Goal: Contribute content: Contribute content

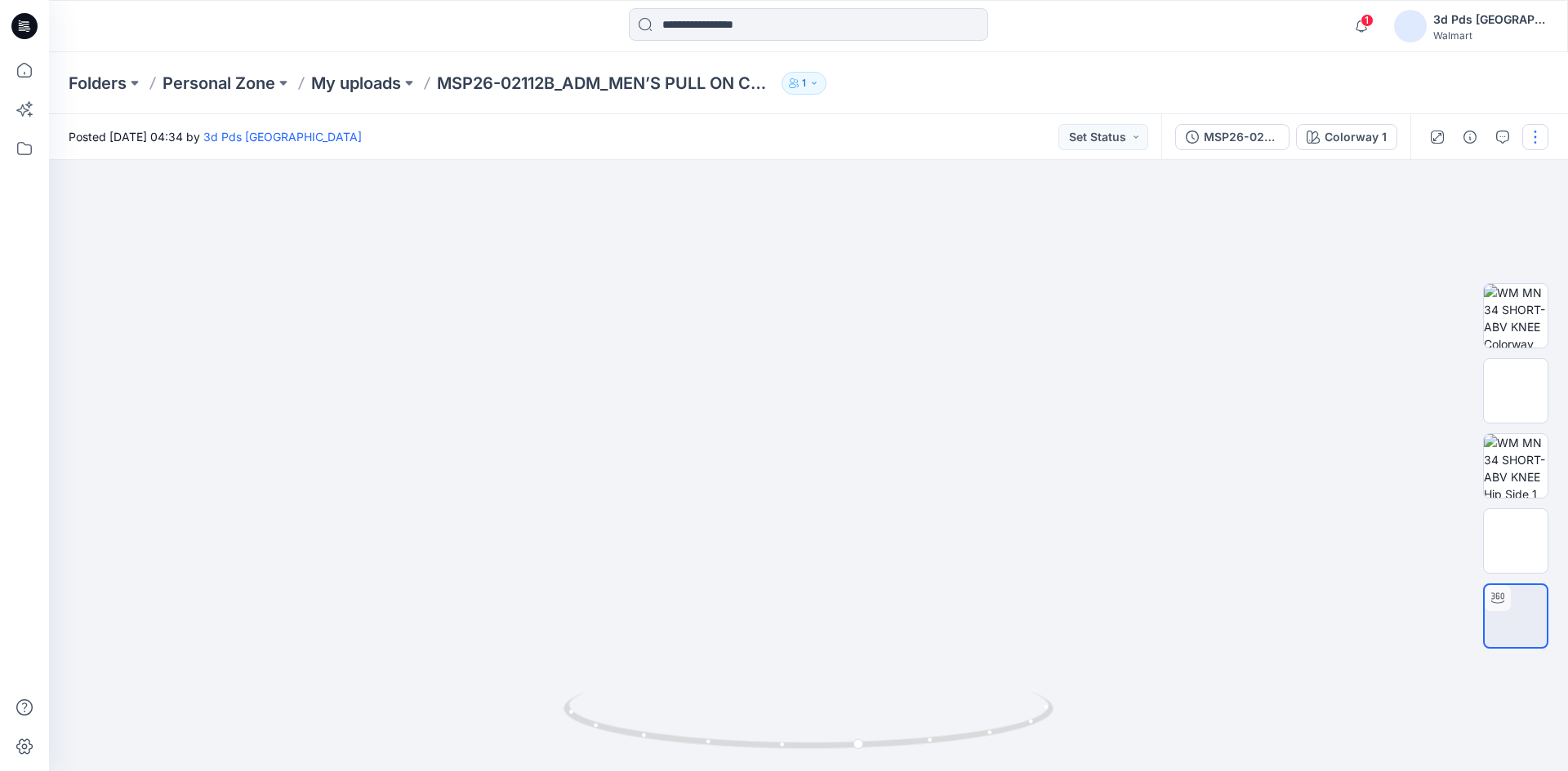
click at [1534, 145] on button "button" at bounding box center [1535, 137] width 26 height 26
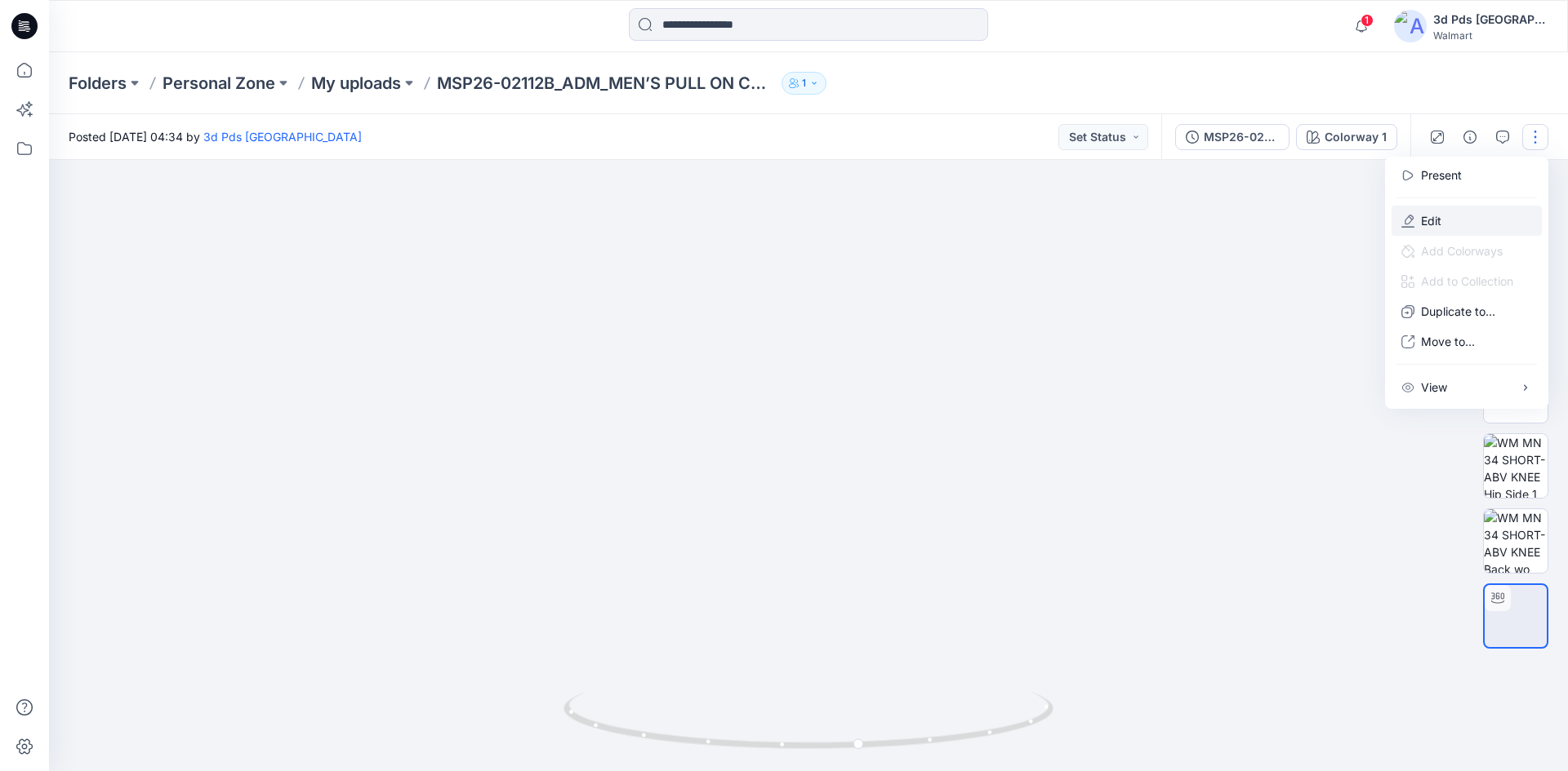
click at [1451, 212] on button "Edit" at bounding box center [1466, 221] width 150 height 30
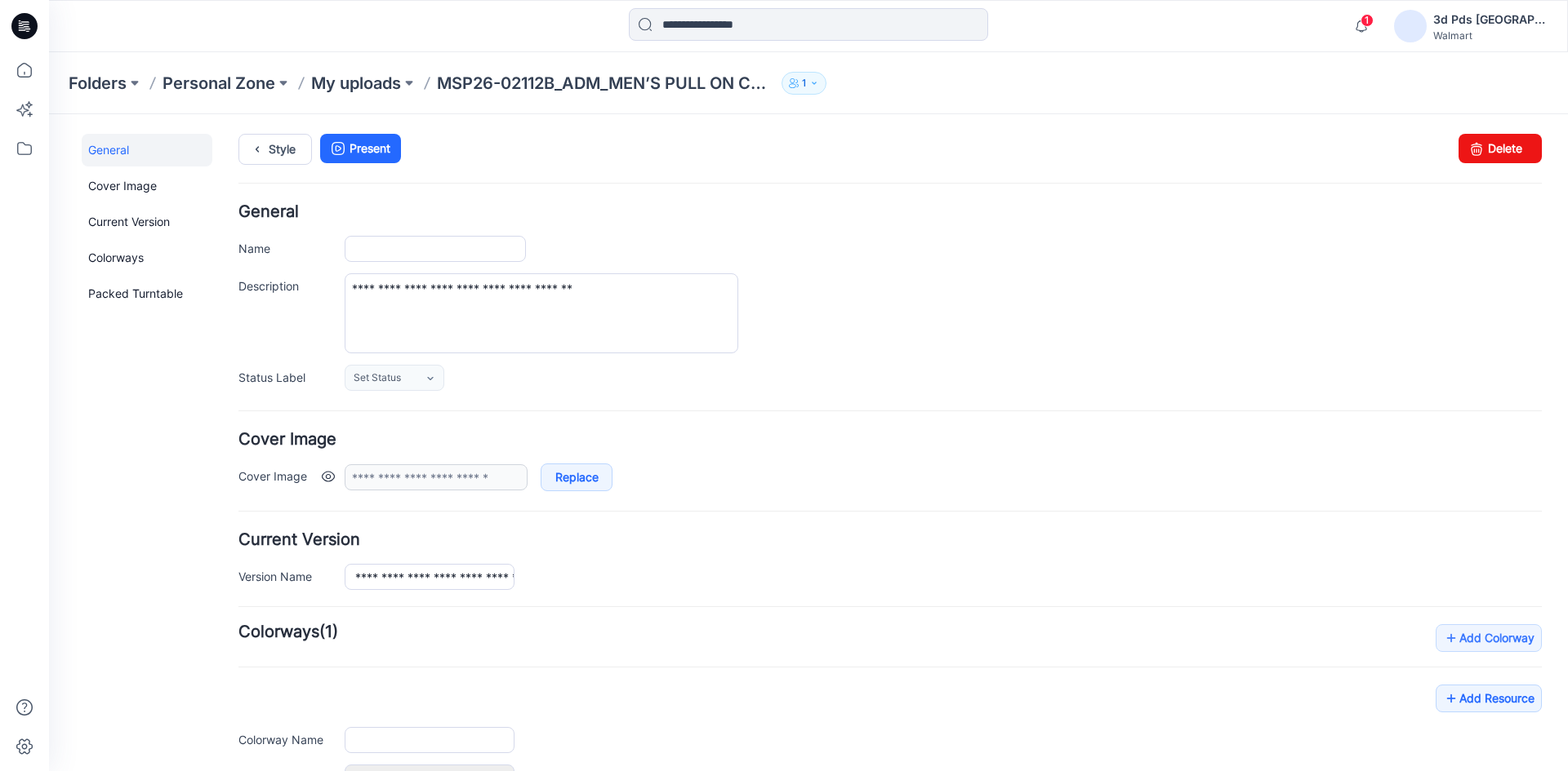
type input "**********"
drag, startPoint x: 649, startPoint y: 288, endPoint x: 352, endPoint y: 293, distance: 297.0
click at [352, 293] on textarea "**********" at bounding box center [541, 313] width 394 height 80
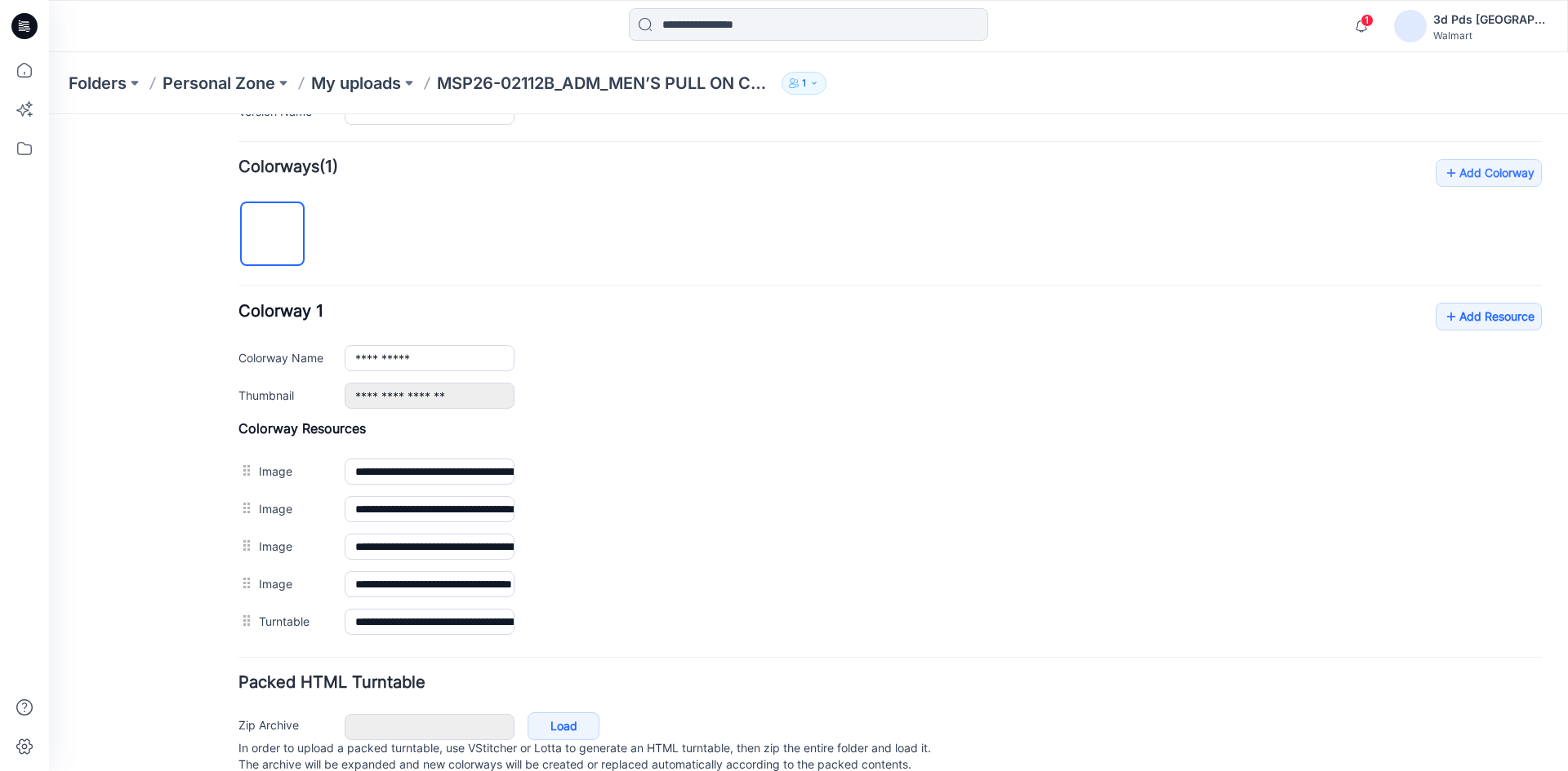
scroll to position [489, 0]
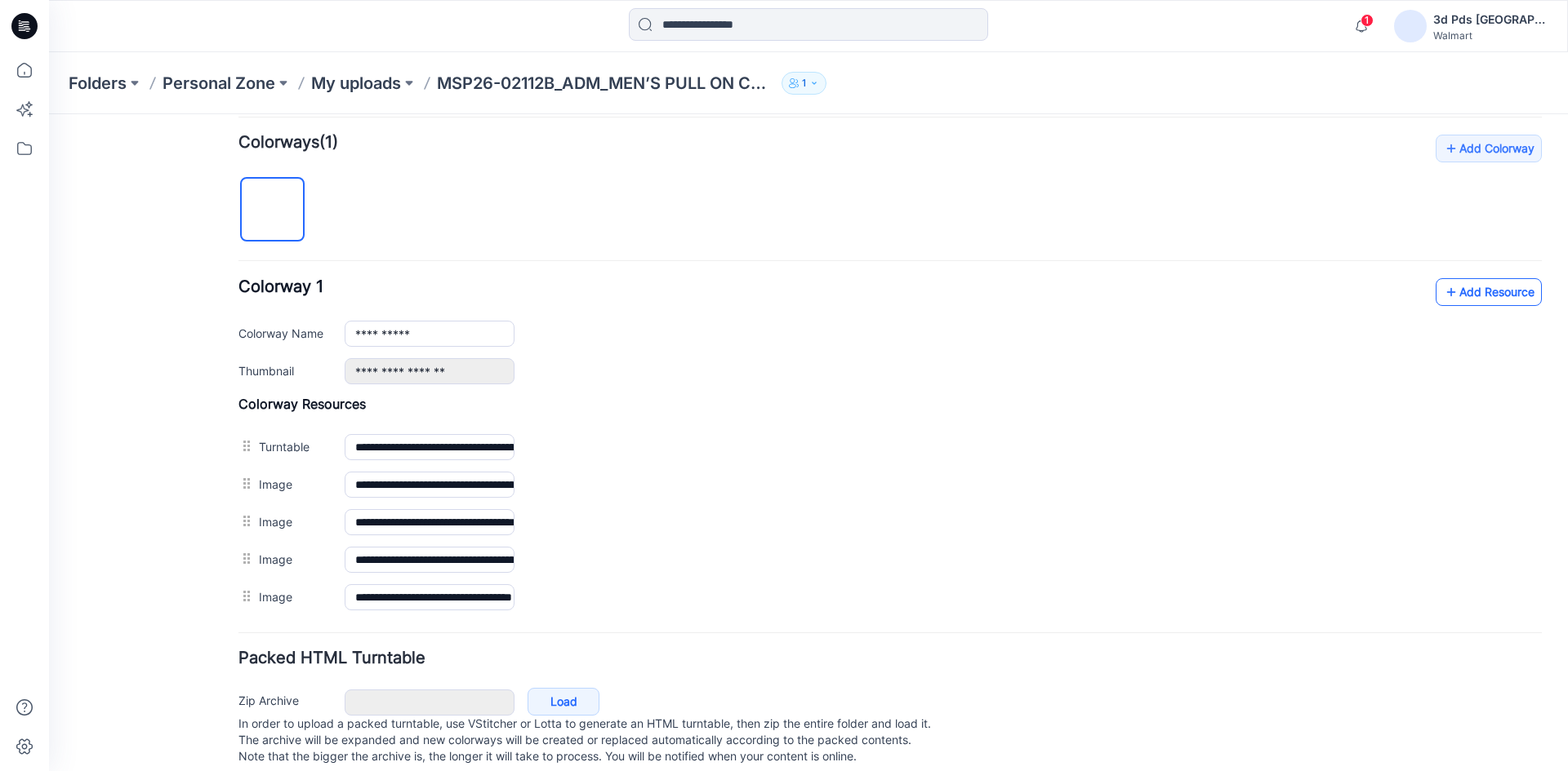
click at [1479, 298] on link "Add Resource" at bounding box center [1488, 292] width 106 height 28
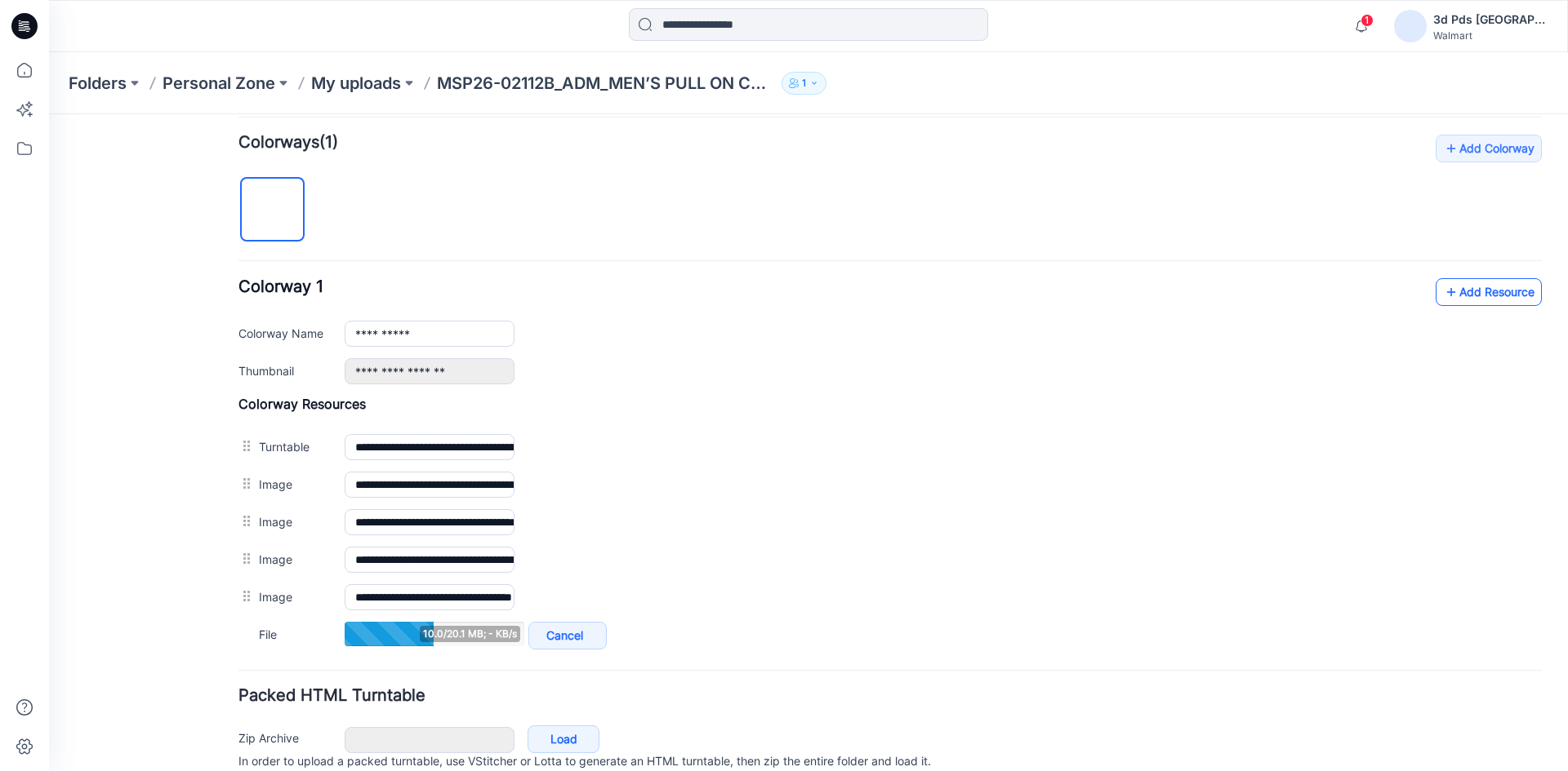
click at [1454, 295] on link "Add Resource" at bounding box center [1488, 292] width 106 height 28
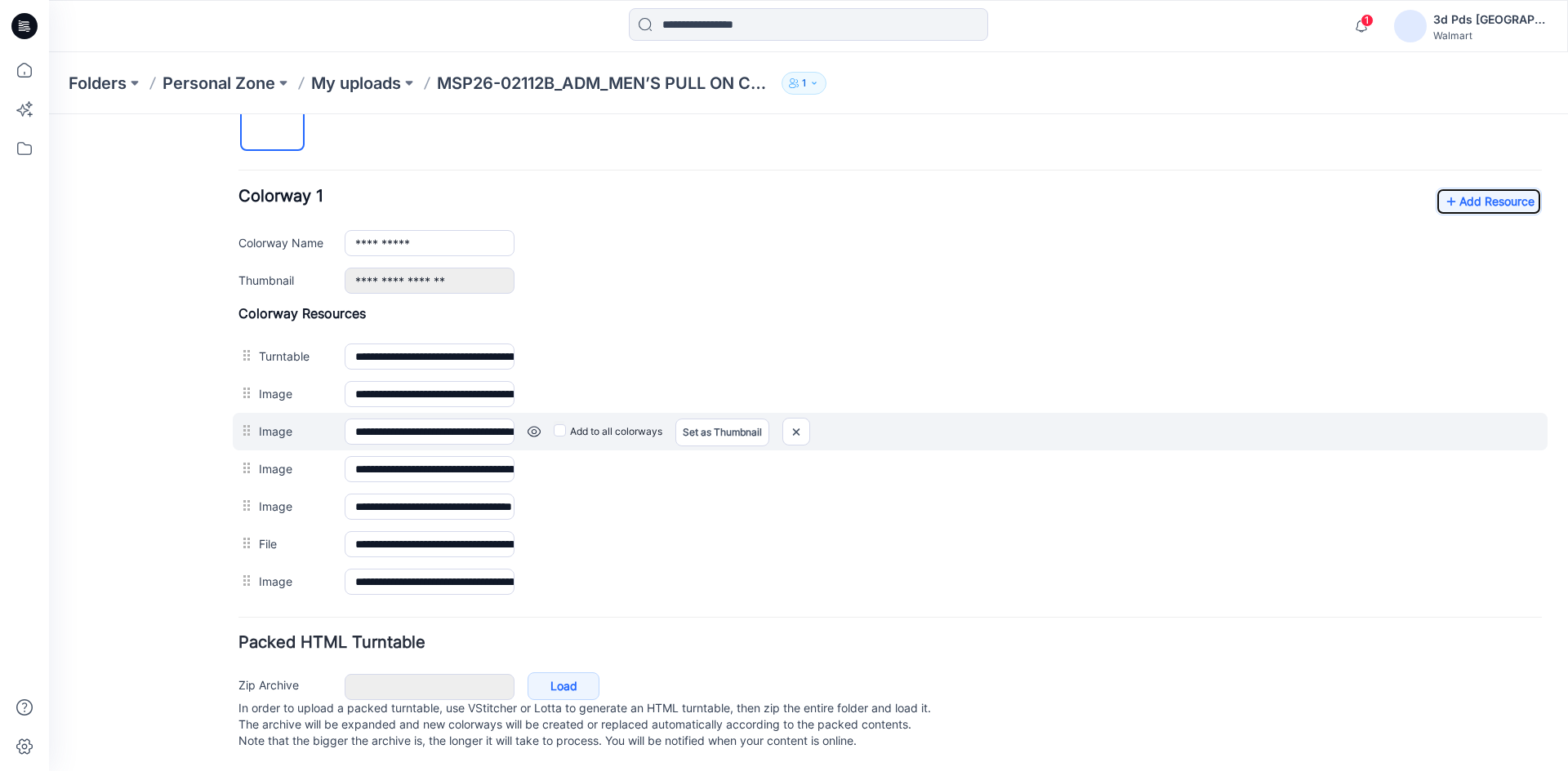
scroll to position [597, 0]
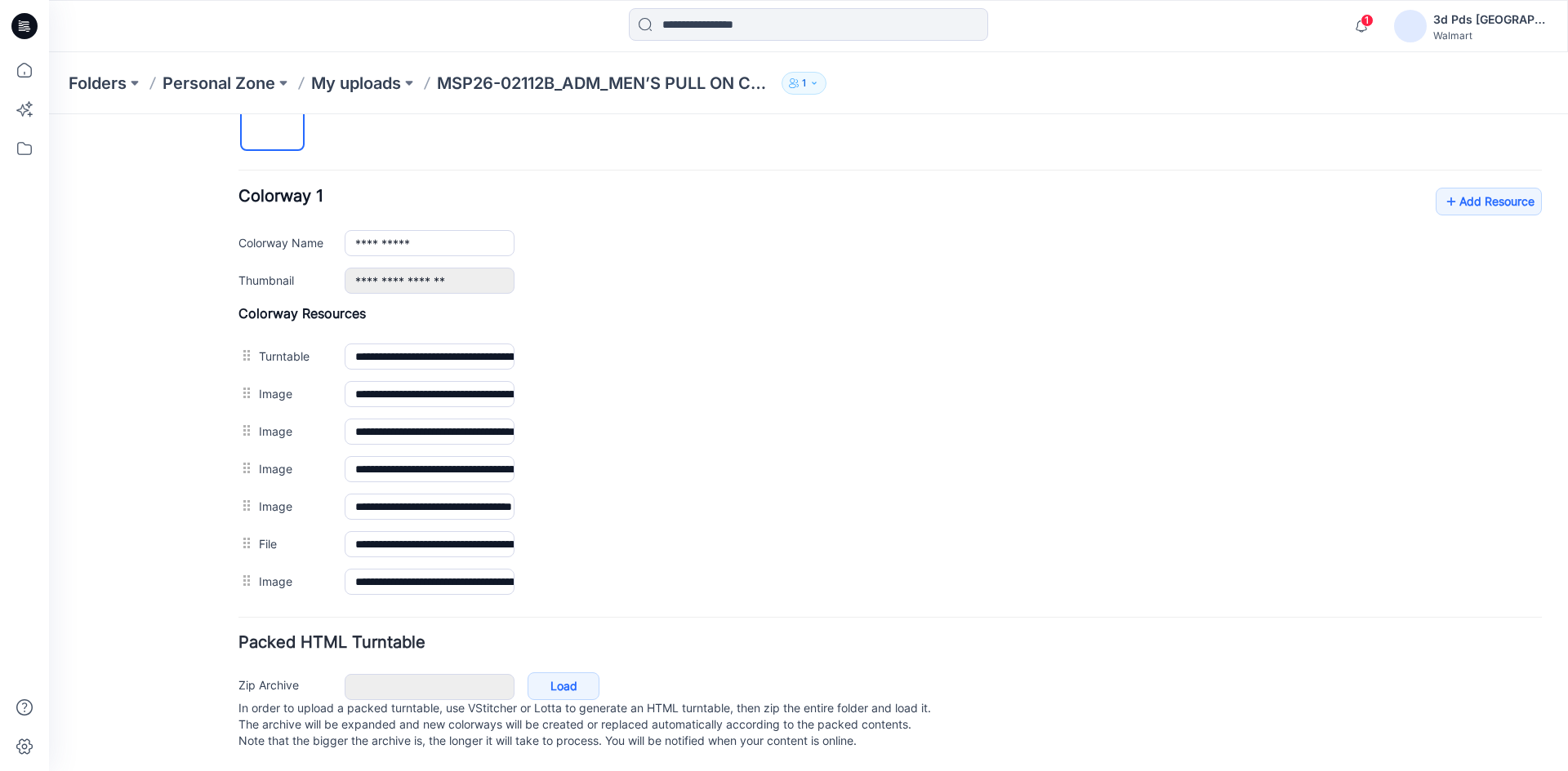
click at [105, 278] on div "General Cover Image Current Version Colorways Packed Turntable" at bounding box center [146, 162] width 130 height 1218
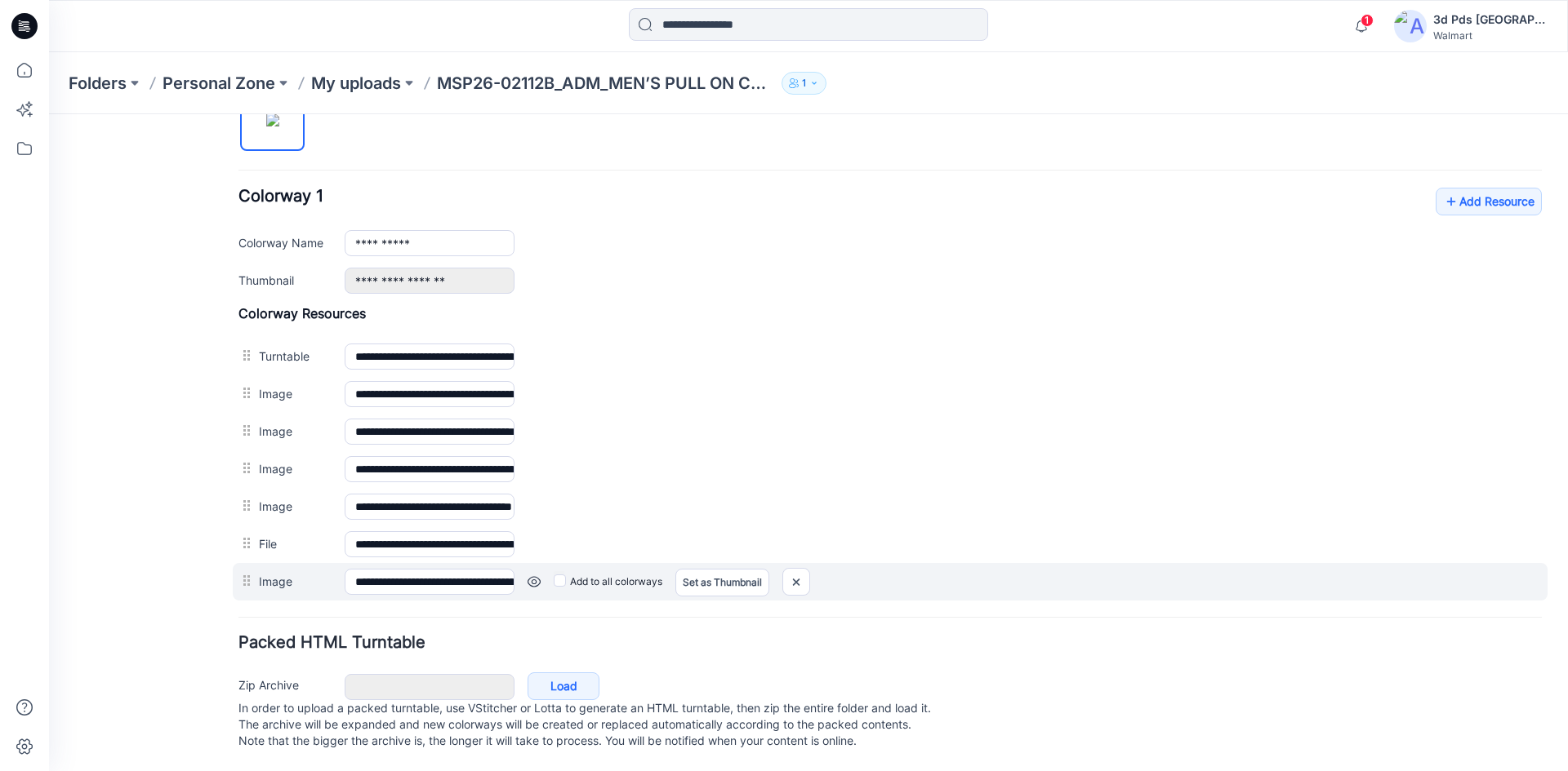
click at [536, 576] on link at bounding box center [533, 582] width 13 height 13
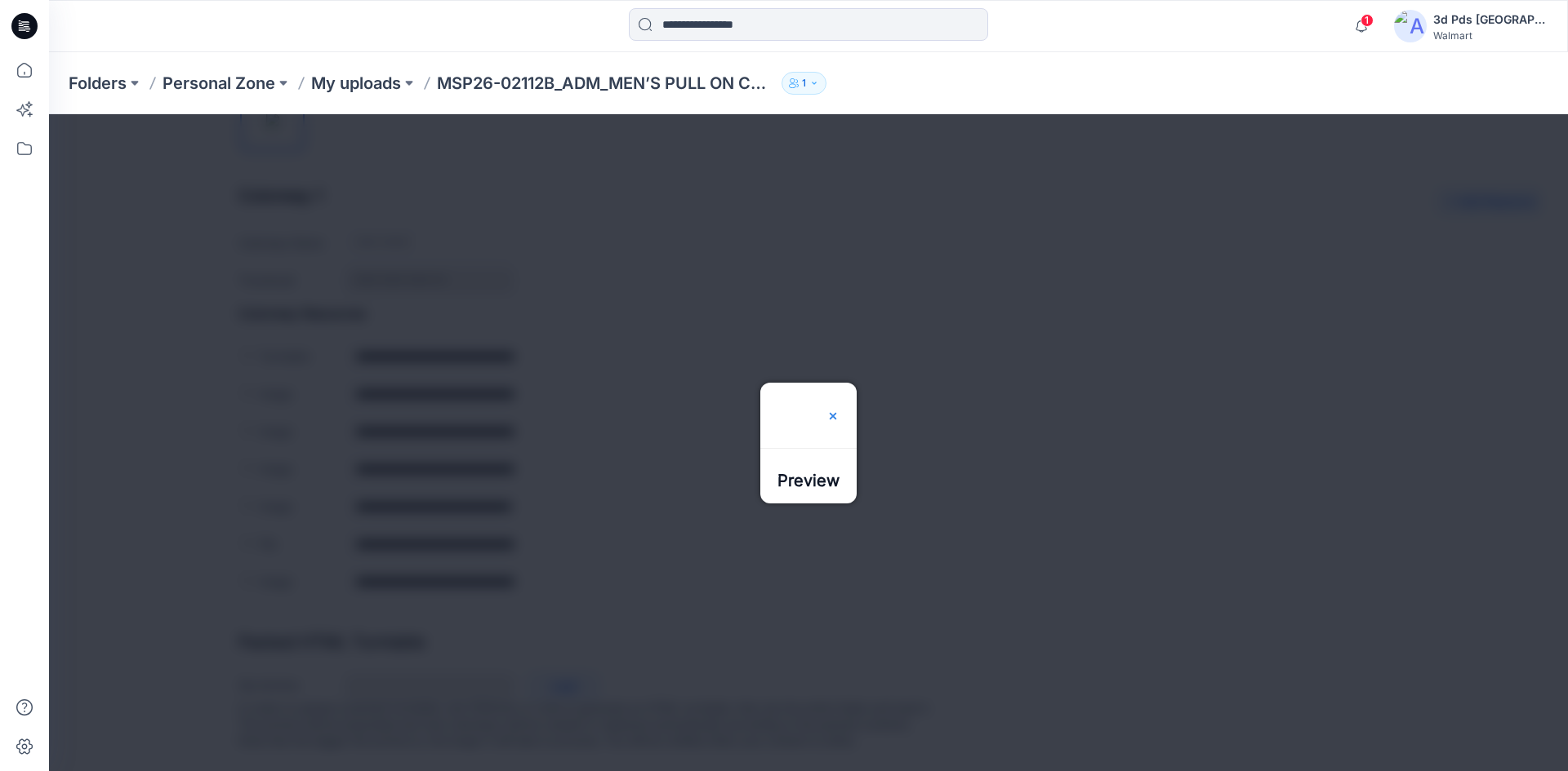
click at [840, 410] on img at bounding box center [832, 416] width 13 height 13
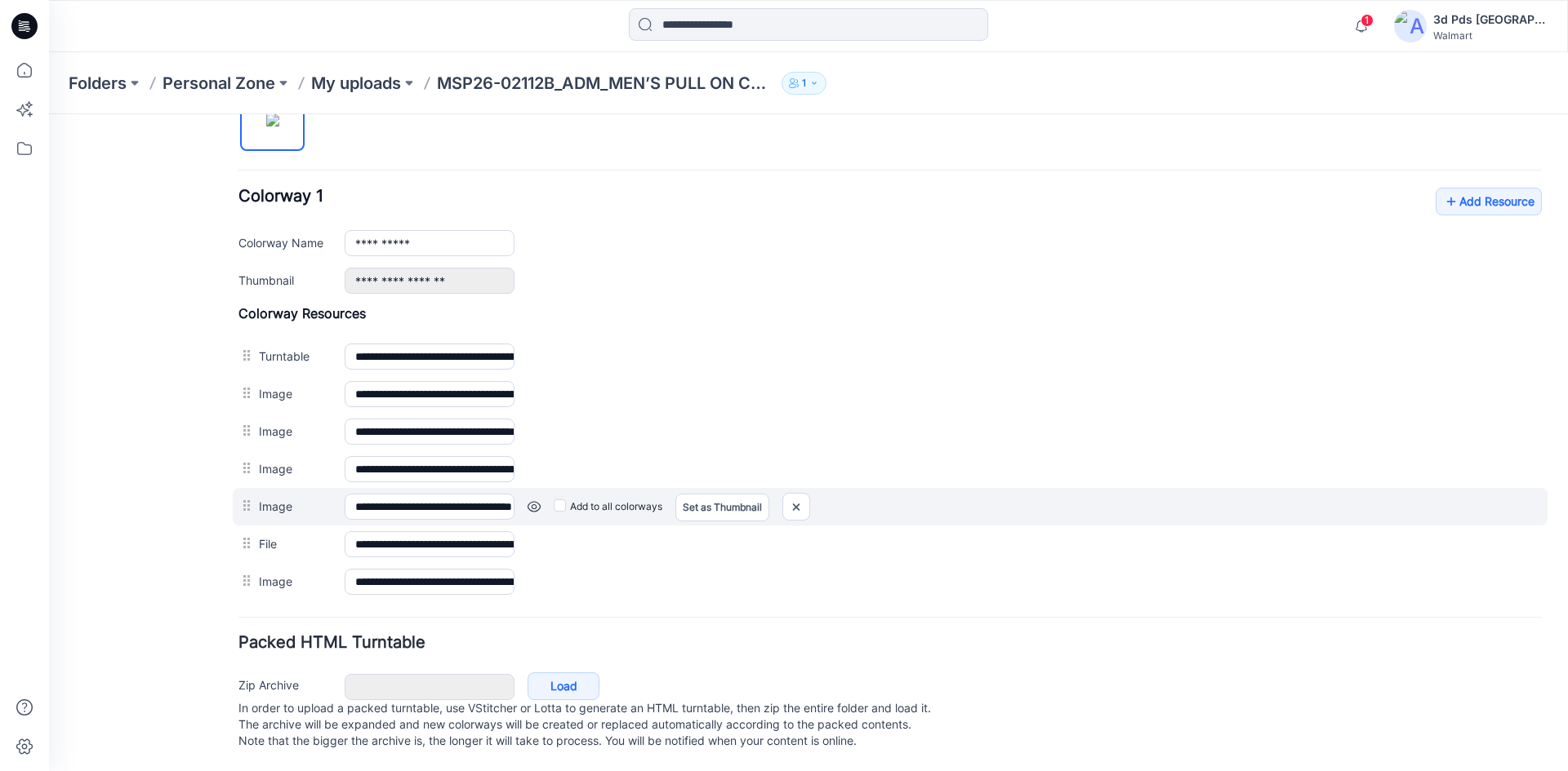
click at [526, 497] on div "Add to all colorways Set as Thumbnail Unset as Thumbnail" at bounding box center [1028, 506] width 1027 height 26
click at [533, 500] on link at bounding box center [533, 506] width 13 height 13
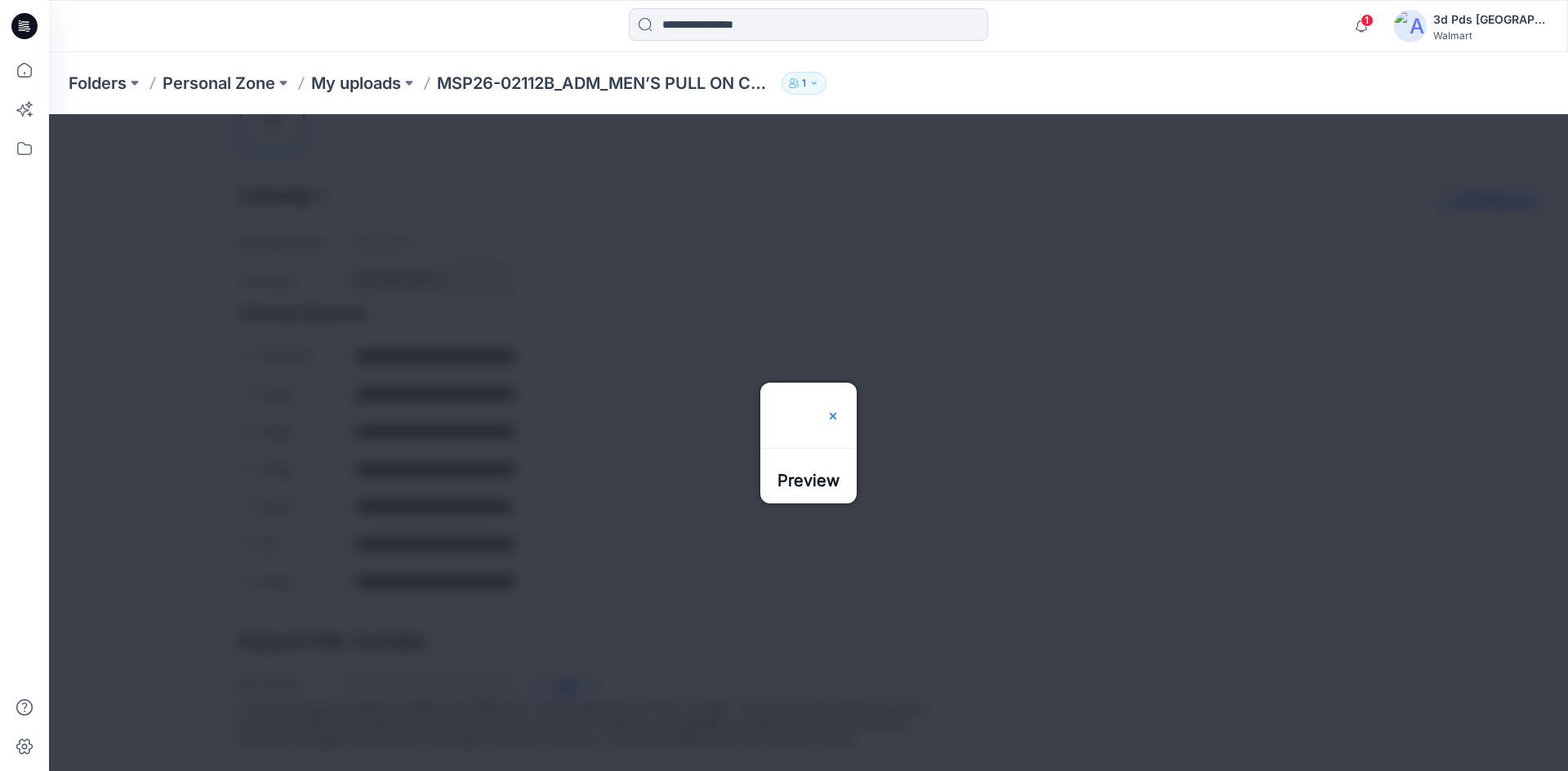
click at [840, 410] on img at bounding box center [832, 416] width 13 height 13
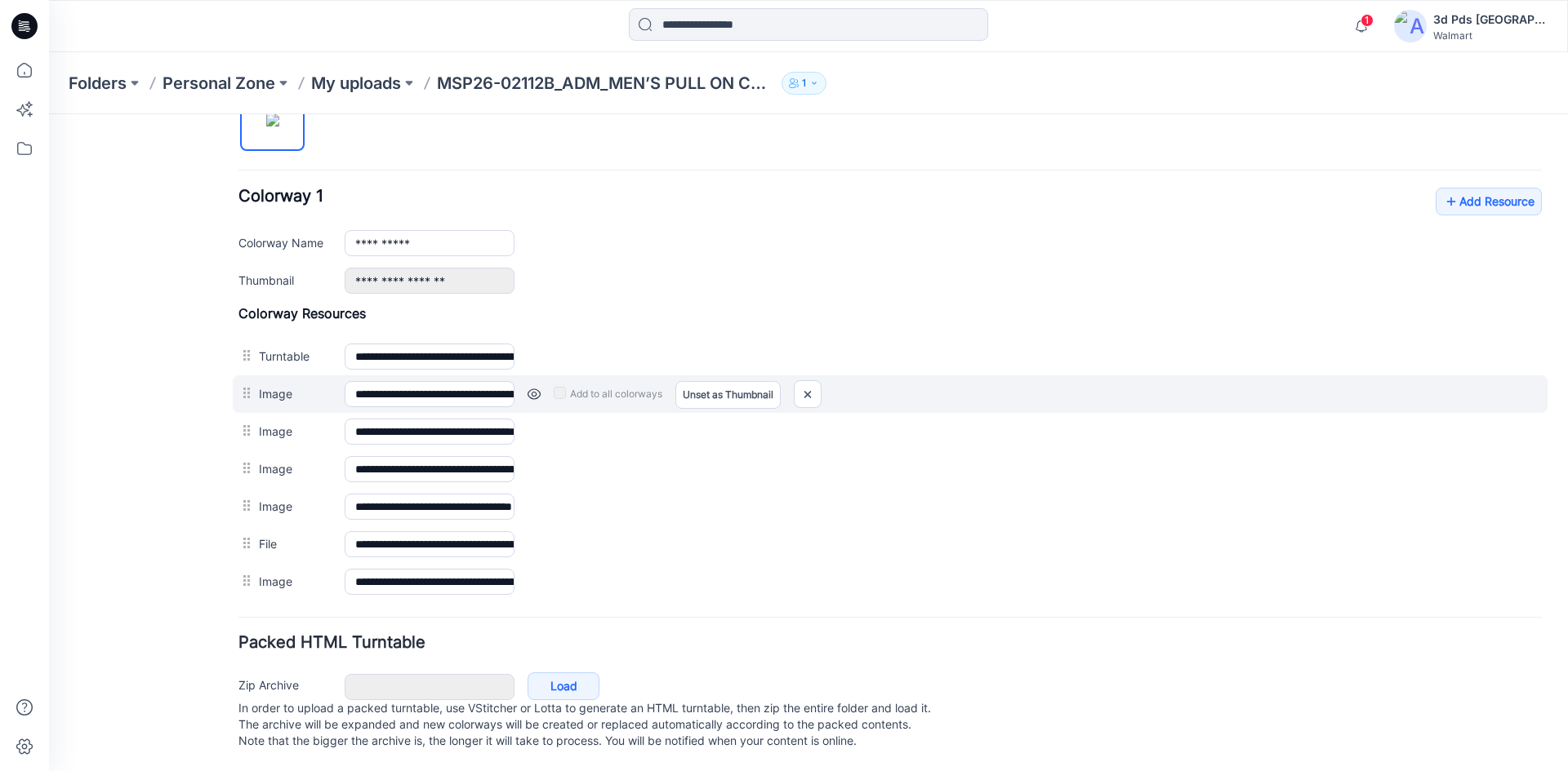
click at [530, 388] on link at bounding box center [533, 394] width 13 height 13
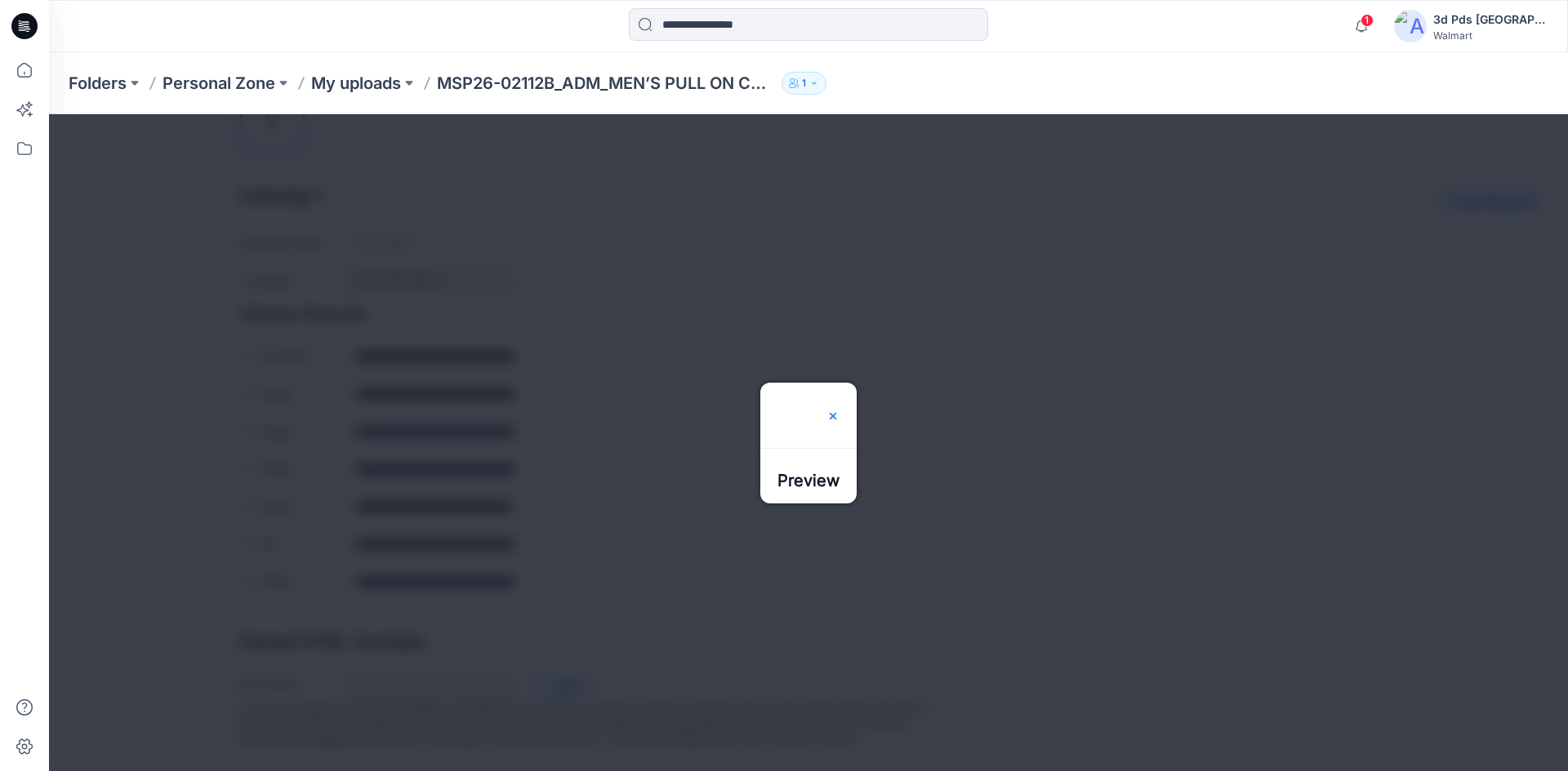
click at [840, 410] on img at bounding box center [832, 416] width 13 height 13
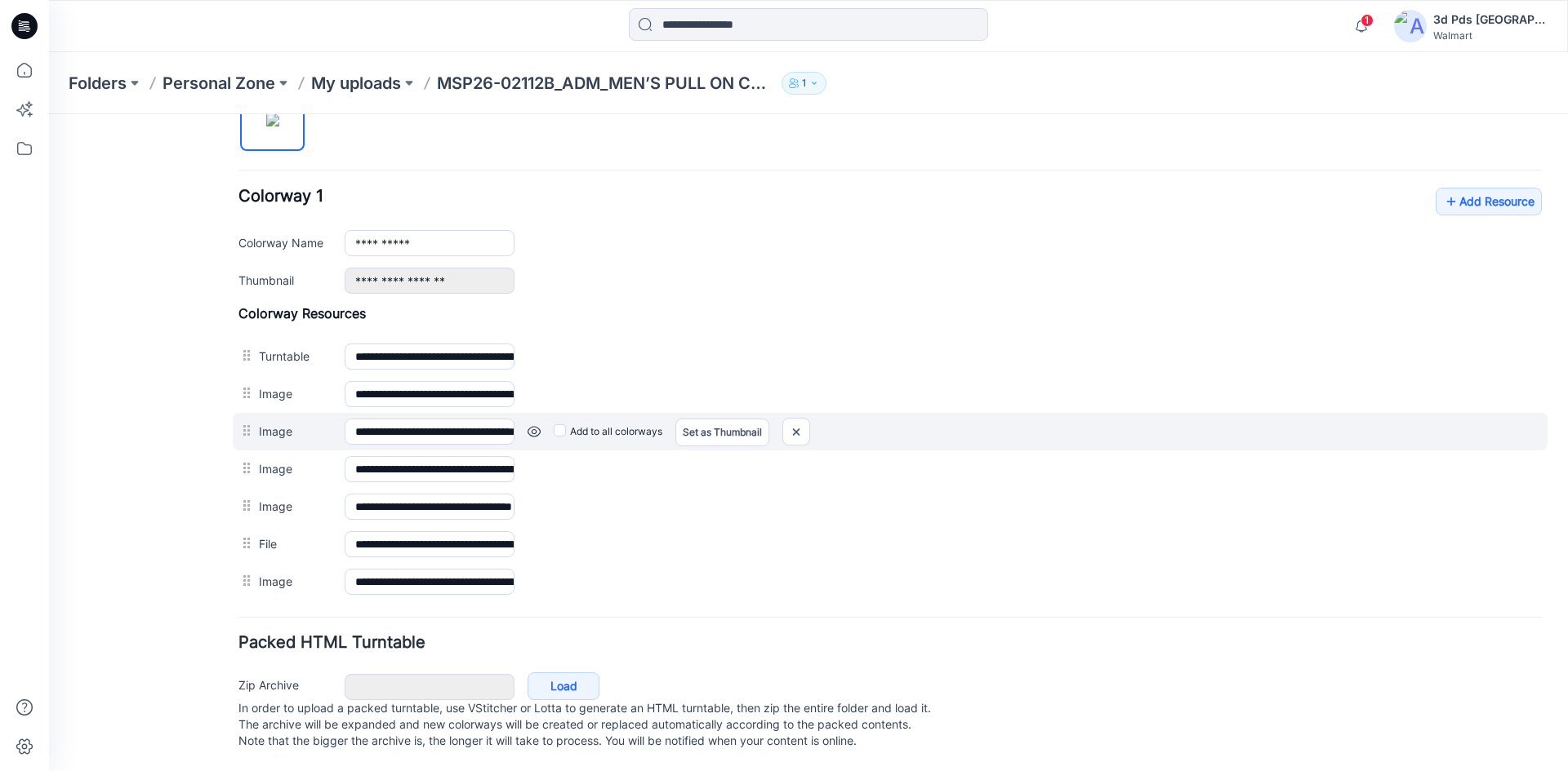
click at [534, 426] on link at bounding box center [533, 432] width 13 height 13
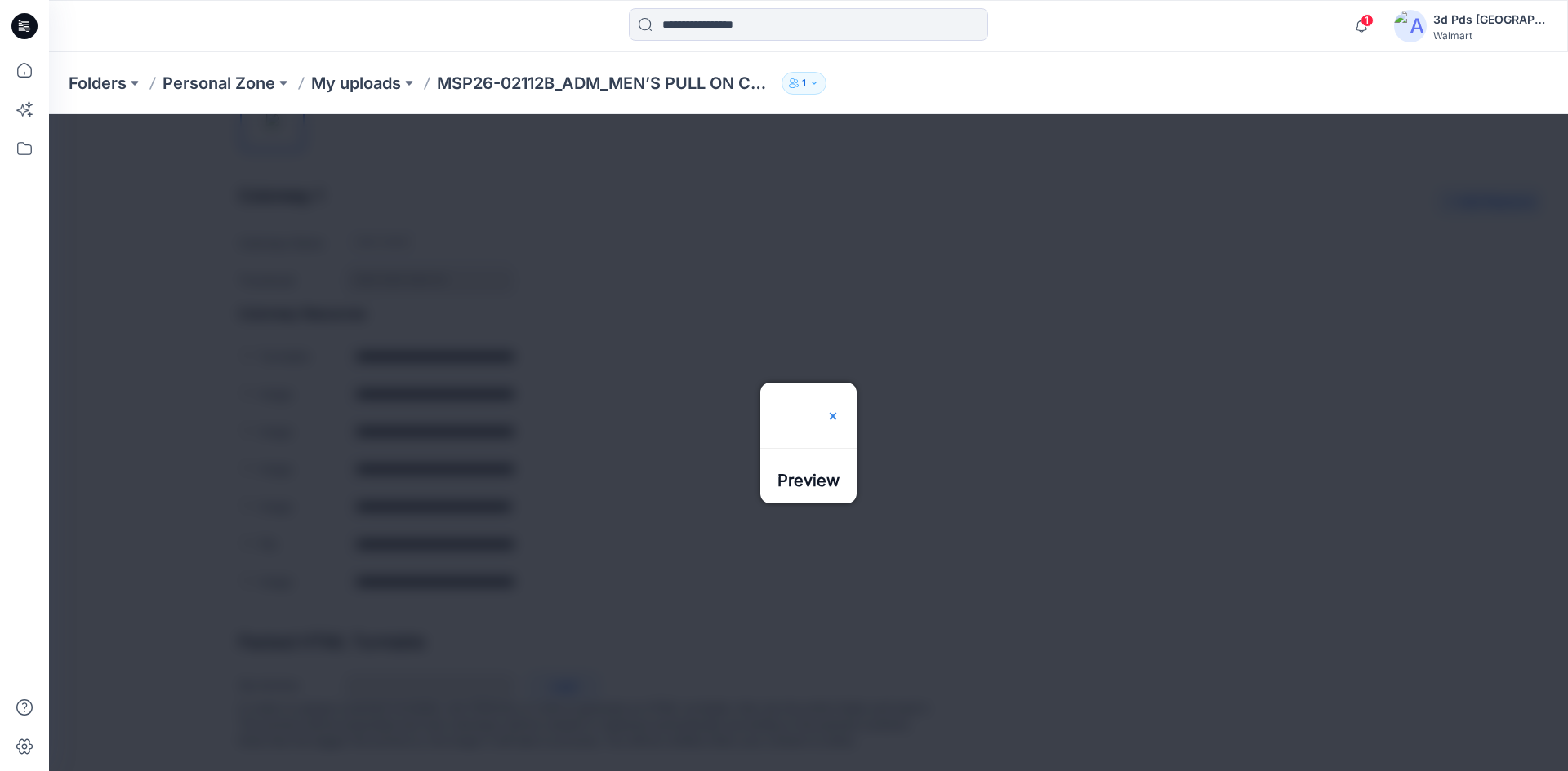
click at [840, 410] on img at bounding box center [832, 416] width 13 height 13
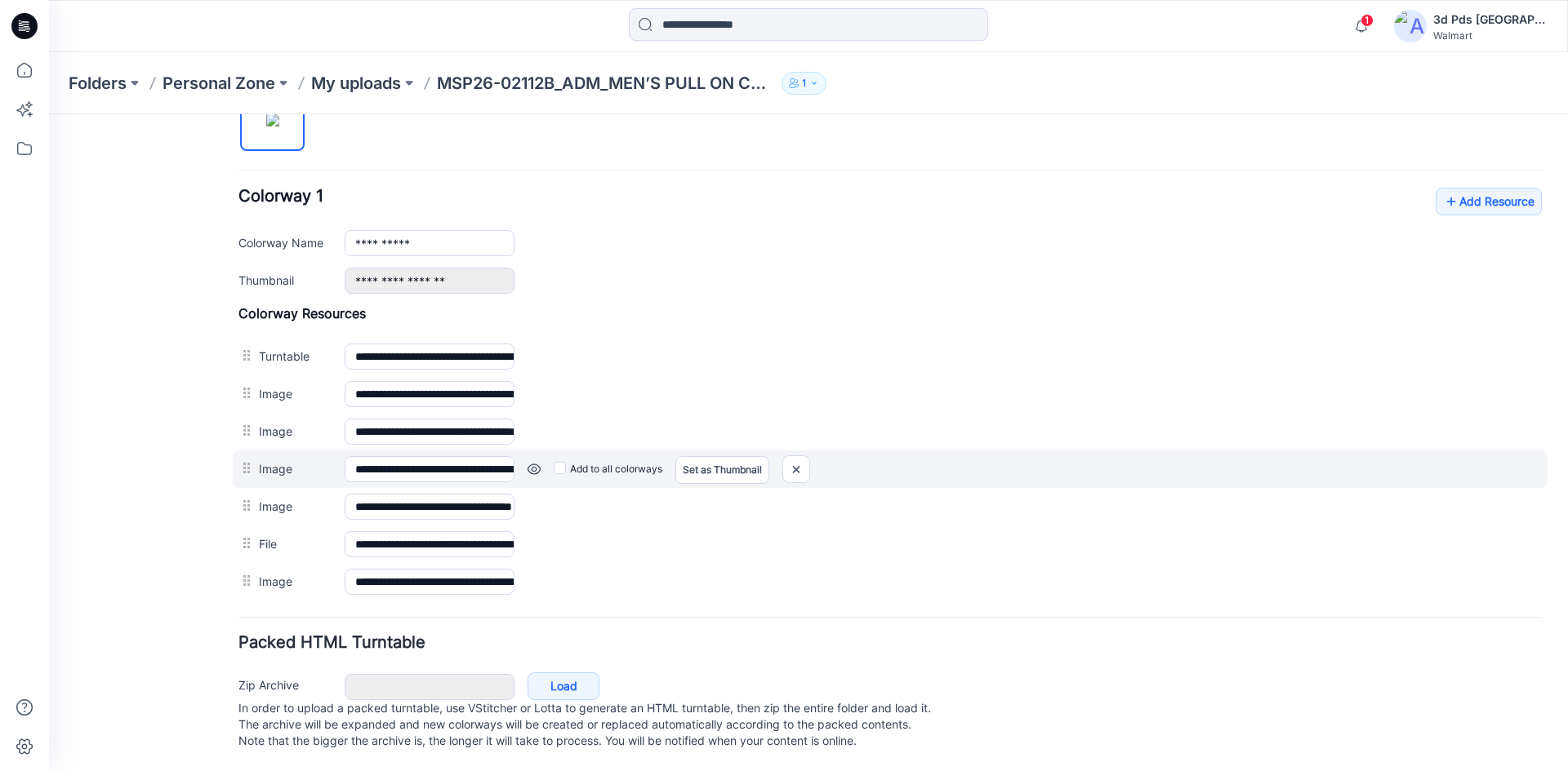
click at [525, 457] on div "Add to all colorways Set as Thumbnail Unset as Thumbnail" at bounding box center [1028, 470] width 1027 height 26
click at [534, 463] on link at bounding box center [533, 469] width 13 height 13
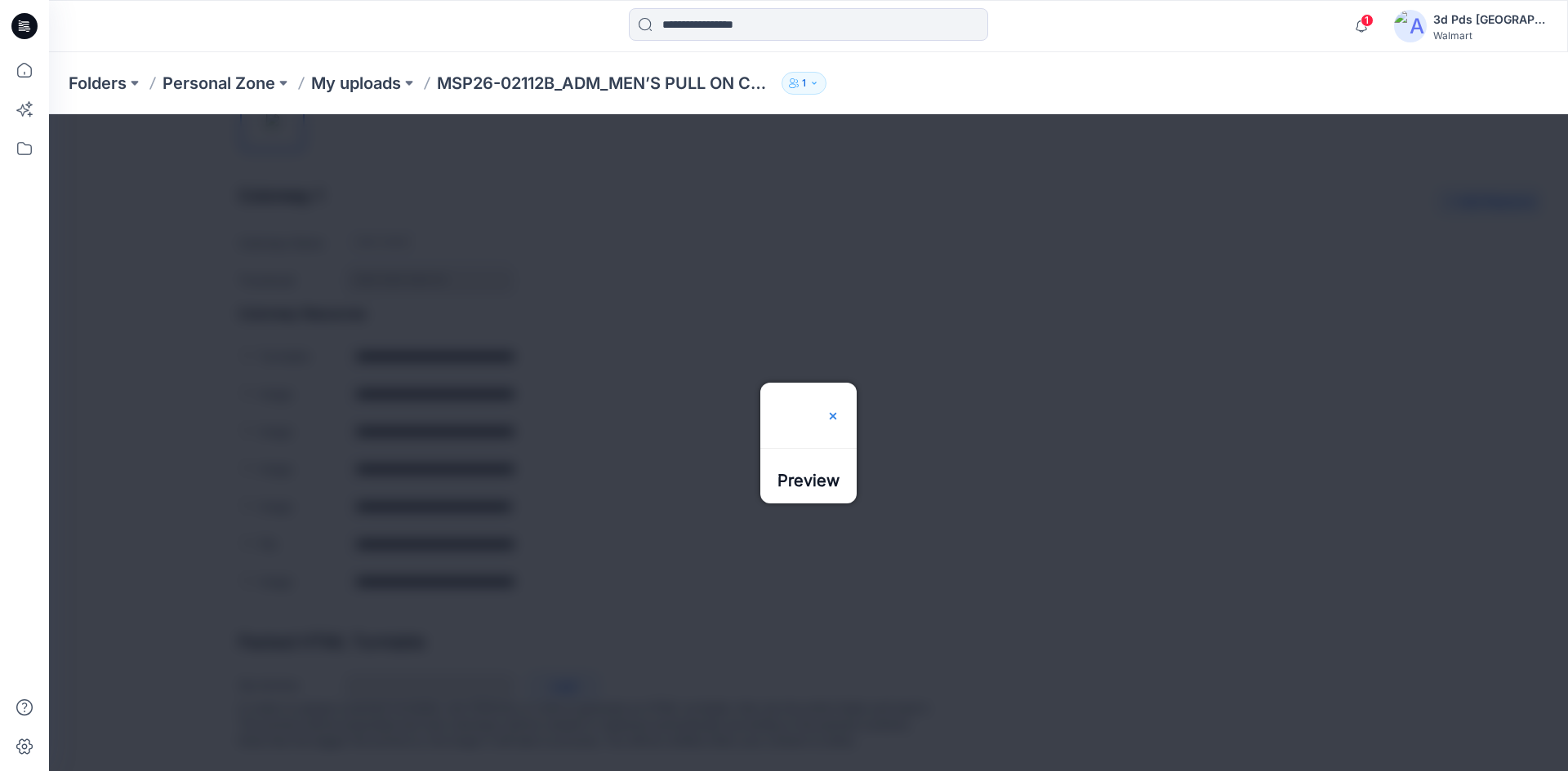
click at [840, 410] on img at bounding box center [832, 416] width 13 height 13
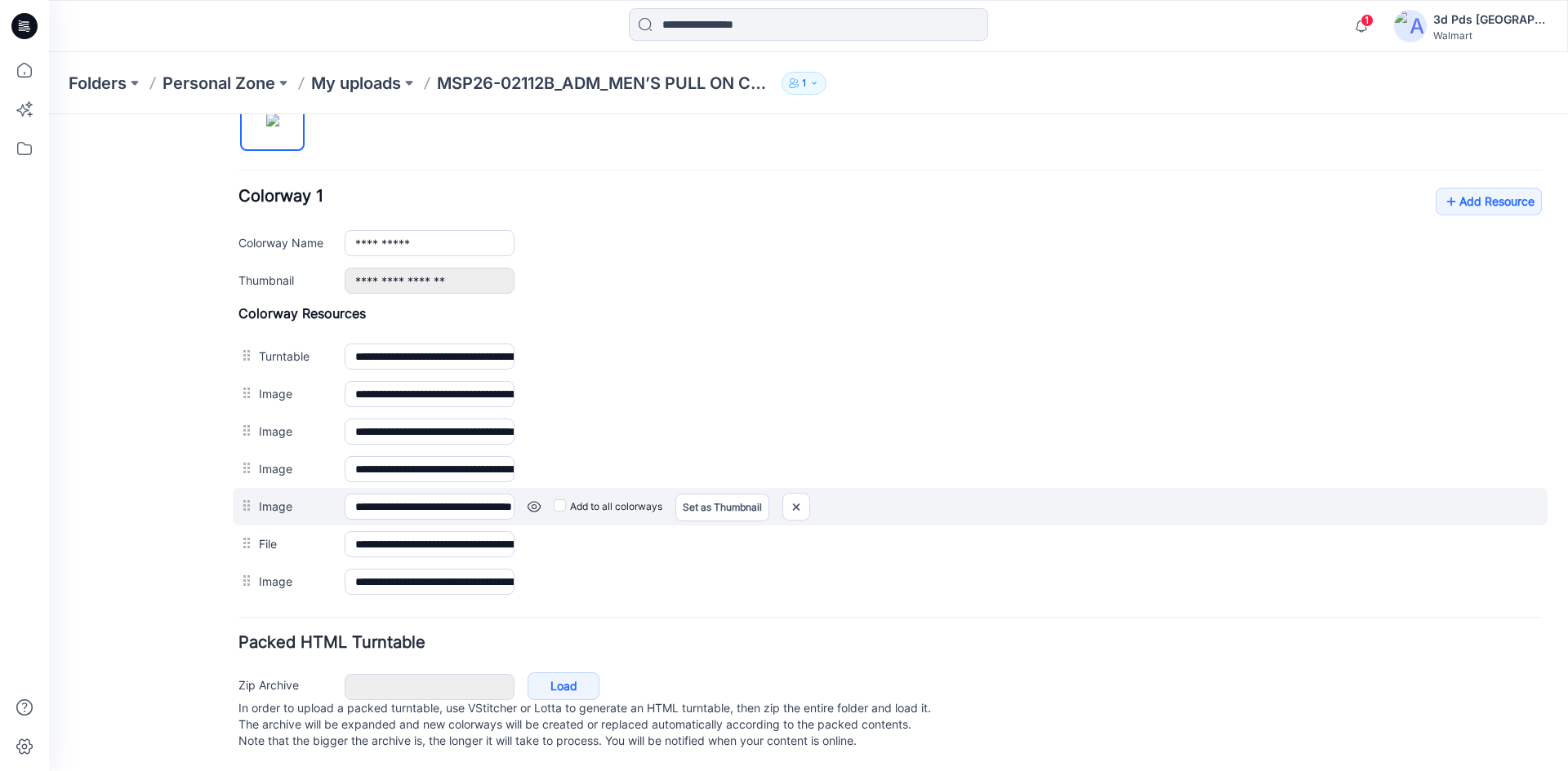
click at [534, 500] on link at bounding box center [533, 506] width 13 height 13
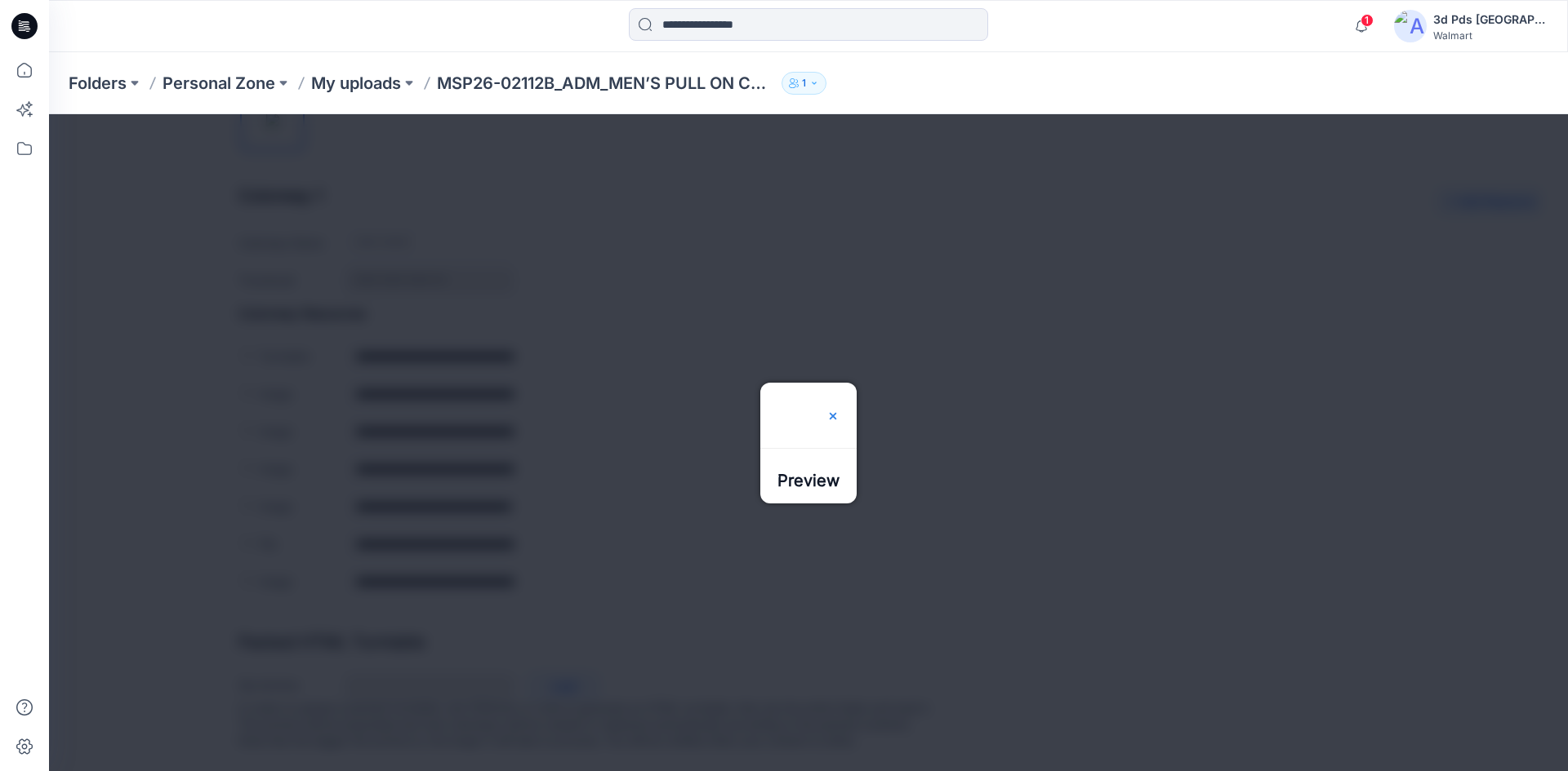
click at [840, 410] on img at bounding box center [832, 416] width 13 height 13
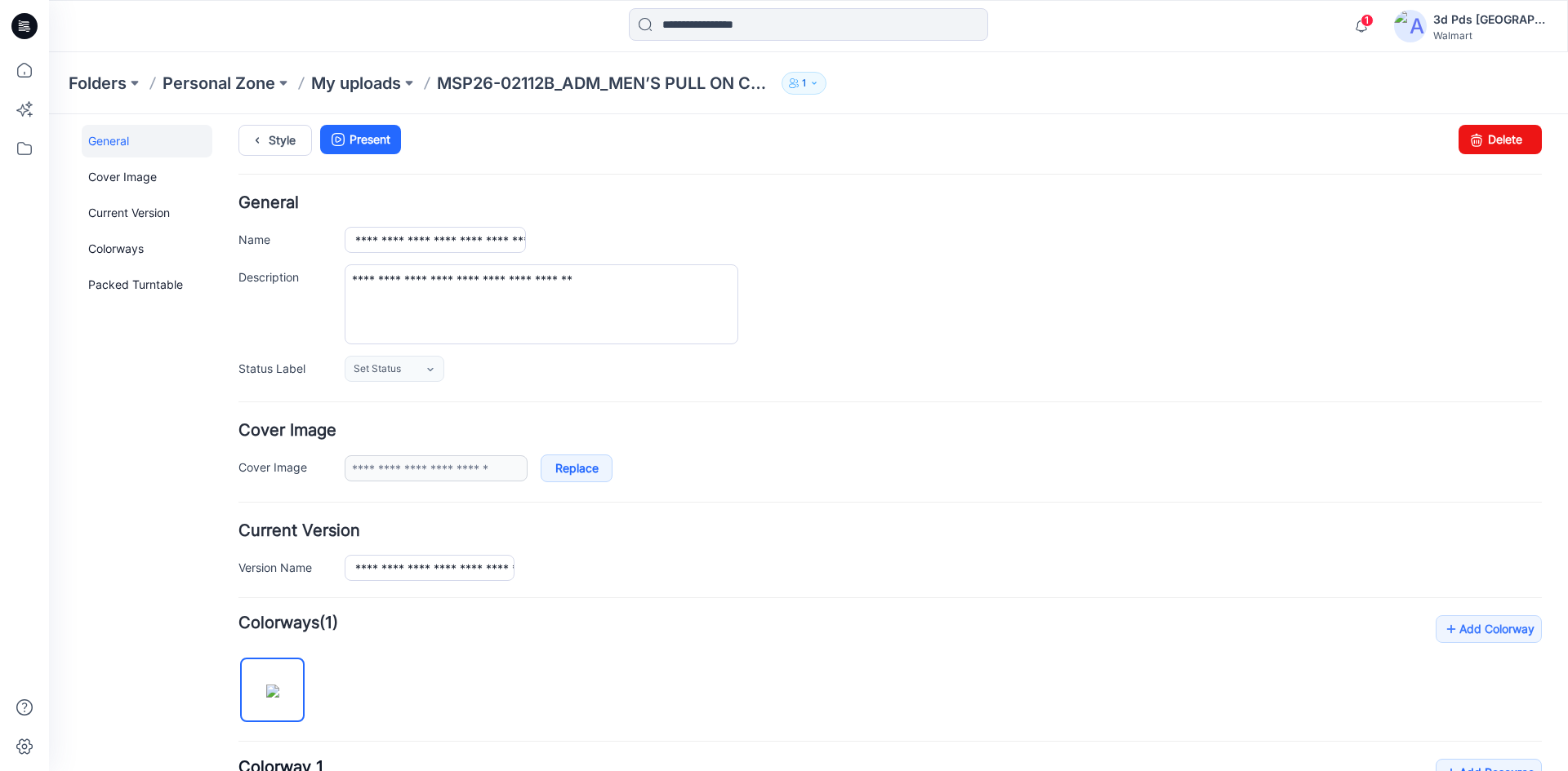
scroll to position [0, 0]
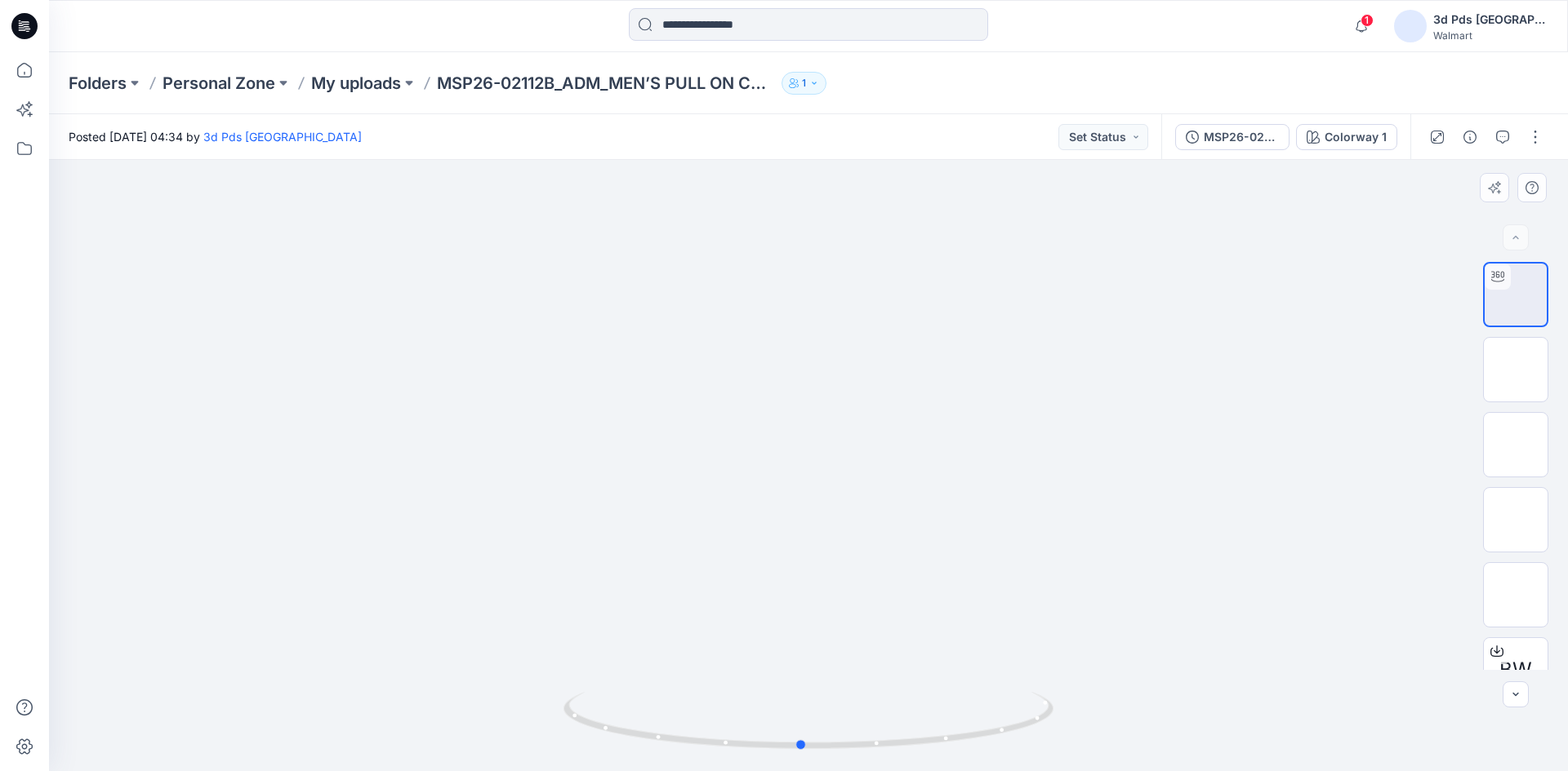
drag, startPoint x: 812, startPoint y: 747, endPoint x: 1294, endPoint y: 672, distance: 487.8
click at [1294, 672] on div at bounding box center [808, 466] width 1518 height 612
click at [1515, 370] on img at bounding box center [1515, 370] width 0 height 0
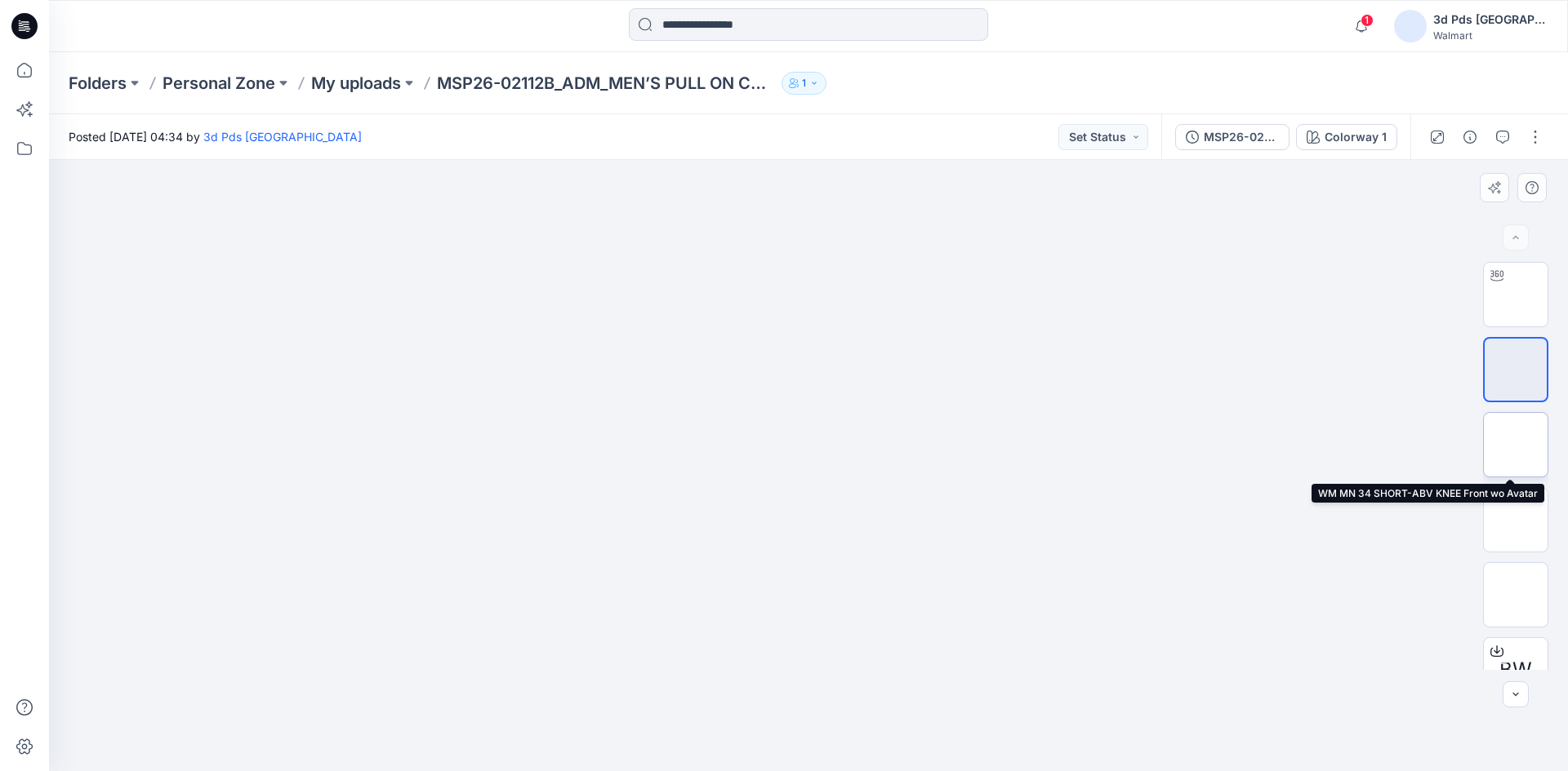
click at [1515, 445] on img at bounding box center [1515, 445] width 0 height 0
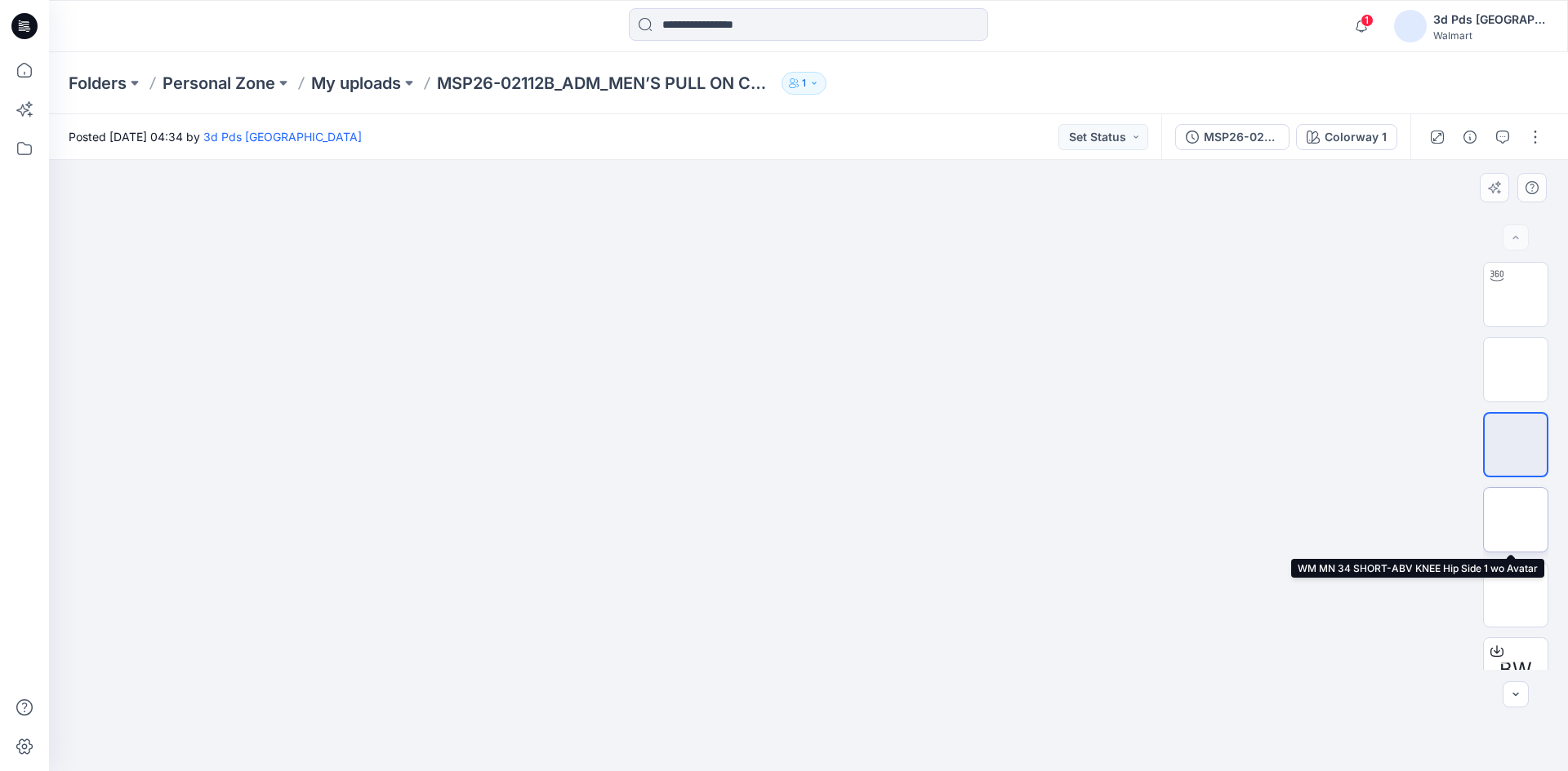
click at [1515, 520] on img at bounding box center [1515, 520] width 0 height 0
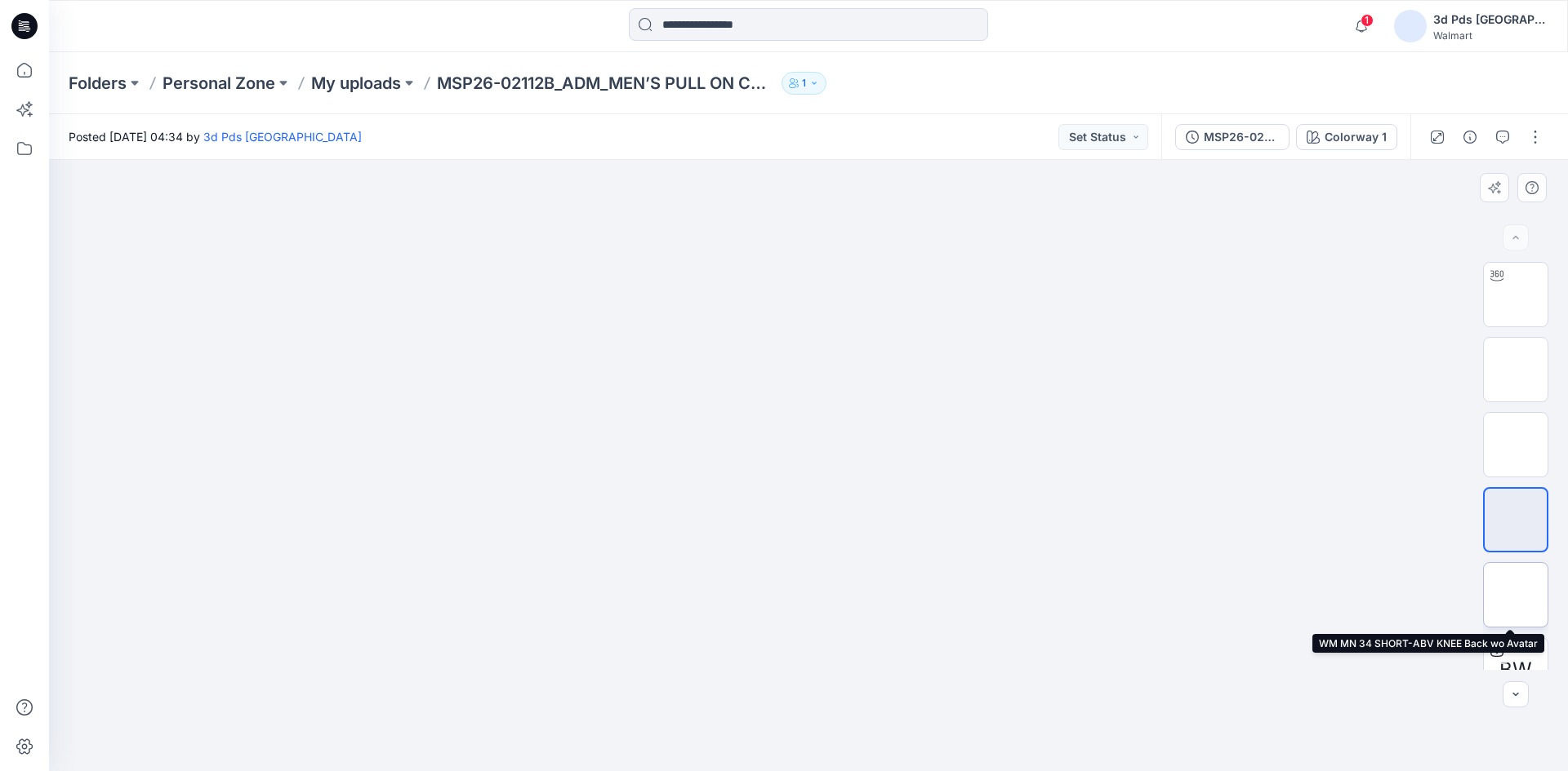
click at [1515, 595] on img at bounding box center [1515, 595] width 0 height 0
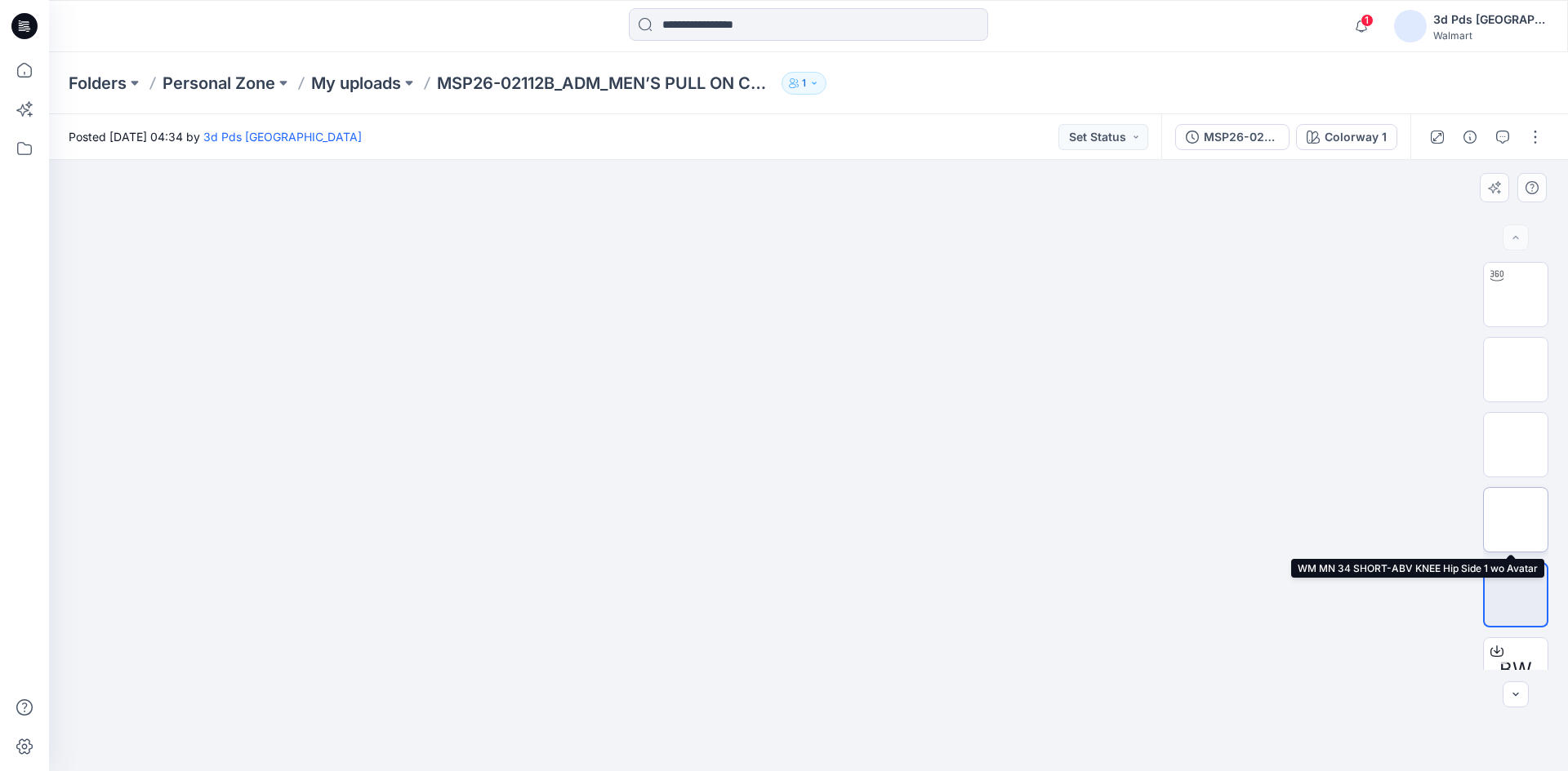
click at [1515, 520] on img at bounding box center [1515, 520] width 0 height 0
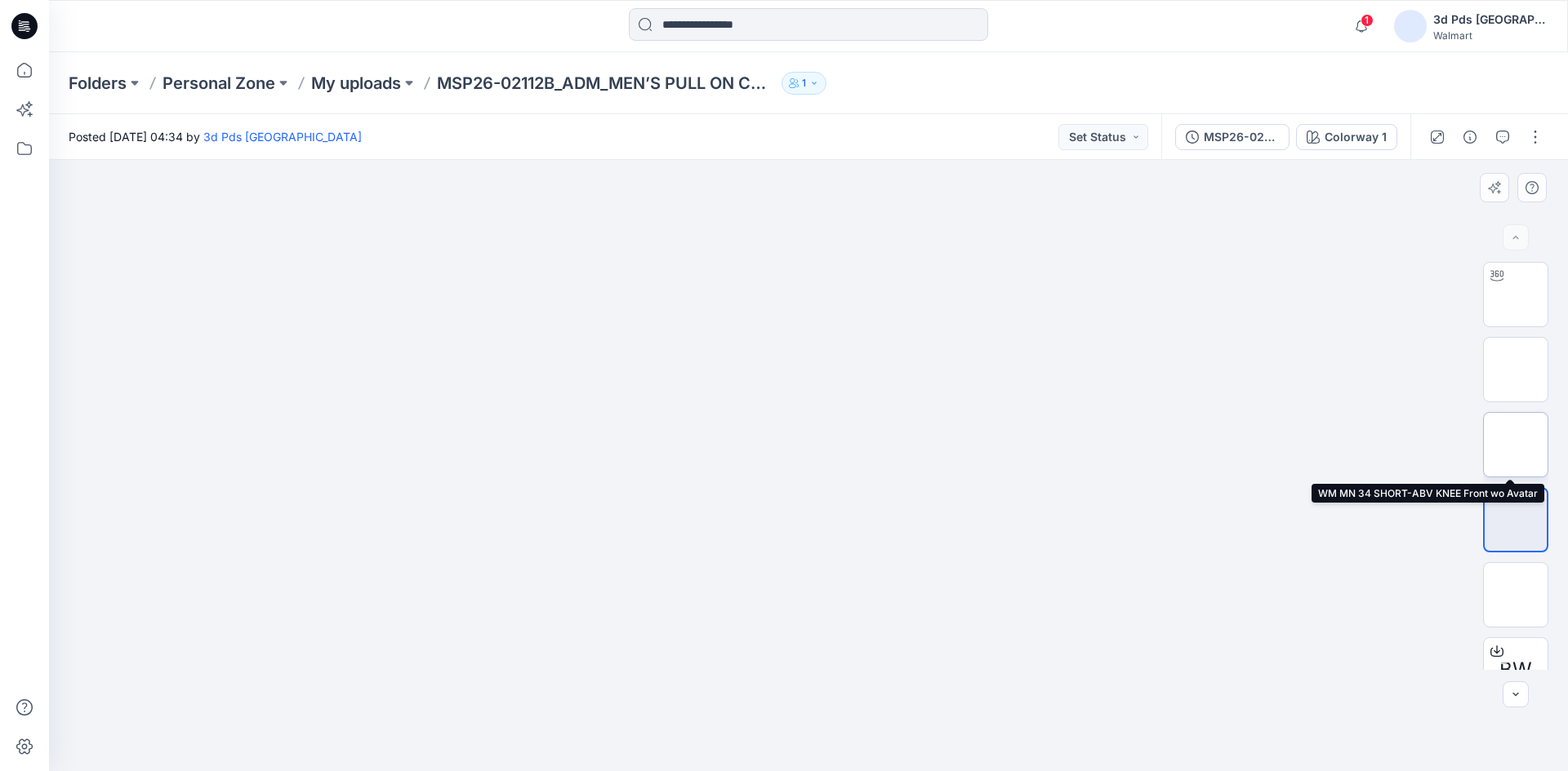
click at [1515, 445] on img at bounding box center [1515, 445] width 0 height 0
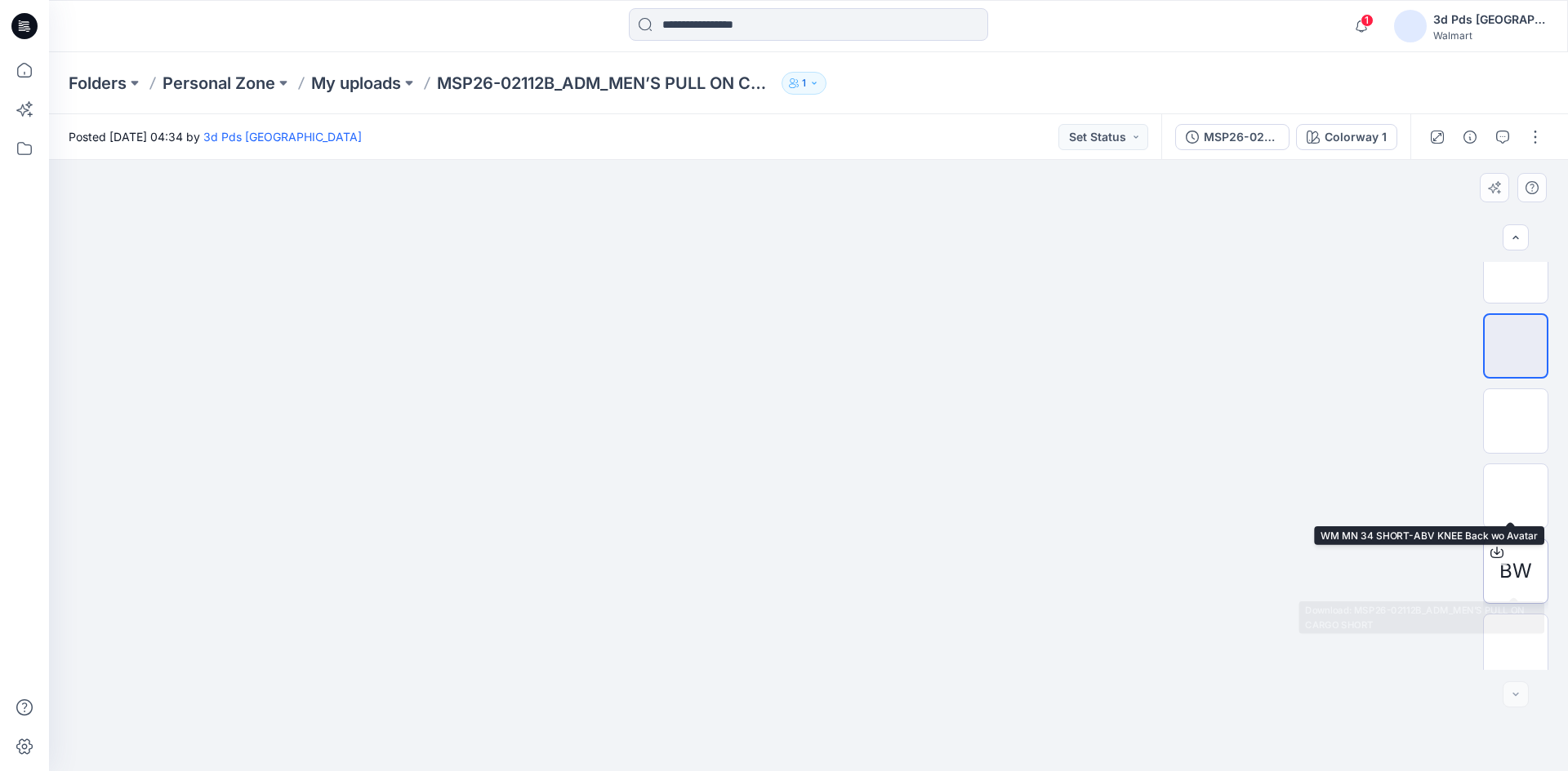
scroll to position [107, 0]
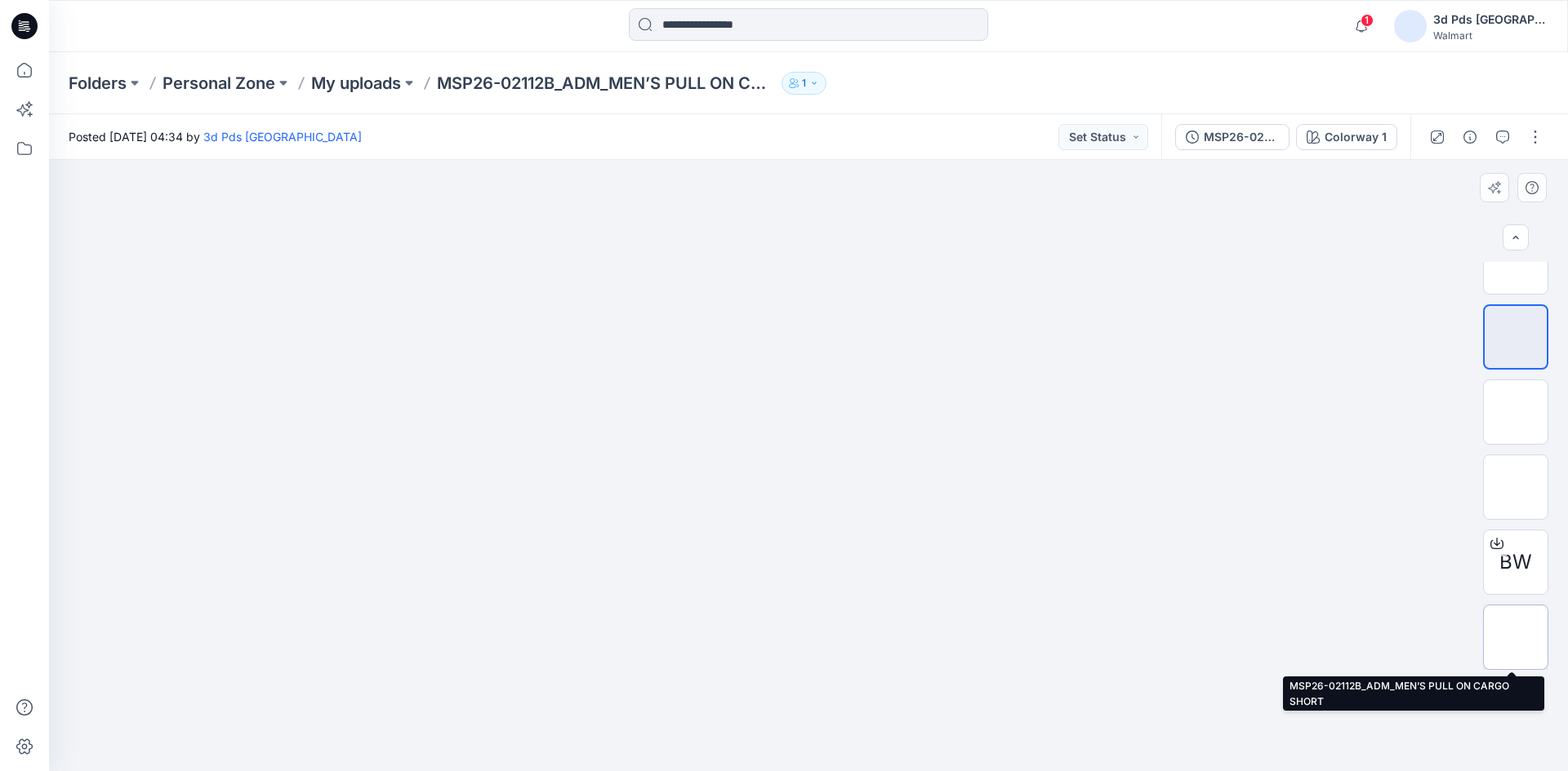
click at [1515, 638] on img at bounding box center [1515, 638] width 0 height 0
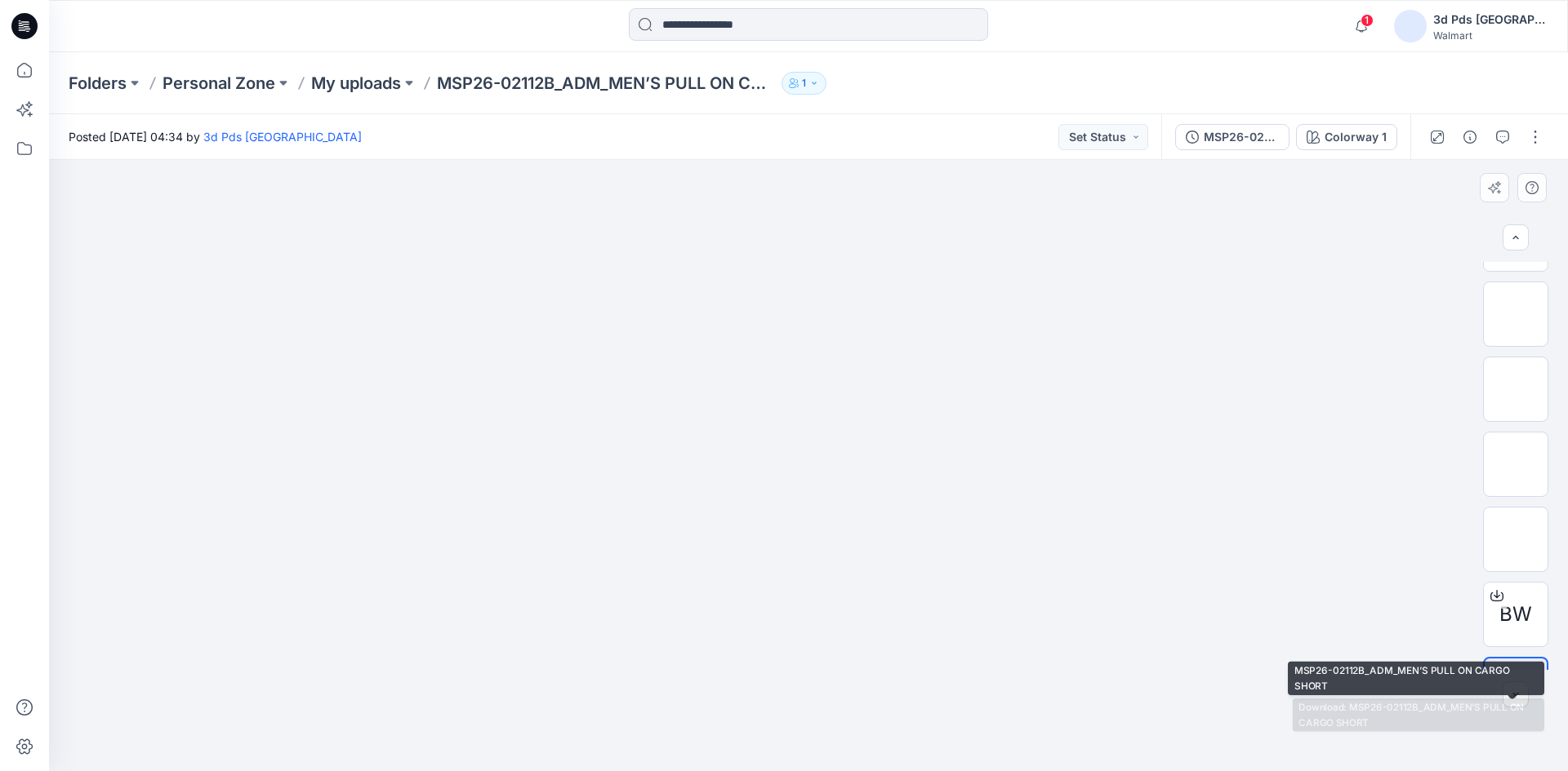
scroll to position [0, 0]
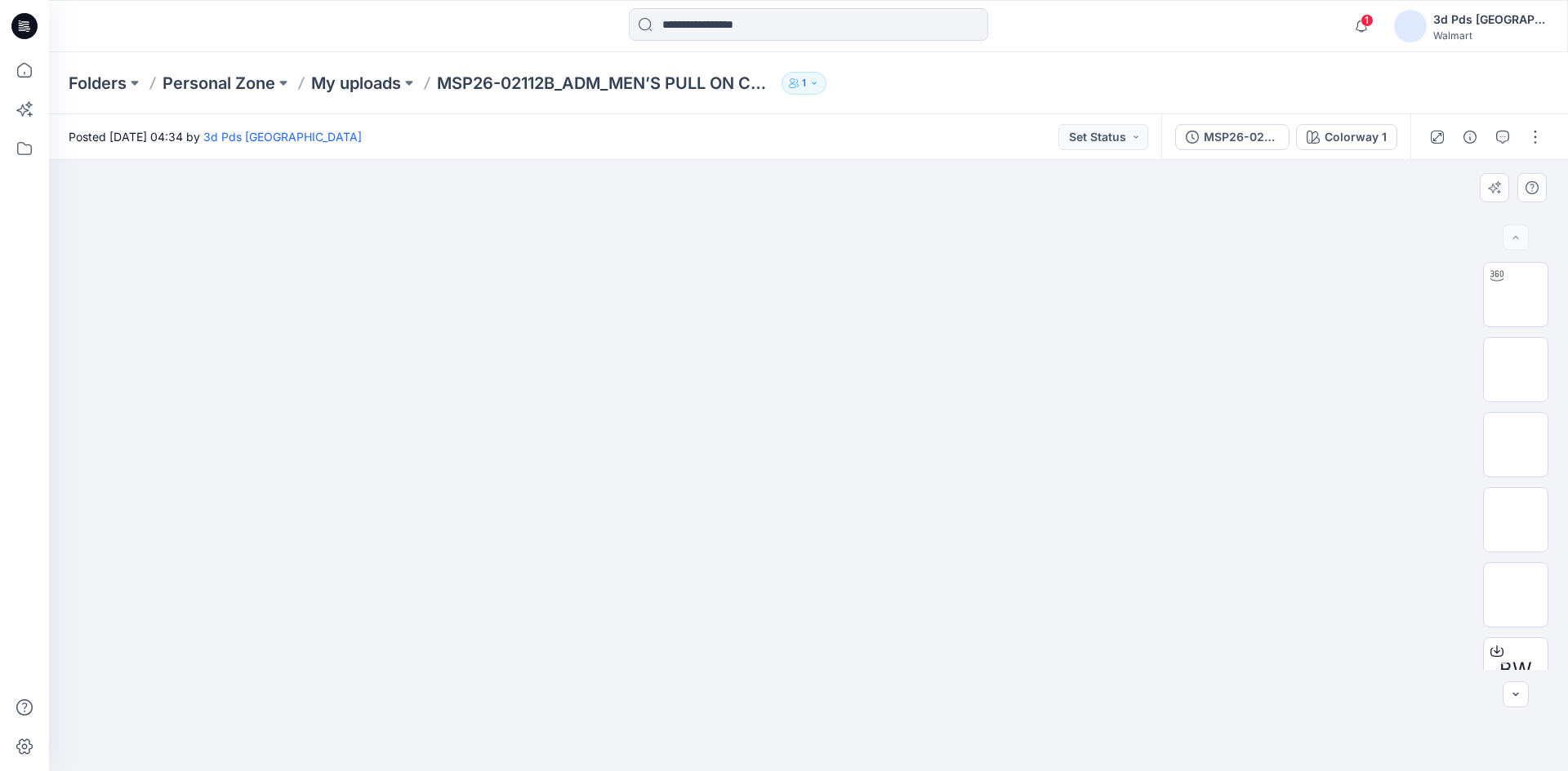
click at [1329, 360] on div at bounding box center [808, 466] width 1518 height 612
click at [1472, 137] on icon "button" at bounding box center [1469, 136] width 13 height 13
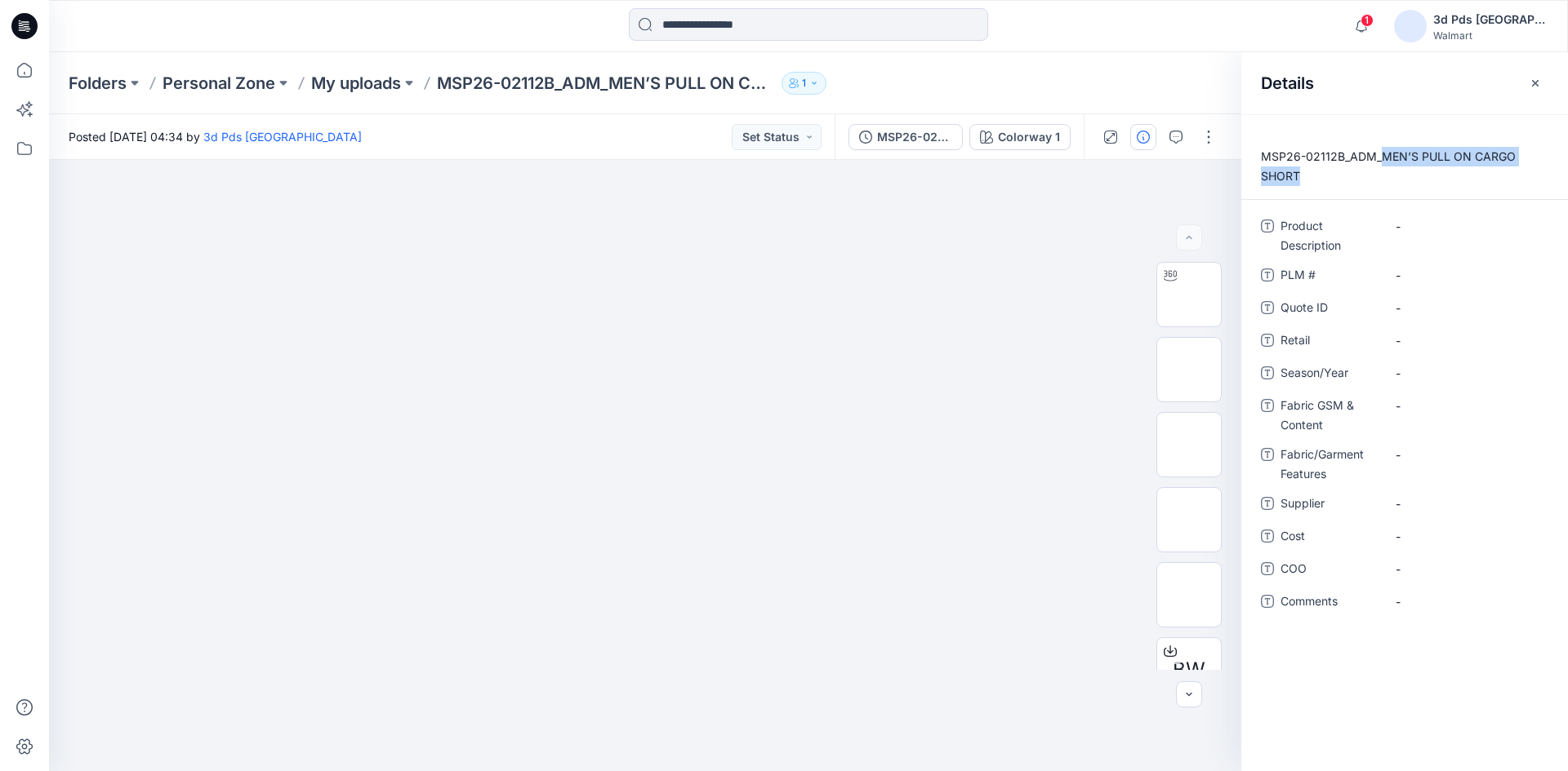
drag, startPoint x: 1380, startPoint y: 157, endPoint x: 1393, endPoint y: 175, distance: 22.2
click at [1393, 175] on p "MSP26-02112B_ADM_MEN’S PULL ON CARGO SHORT" at bounding box center [1404, 166] width 326 height 39
copy p "MEN’S PULL ON CARGO SHORT"
click at [1422, 232] on Description "-" at bounding box center [1466, 226] width 142 height 17
type textarea "**********"
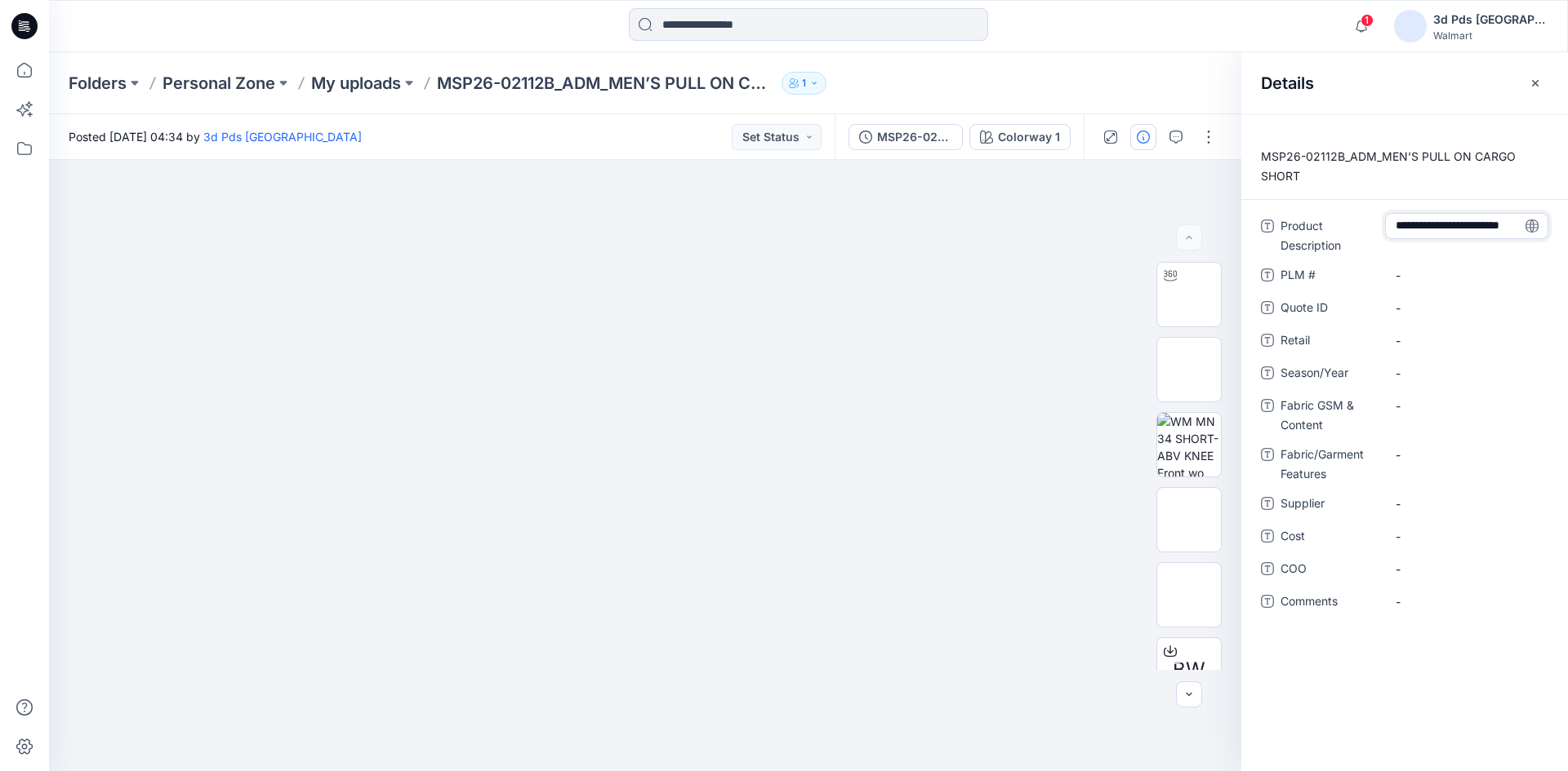
scroll to position [11, 0]
click at [1530, 227] on icon at bounding box center [1531, 226] width 4 height 13
drag, startPoint x: 1341, startPoint y: 157, endPoint x: 1245, endPoint y: 152, distance: 96.1
click at [1245, 152] on p "MSP26-02112B_ADM_MEN’S PULL ON CARGO SHORT" at bounding box center [1404, 166] width 326 height 39
copy p "MSP26-02112B"
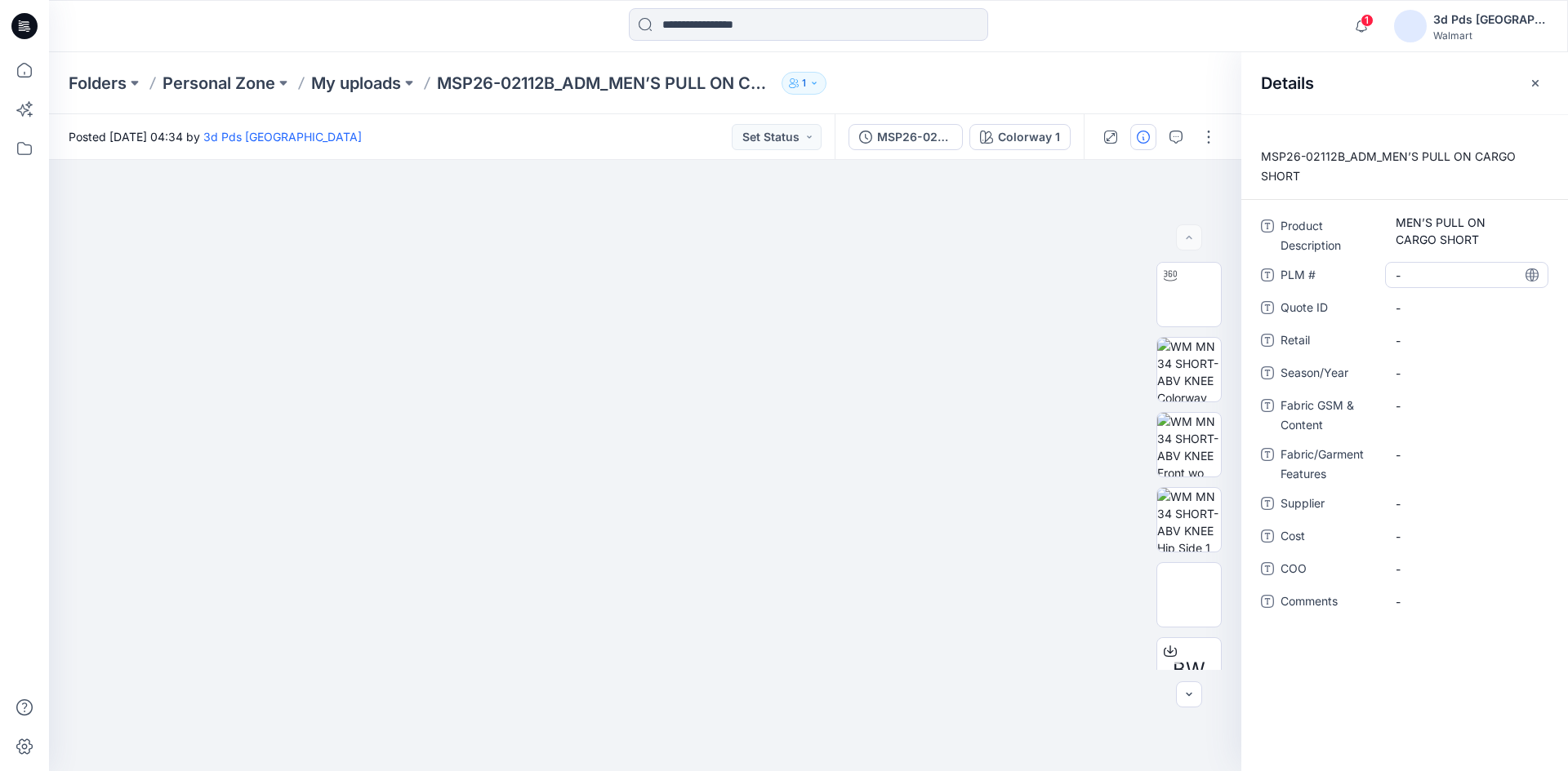
click at [1447, 269] on \ "-" at bounding box center [1466, 275] width 142 height 17
type textarea "**********"
click at [1529, 278] on icon at bounding box center [1531, 275] width 13 height 13
click at [1399, 371] on span "-" at bounding box center [1466, 373] width 142 height 17
type textarea "****"
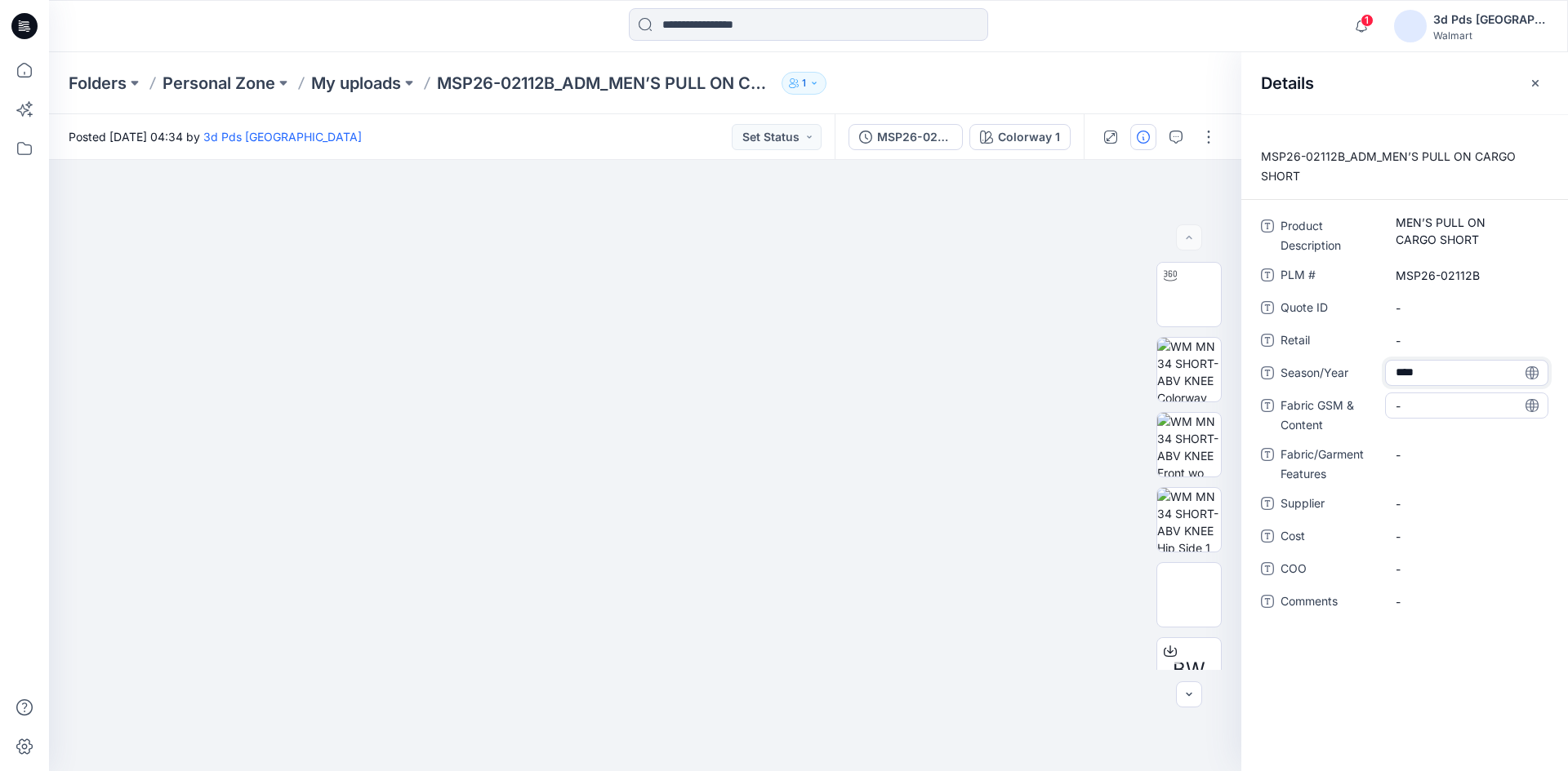
click at [1422, 407] on Content "-" at bounding box center [1466, 406] width 142 height 17
click at [1399, 688] on div "MSP26-02112B_ADM_MEN’S PULL ON CARGO SHORT Product Description MEN’S PULL ON CA…" at bounding box center [1404, 443] width 326 height 658
click at [1410, 415] on div "-" at bounding box center [1467, 406] width 163 height 26
type textarea "*******"
click at [1395, 404] on Content "-" at bounding box center [1466, 406] width 142 height 17
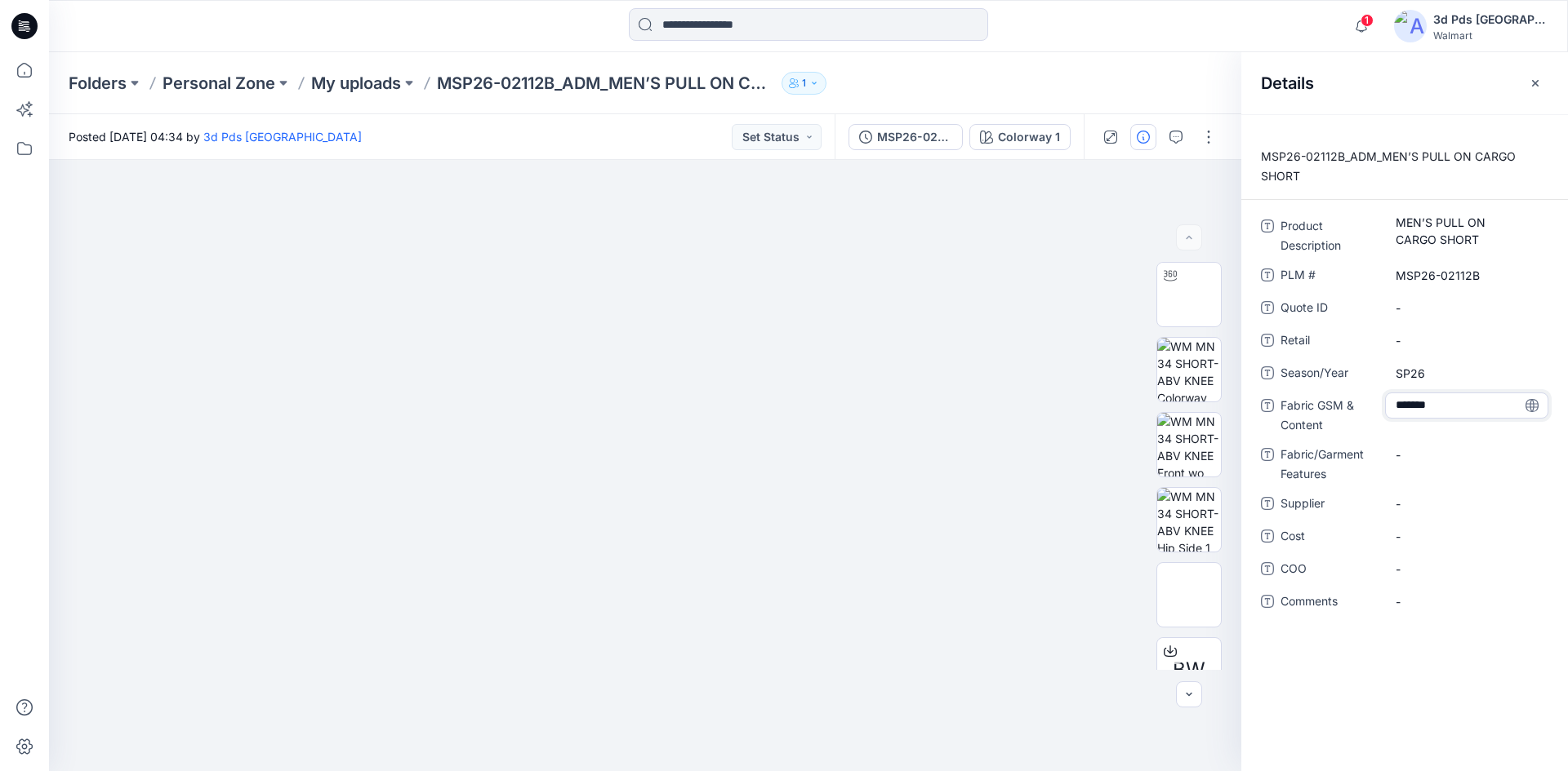
type textarea "**********"
click at [1531, 404] on icon at bounding box center [1531, 405] width 13 height 13
click at [1451, 397] on Content "175GSM/75% BCI COTTON 25% NYLON" at bounding box center [1466, 420] width 142 height 52
click at [1445, 407] on textarea "**********" at bounding box center [1467, 410] width 163 height 34
click at [1440, 402] on textarea "**********" at bounding box center [1467, 410] width 163 height 34
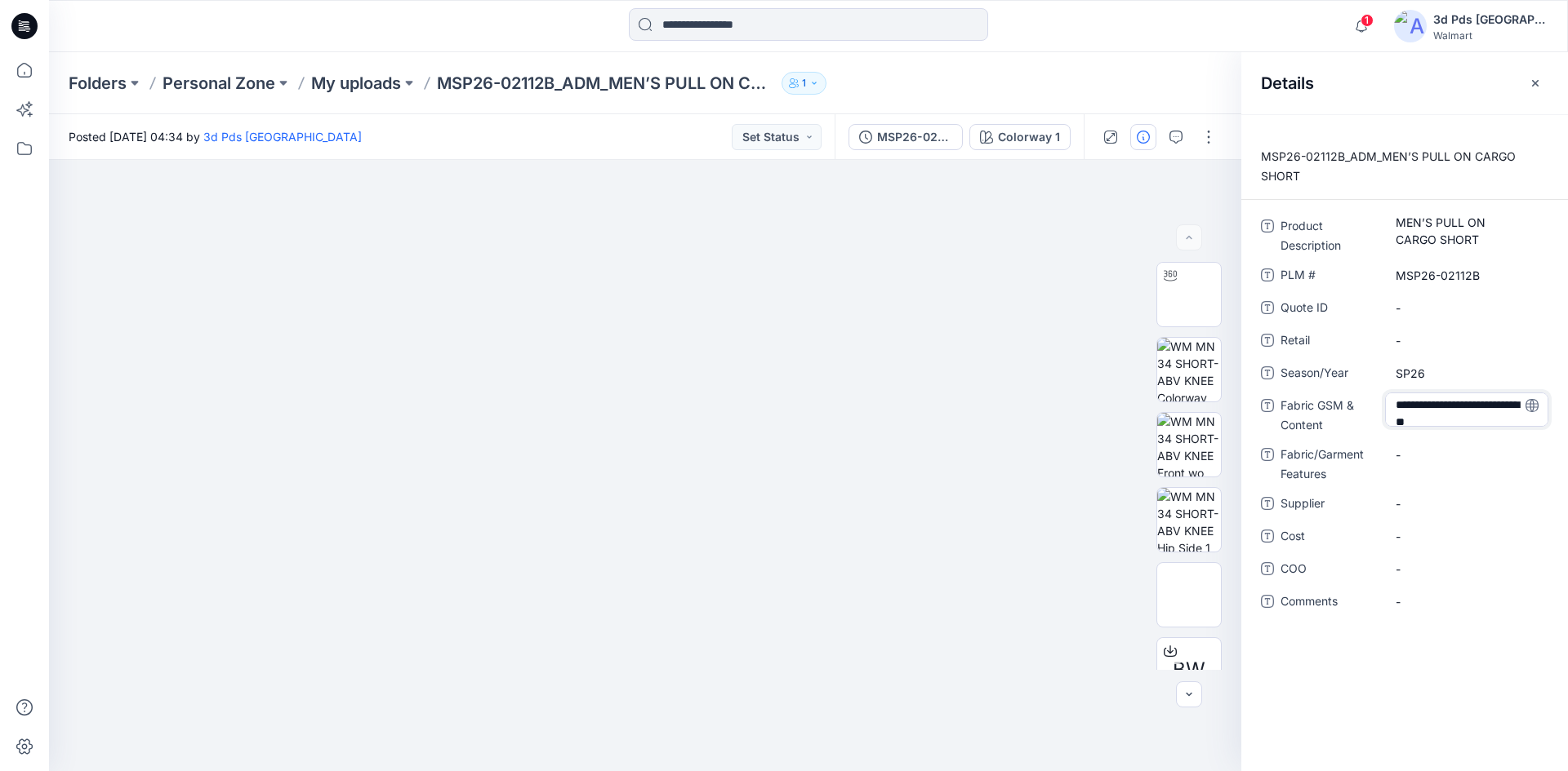
type textarea "**********"
click at [1534, 407] on icon at bounding box center [1531, 405] width 13 height 13
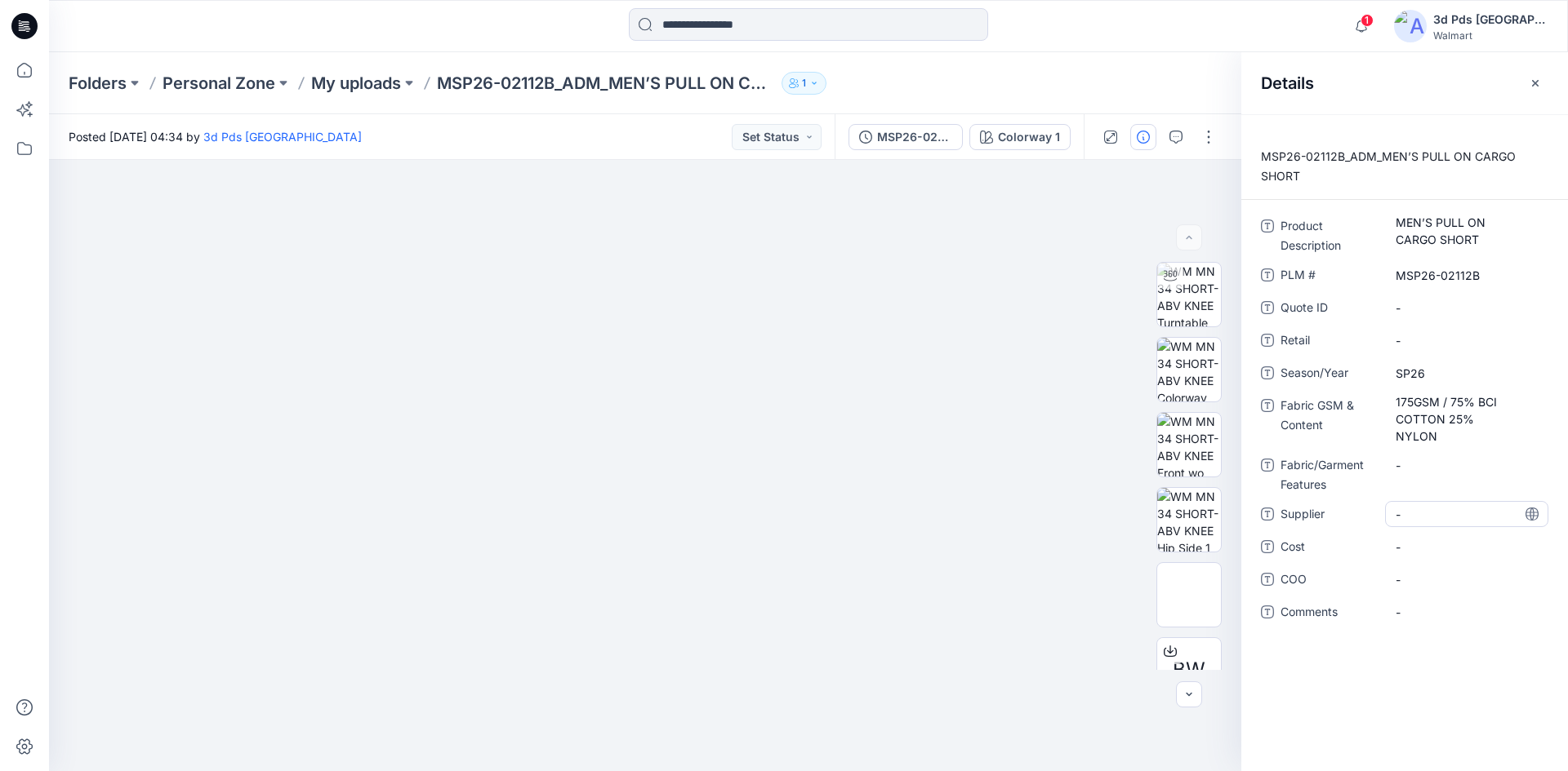
click at [1409, 506] on span "-" at bounding box center [1466, 514] width 142 height 17
type textarea "***"
click at [1409, 506] on span "-" at bounding box center [1466, 514] width 142 height 17
type textarea "**********"
click at [1536, 507] on icon at bounding box center [1531, 513] width 13 height 13
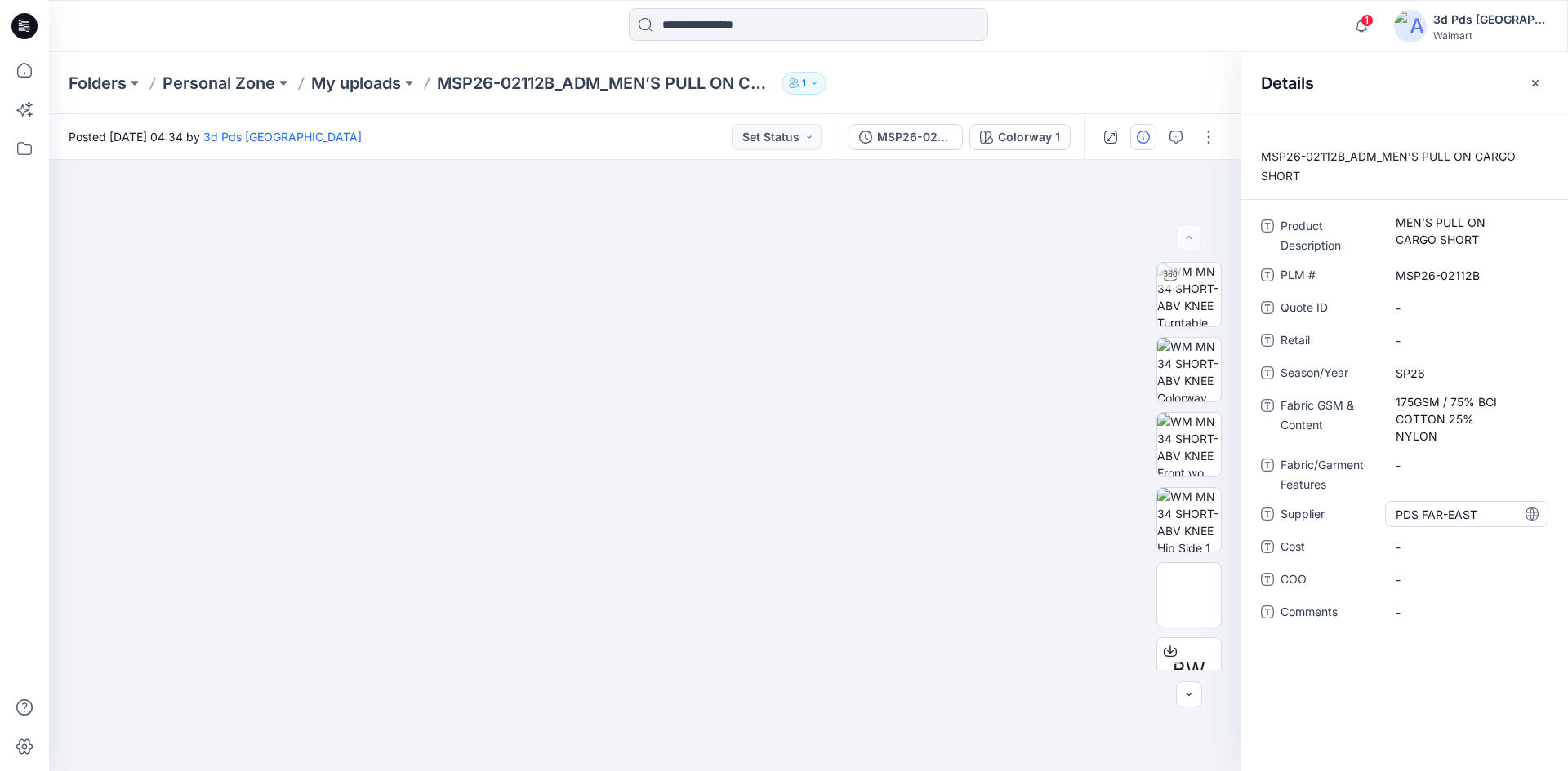
click at [1470, 512] on div "PDS FAR-EAST" at bounding box center [1467, 514] width 163 height 26
click at [1531, 512] on textarea "**********" at bounding box center [1467, 514] width 163 height 26
type textarea "**********"
click at [1531, 507] on icon at bounding box center [1531, 513] width 13 height 13
click at [1540, 85] on icon "button" at bounding box center [1534, 83] width 13 height 13
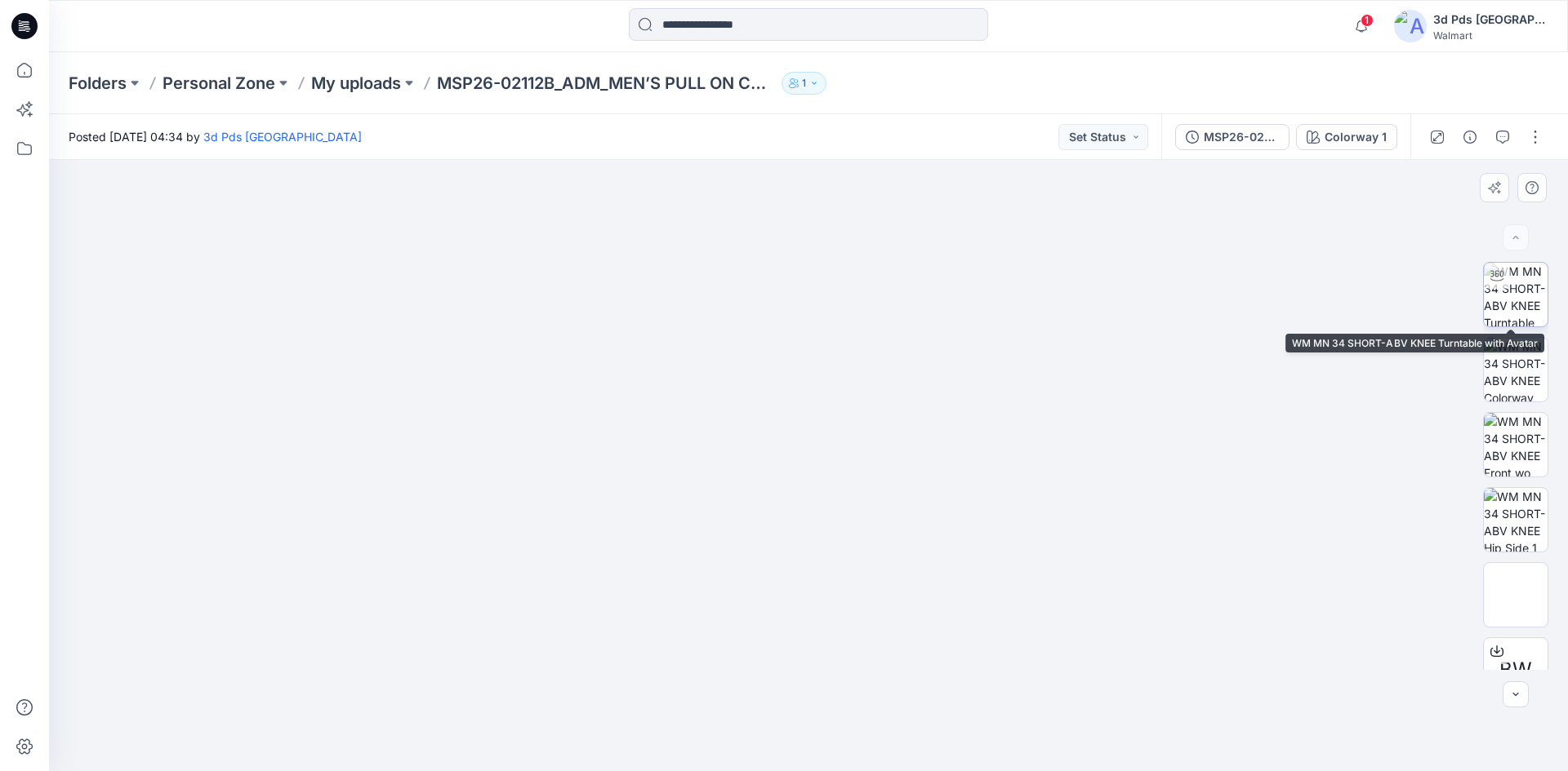
click at [1521, 324] on img at bounding box center [1515, 294] width 64 height 64
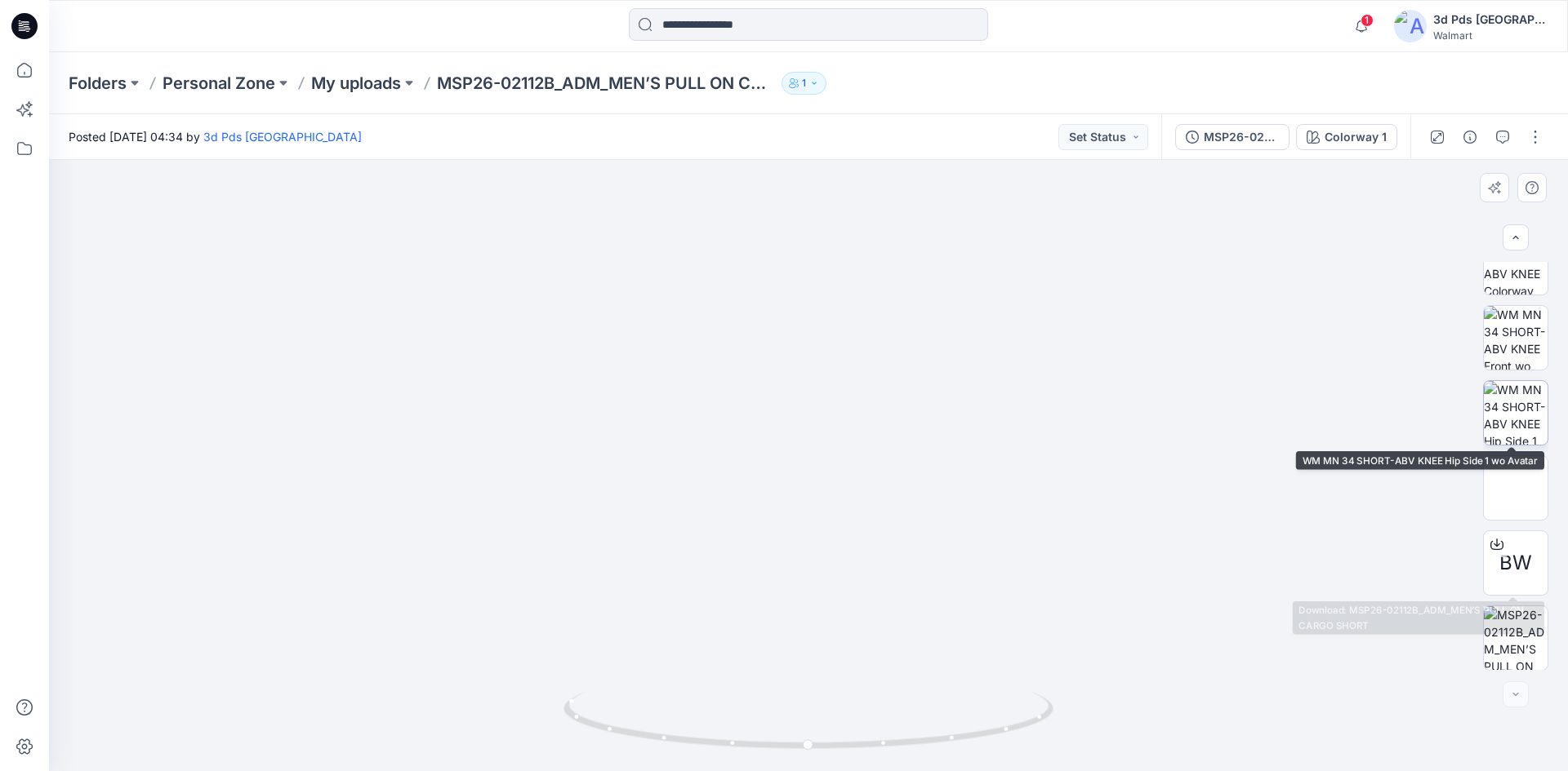
scroll to position [107, 0]
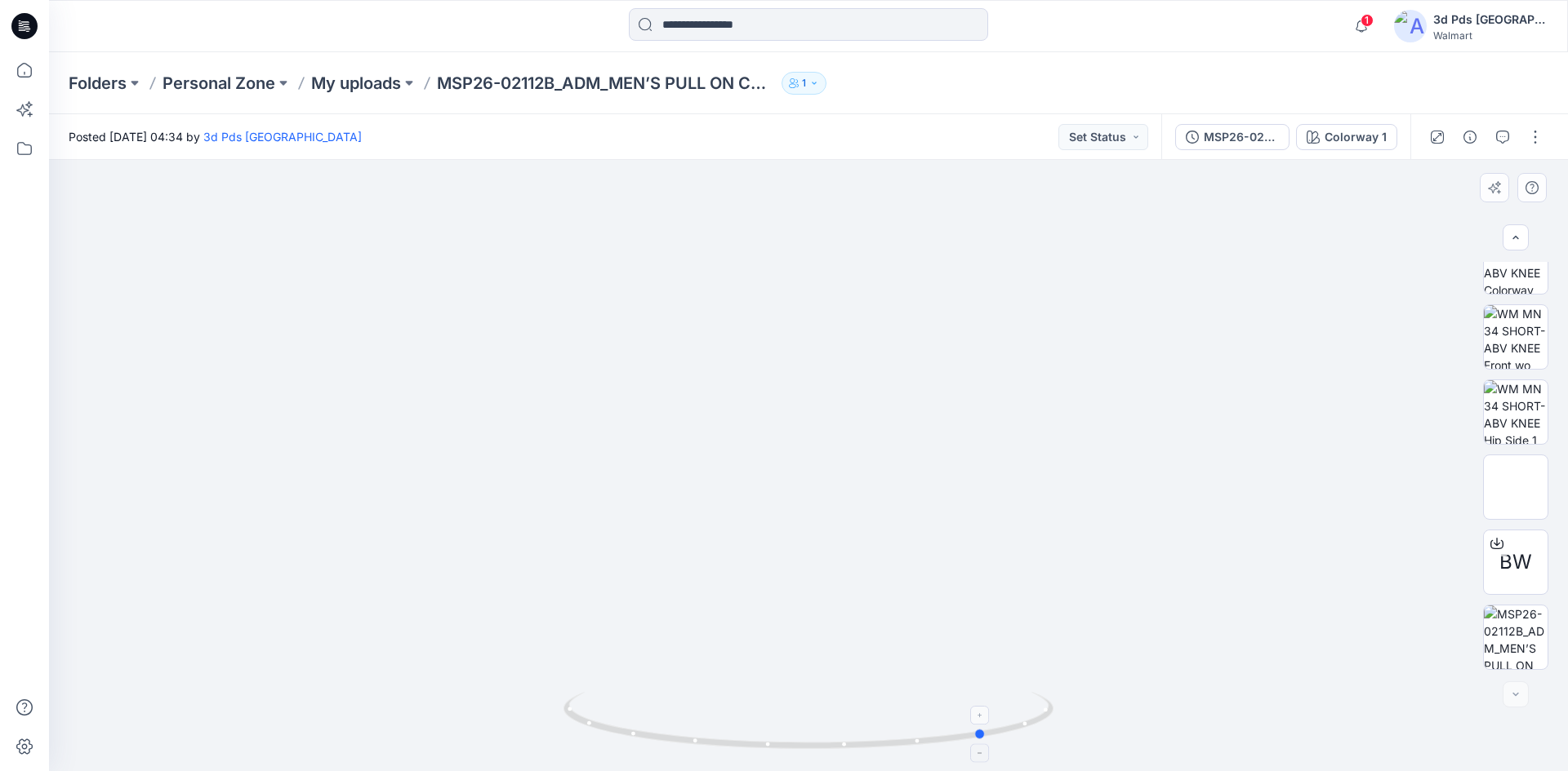
drag, startPoint x: 817, startPoint y: 748, endPoint x: 999, endPoint y: 710, distance: 185.9
click at [995, 743] on icon at bounding box center [810, 723] width 493 height 62
click at [1522, 399] on img at bounding box center [1515, 412] width 64 height 64
click at [1495, 350] on img at bounding box center [1515, 337] width 64 height 64
click at [1507, 285] on img at bounding box center [1515, 262] width 64 height 64
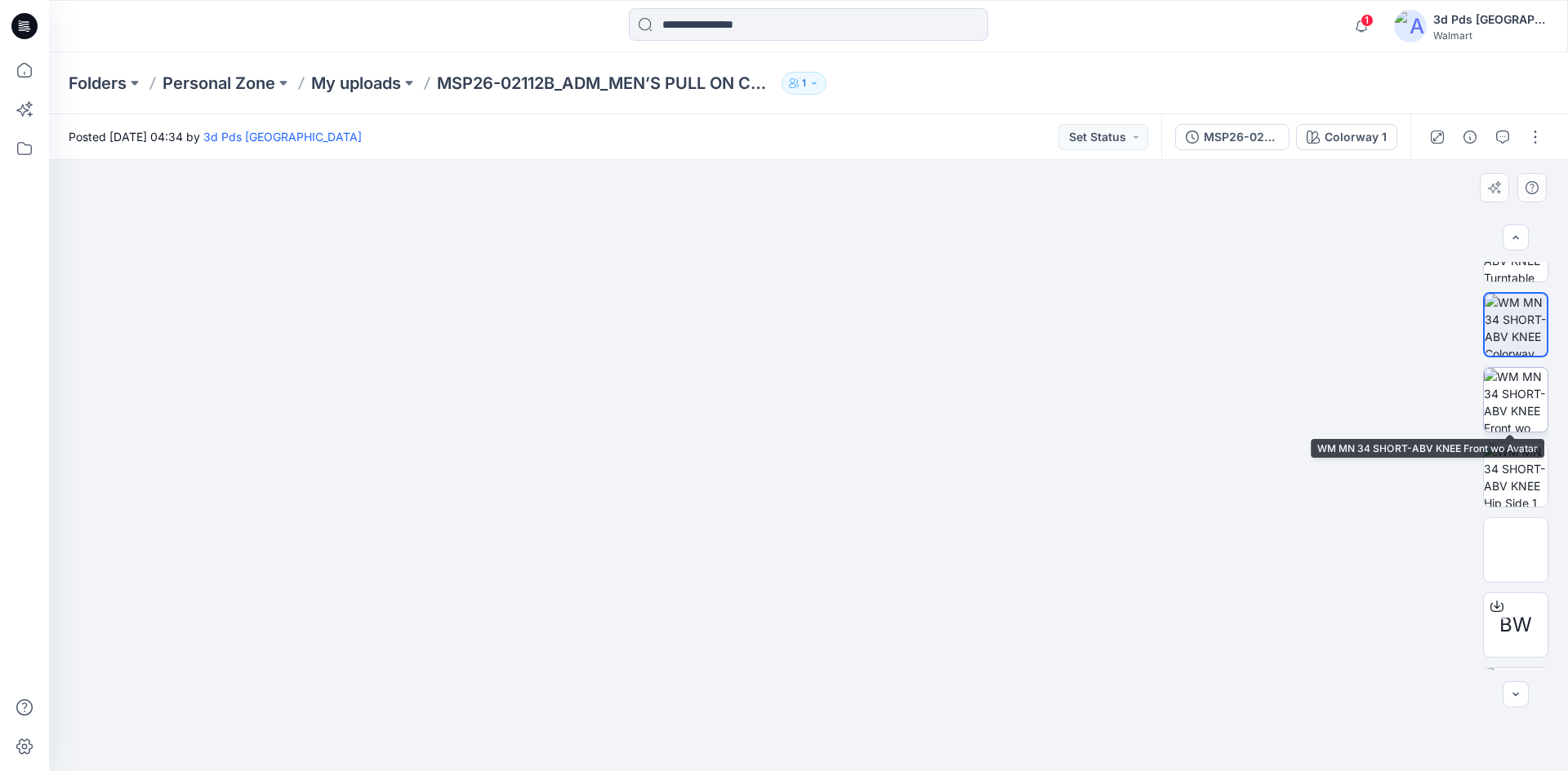
scroll to position [0, 0]
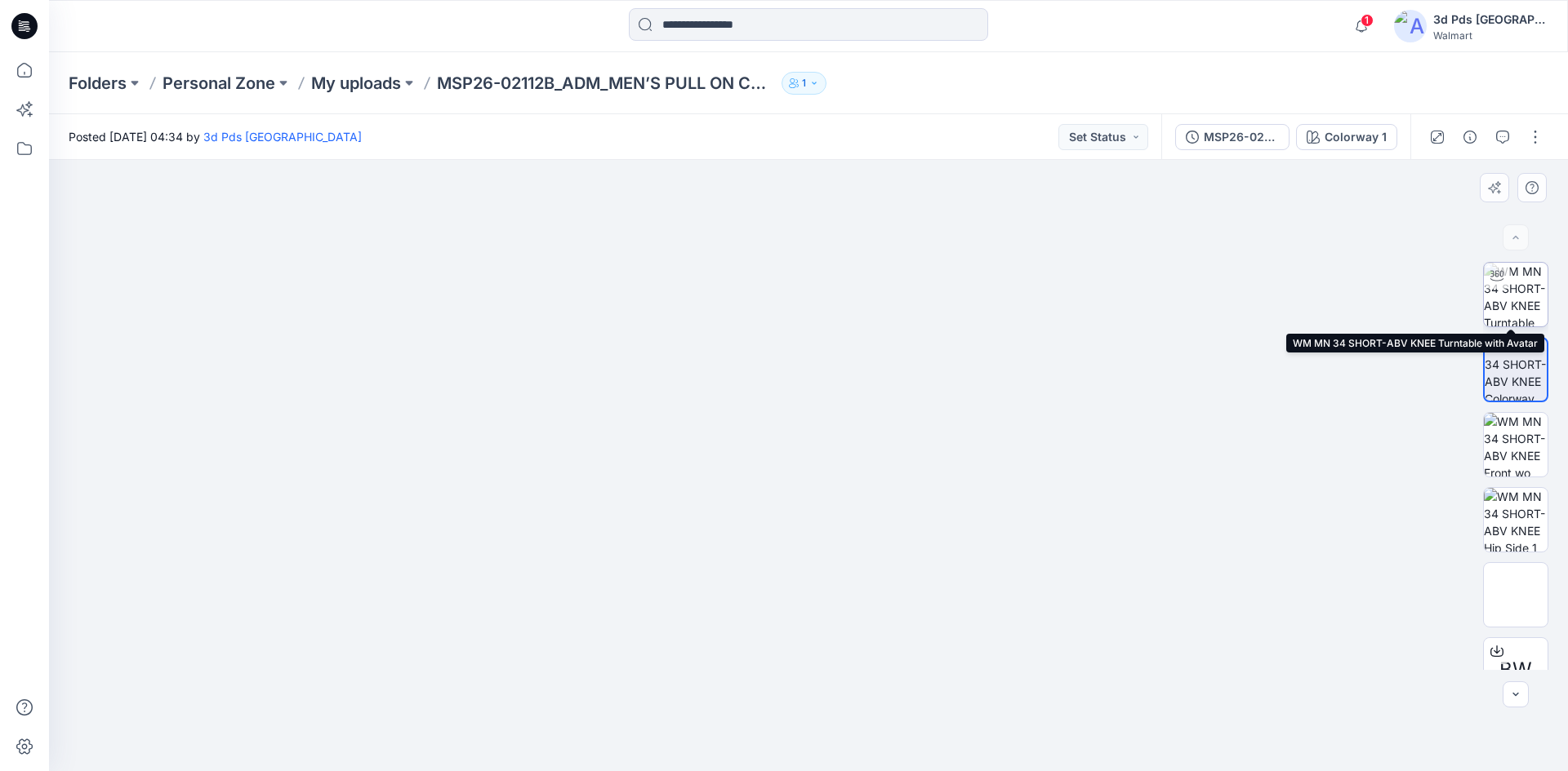
click at [1519, 315] on img at bounding box center [1515, 294] width 64 height 64
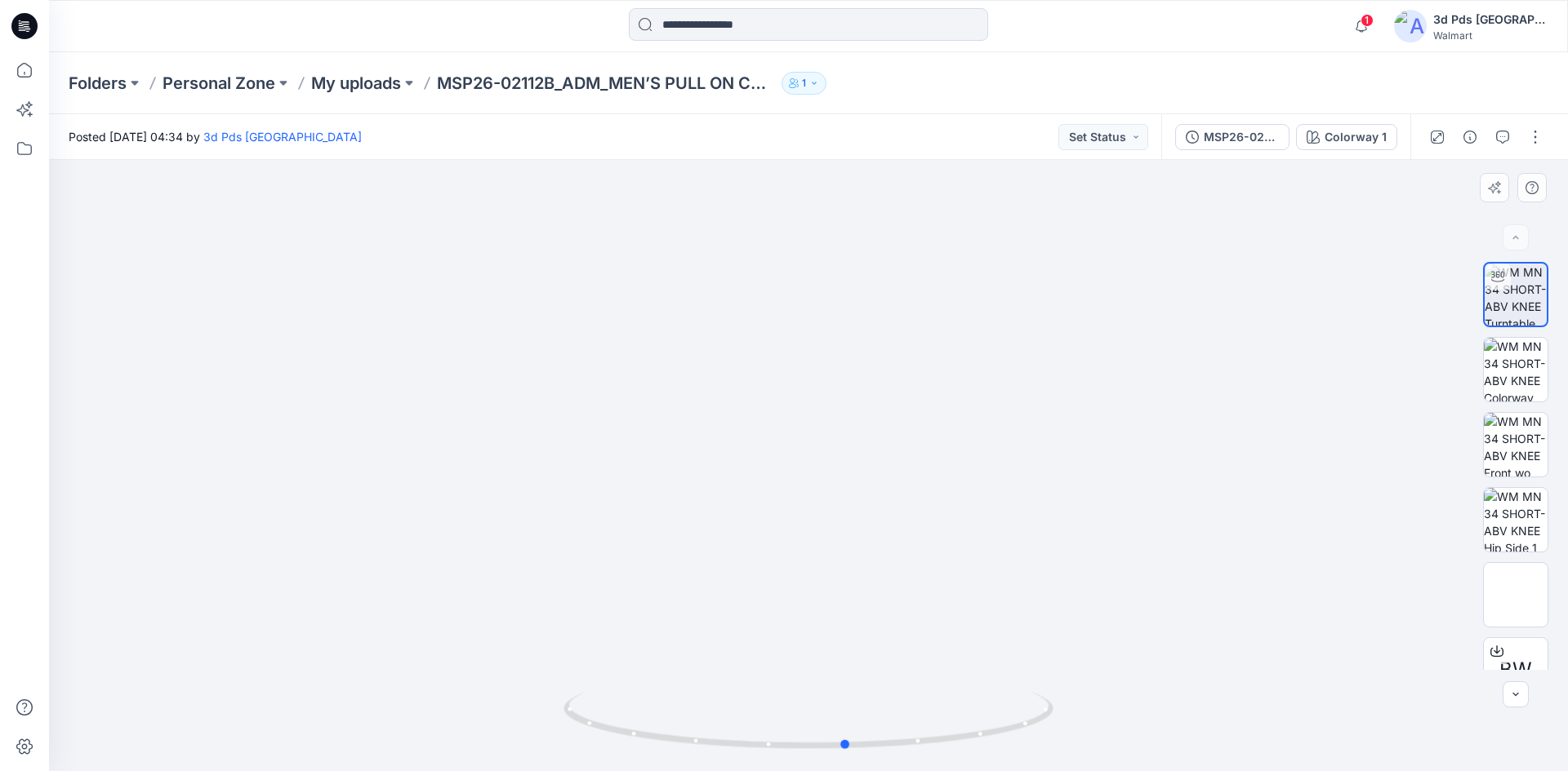
drag, startPoint x: 809, startPoint y: 750, endPoint x: 906, endPoint y: 597, distance: 181.2
click at [1336, 670] on div at bounding box center [808, 466] width 1518 height 612
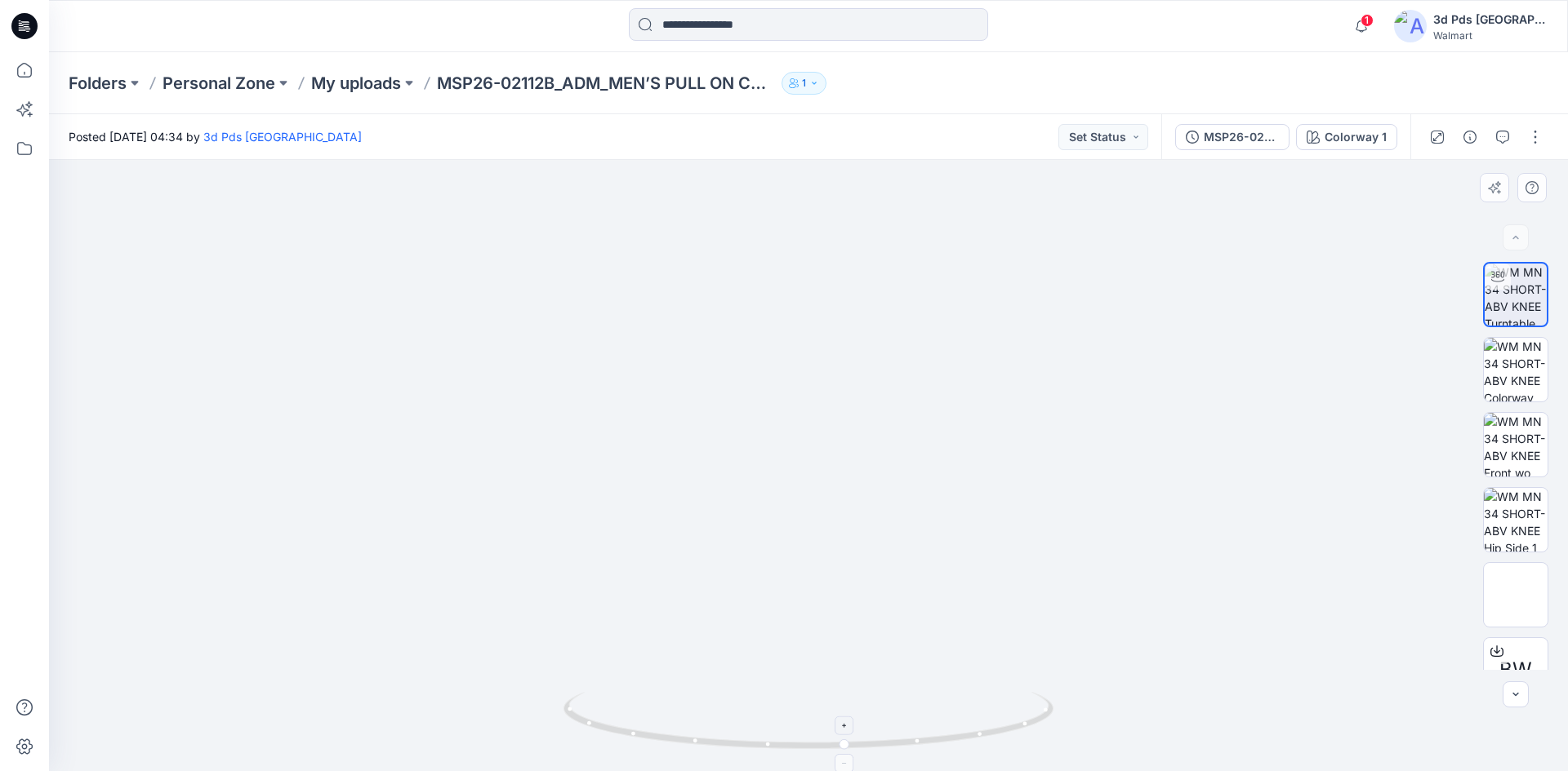
click at [885, 708] on icon at bounding box center [810, 723] width 493 height 62
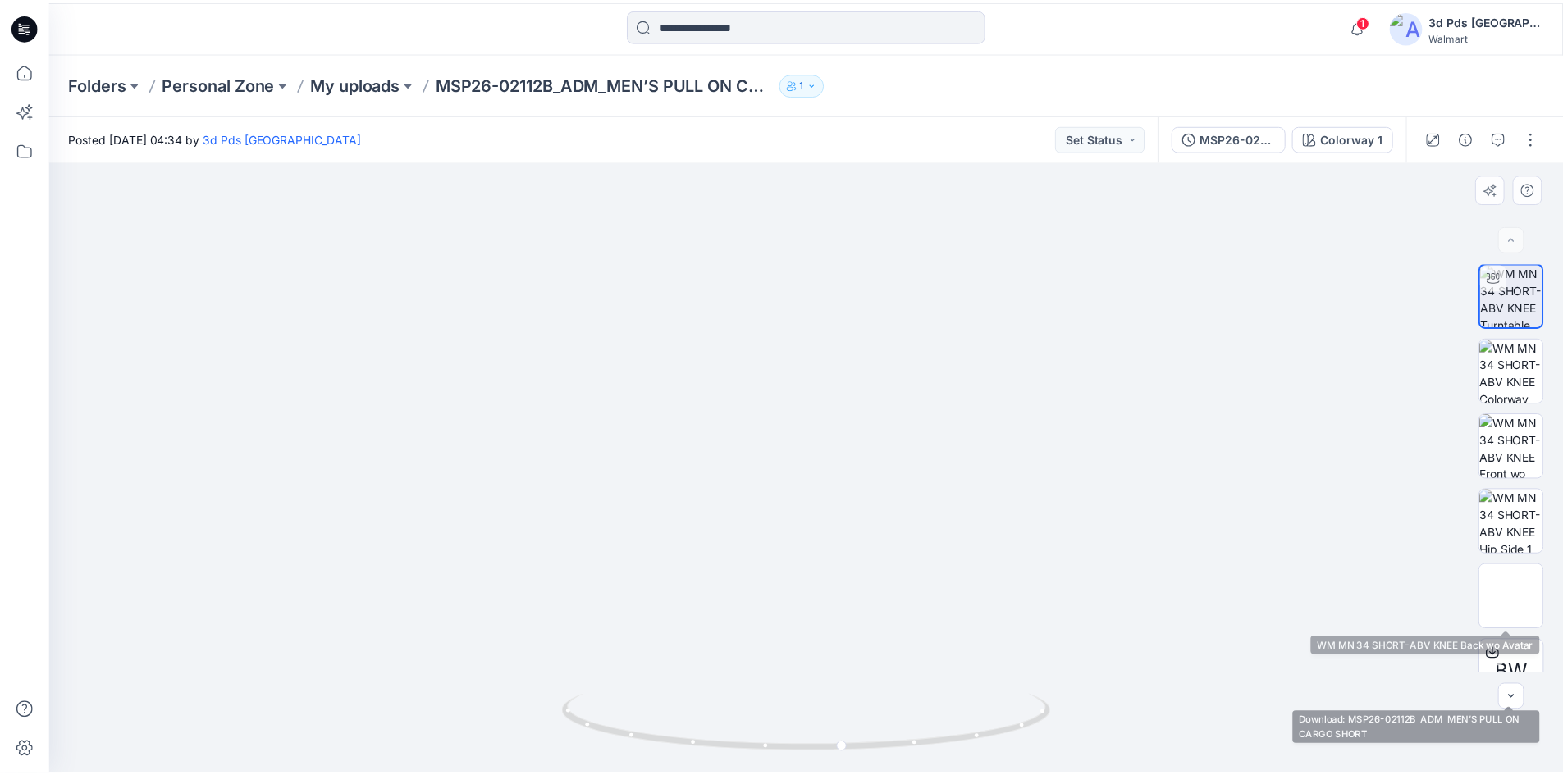
scroll to position [0, 0]
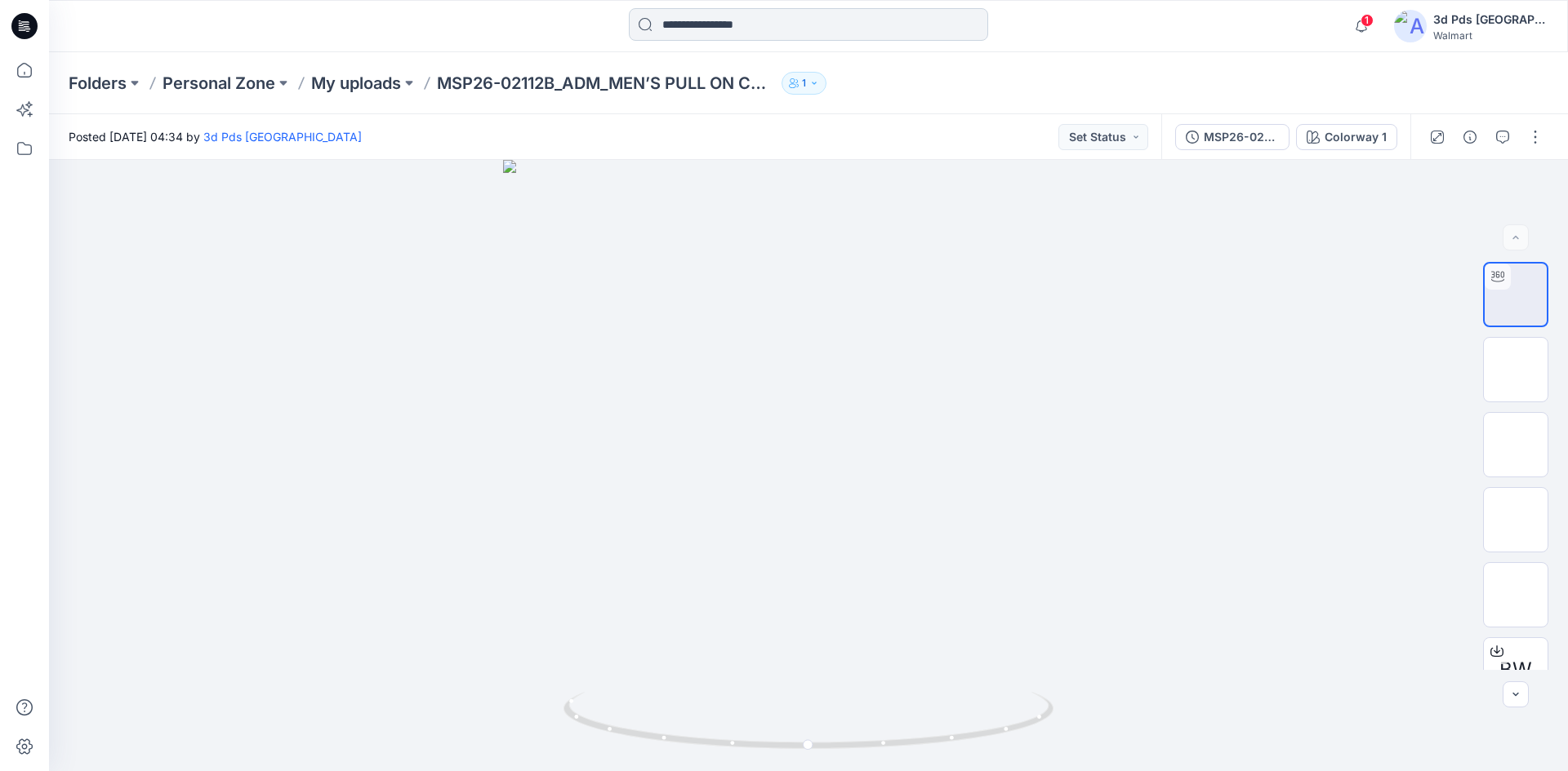
click at [802, 34] on input at bounding box center [808, 24] width 359 height 33
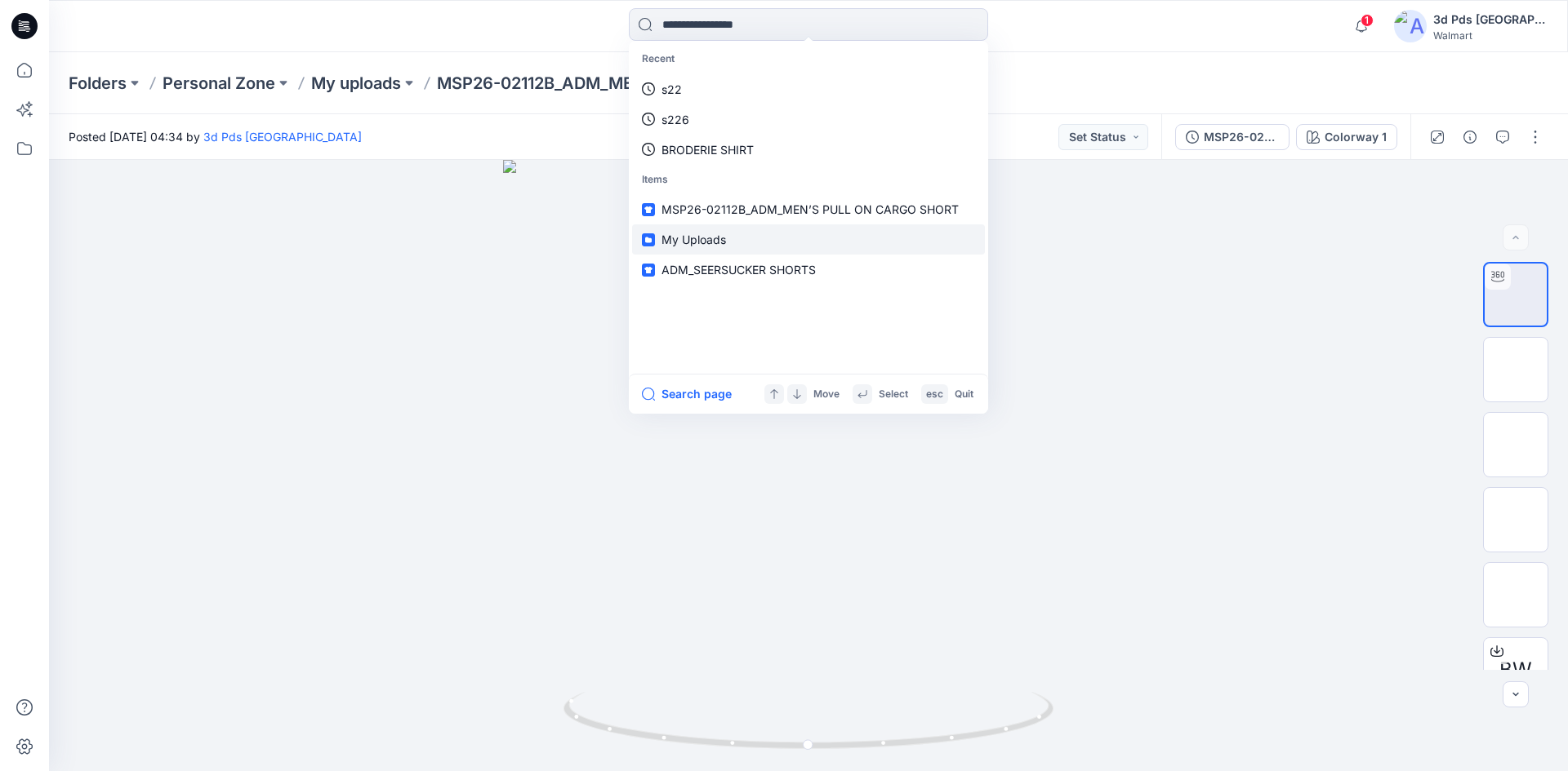
click at [716, 233] on span "My Uploads" at bounding box center [693, 240] width 65 height 14
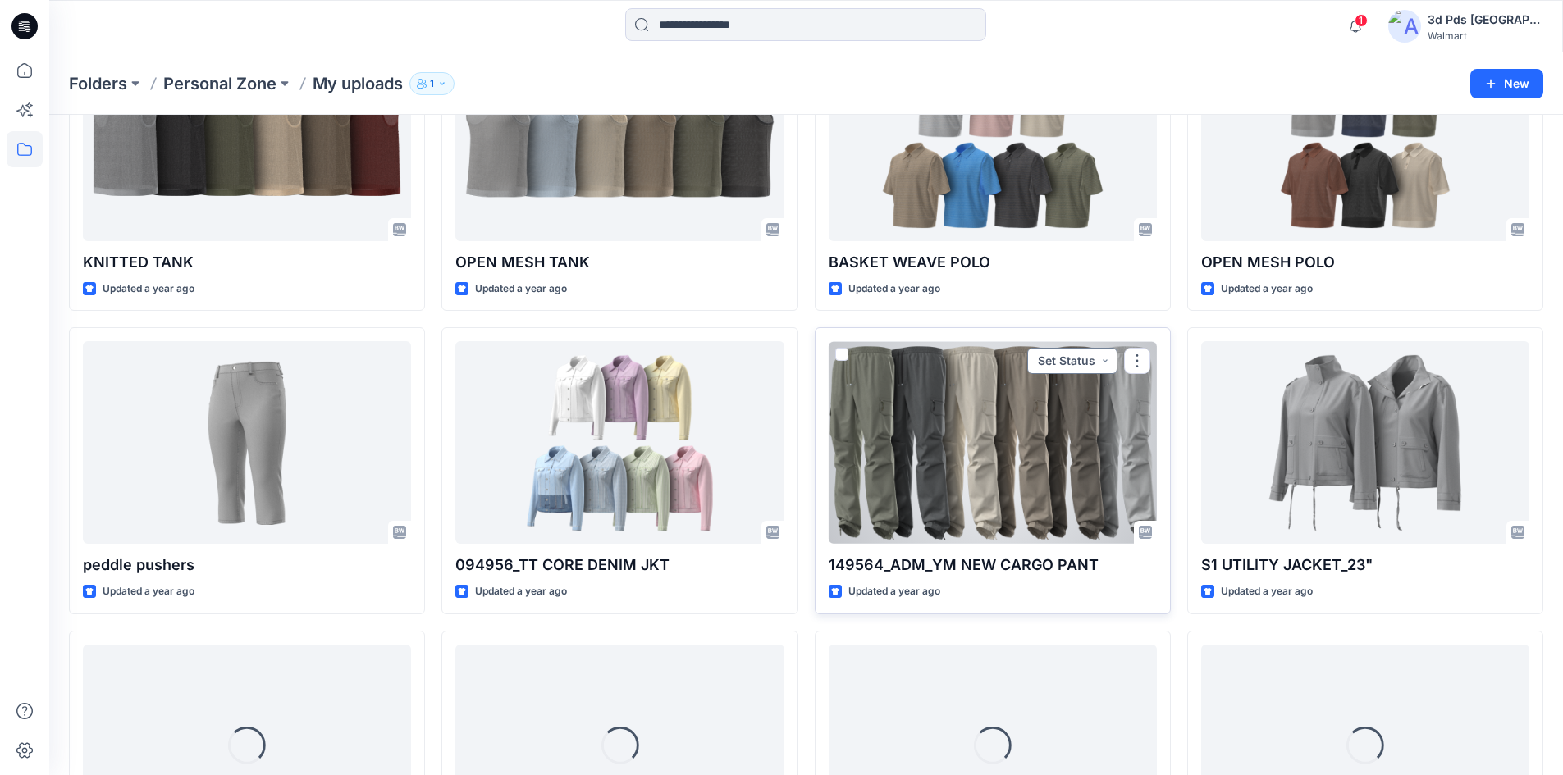
scroll to position [544, 0]
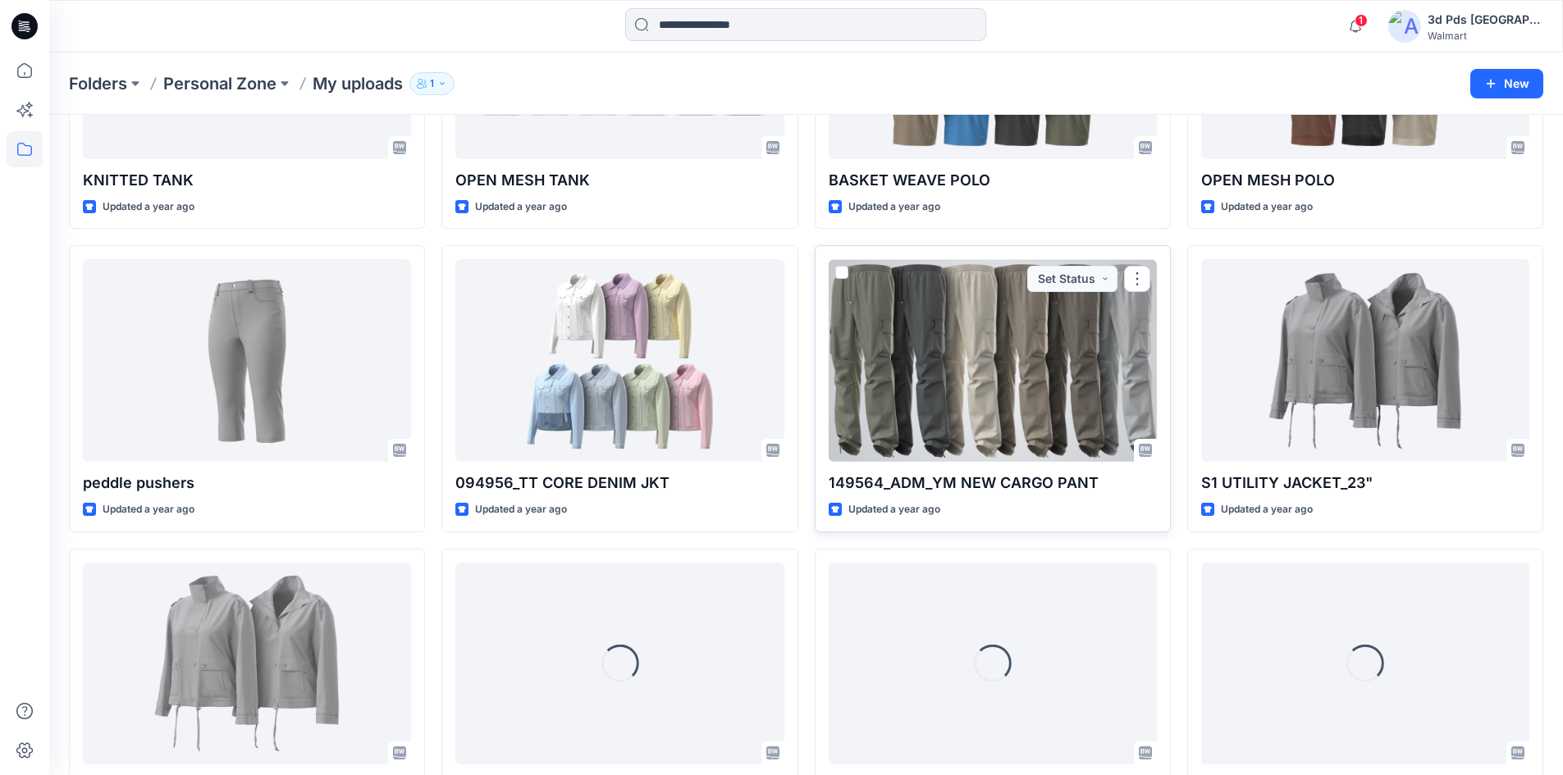
click at [1007, 394] on div at bounding box center [993, 360] width 328 height 203
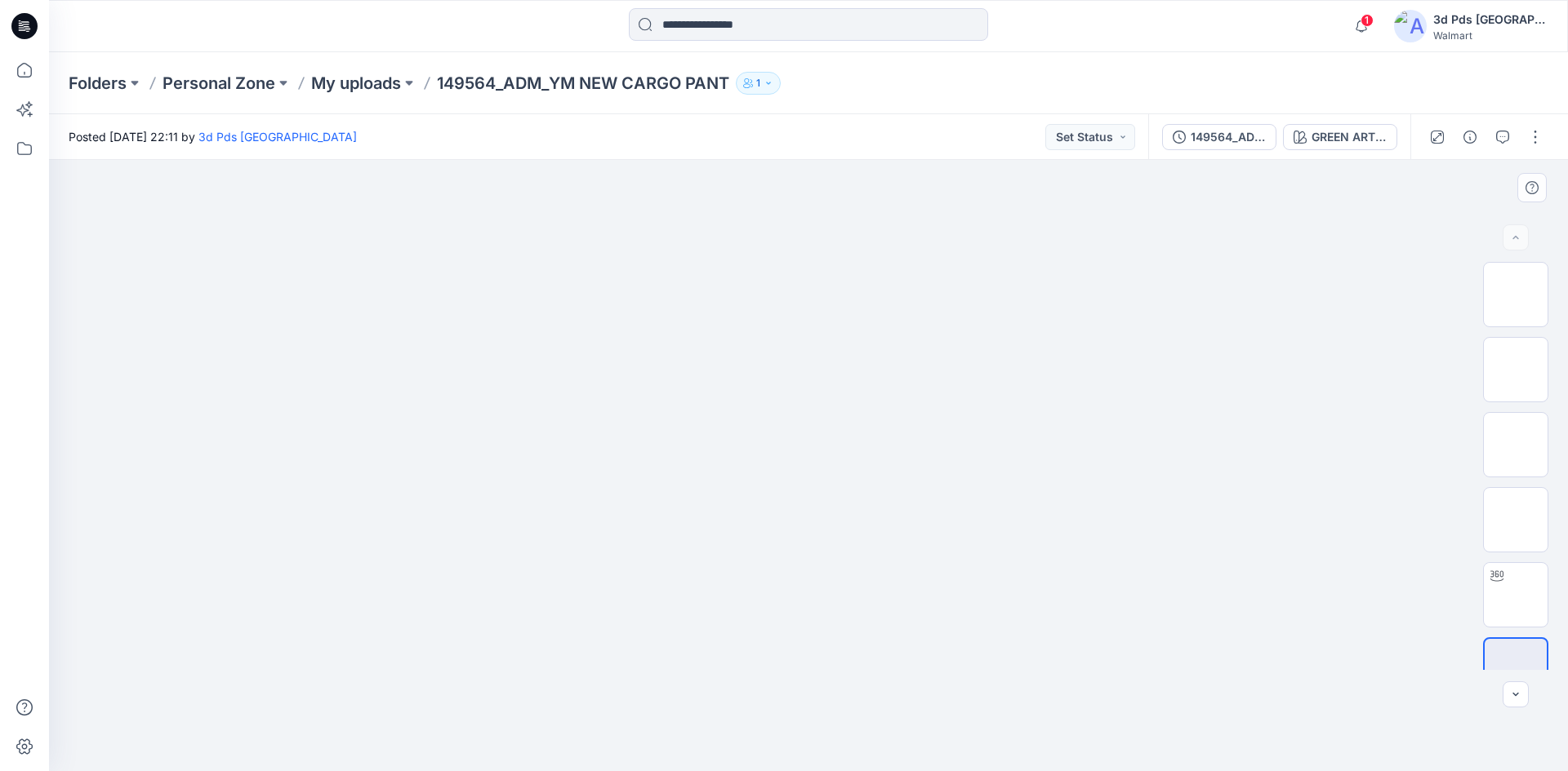
scroll to position [33, 0]
click at [665, 221] on img at bounding box center [808, 221] width 817 height 0
click at [1515, 562] on img at bounding box center [1515, 562] width 0 height 0
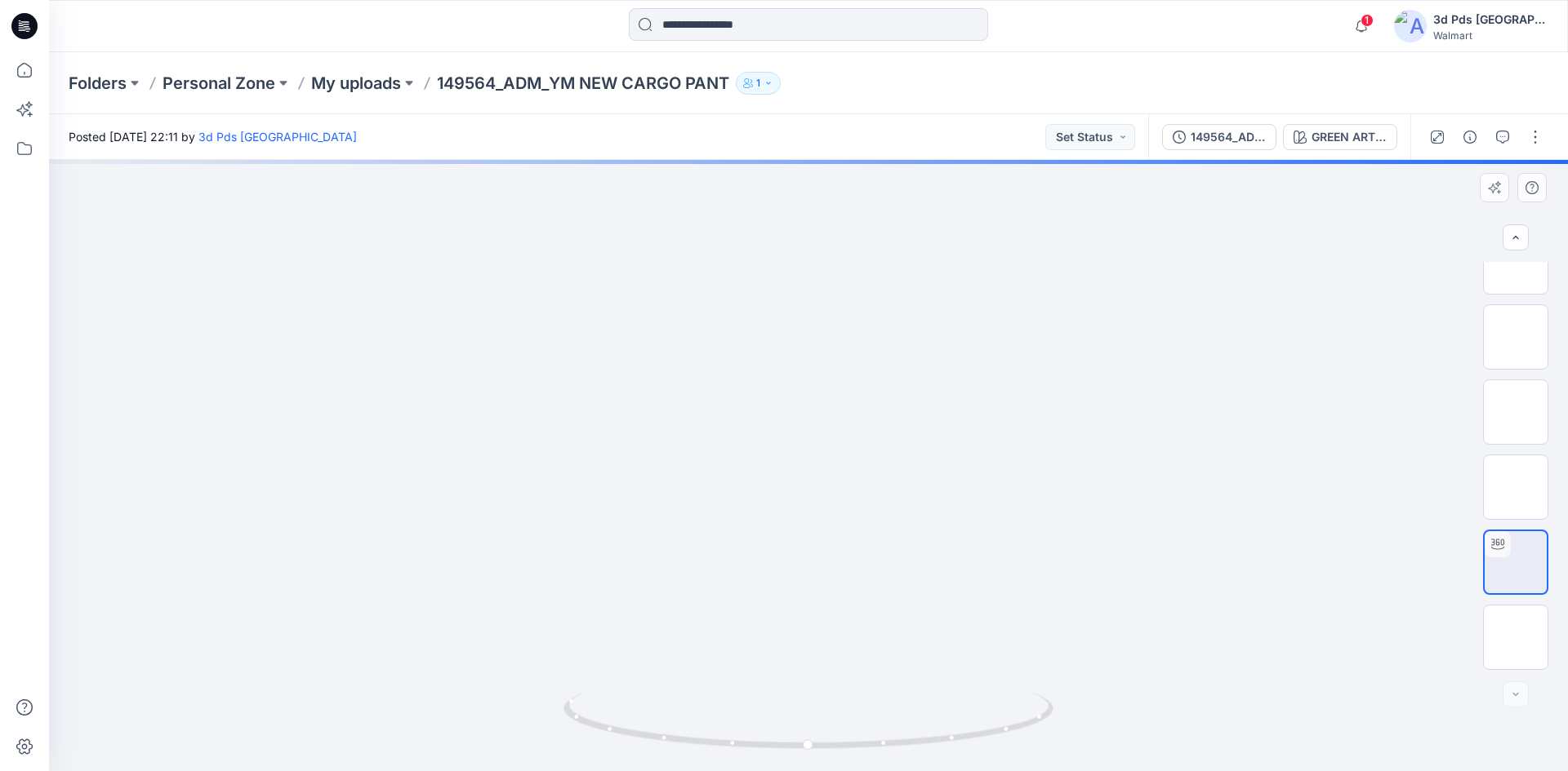
drag, startPoint x: 822, startPoint y: 658, endPoint x: 820, endPoint y: 672, distance: 14.1
drag, startPoint x: 816, startPoint y: 704, endPoint x: 819, endPoint y: 534, distance: 170.0
click at [819, 534] on div at bounding box center [808, 466] width 1518 height 612
drag, startPoint x: 844, startPoint y: 545, endPoint x: 949, endPoint y: 470, distance: 129.0
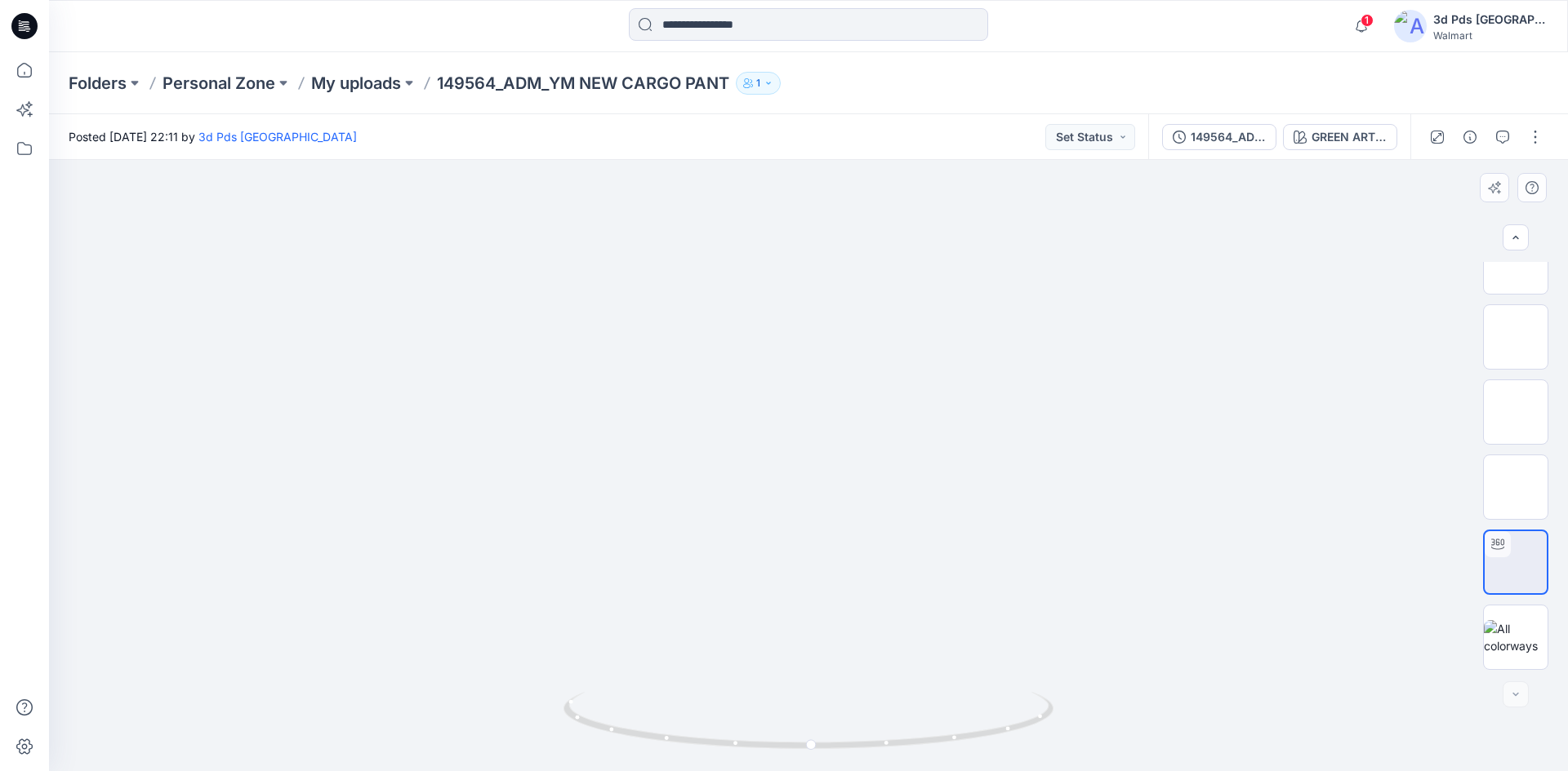
drag, startPoint x: 903, startPoint y: 542, endPoint x: 882, endPoint y: 349, distance: 194.1
drag, startPoint x: 811, startPoint y: 744, endPoint x: 950, endPoint y: 743, distance: 139.0
click at [950, 743] on icon at bounding box center [810, 723] width 493 height 62
drag, startPoint x: 884, startPoint y: 317, endPoint x: 872, endPoint y: 739, distance: 422.2
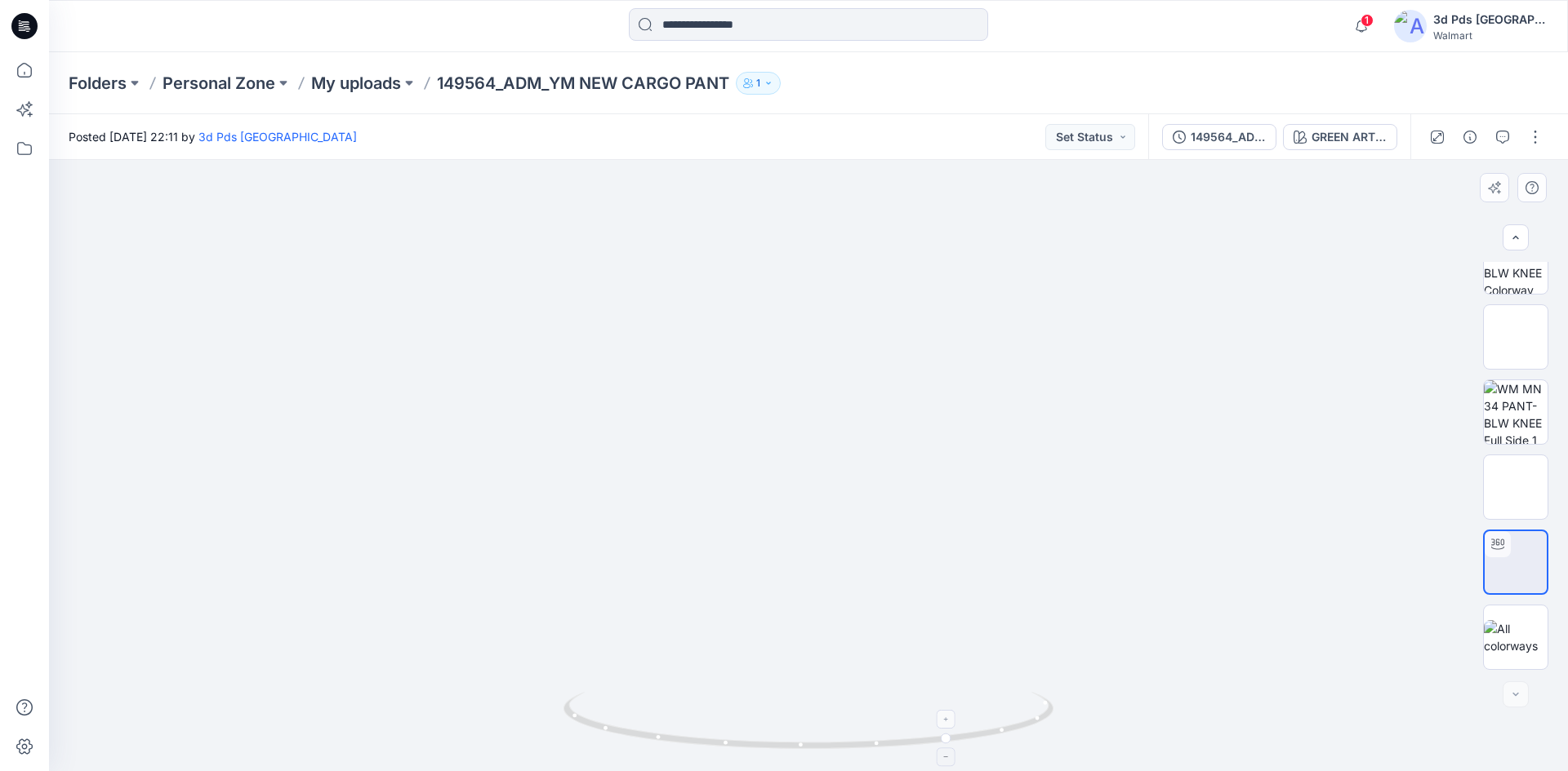
click at [872, 739] on div at bounding box center [808, 466] width 1518 height 612
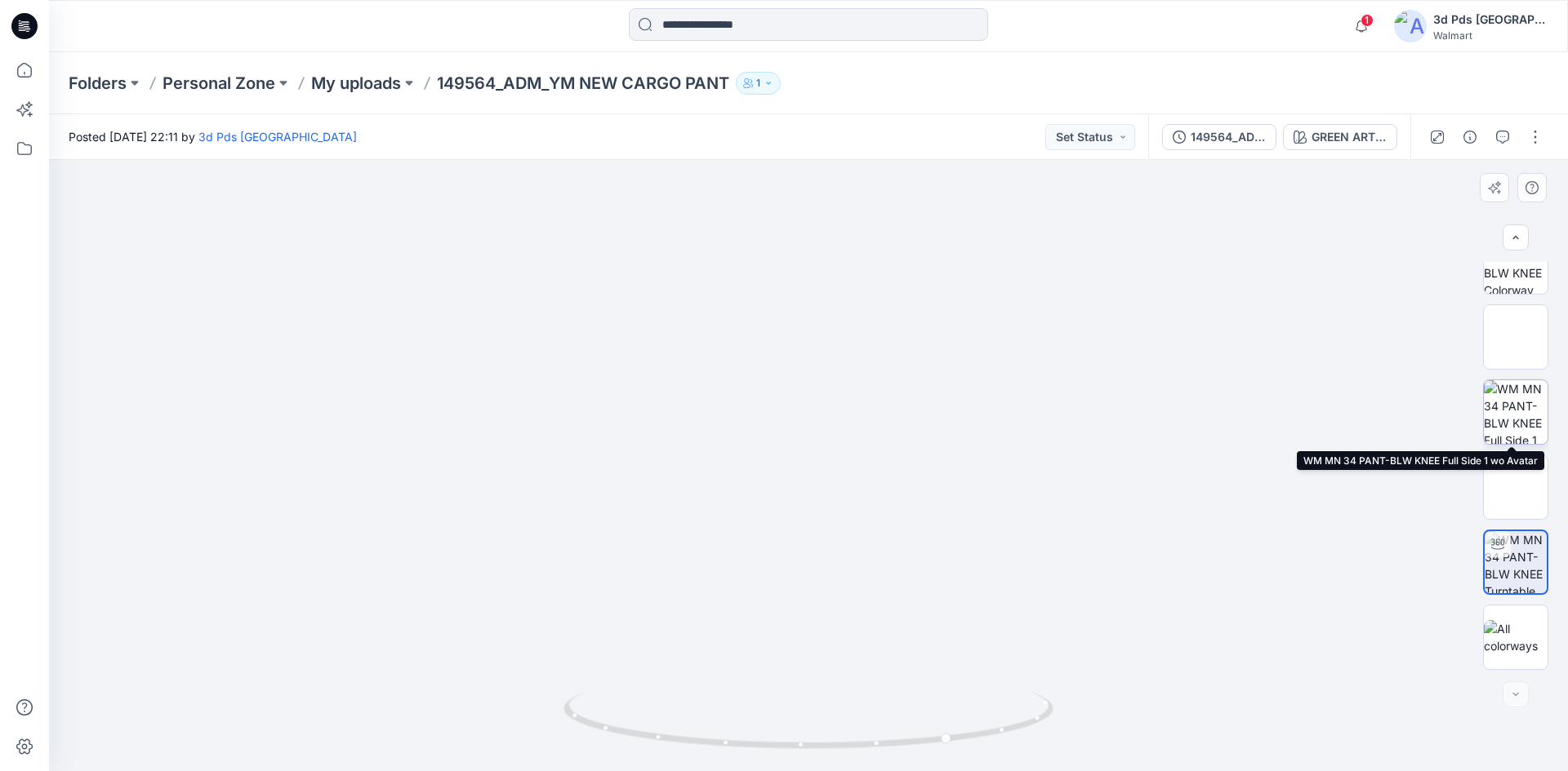
click at [1508, 422] on img at bounding box center [1515, 412] width 64 height 64
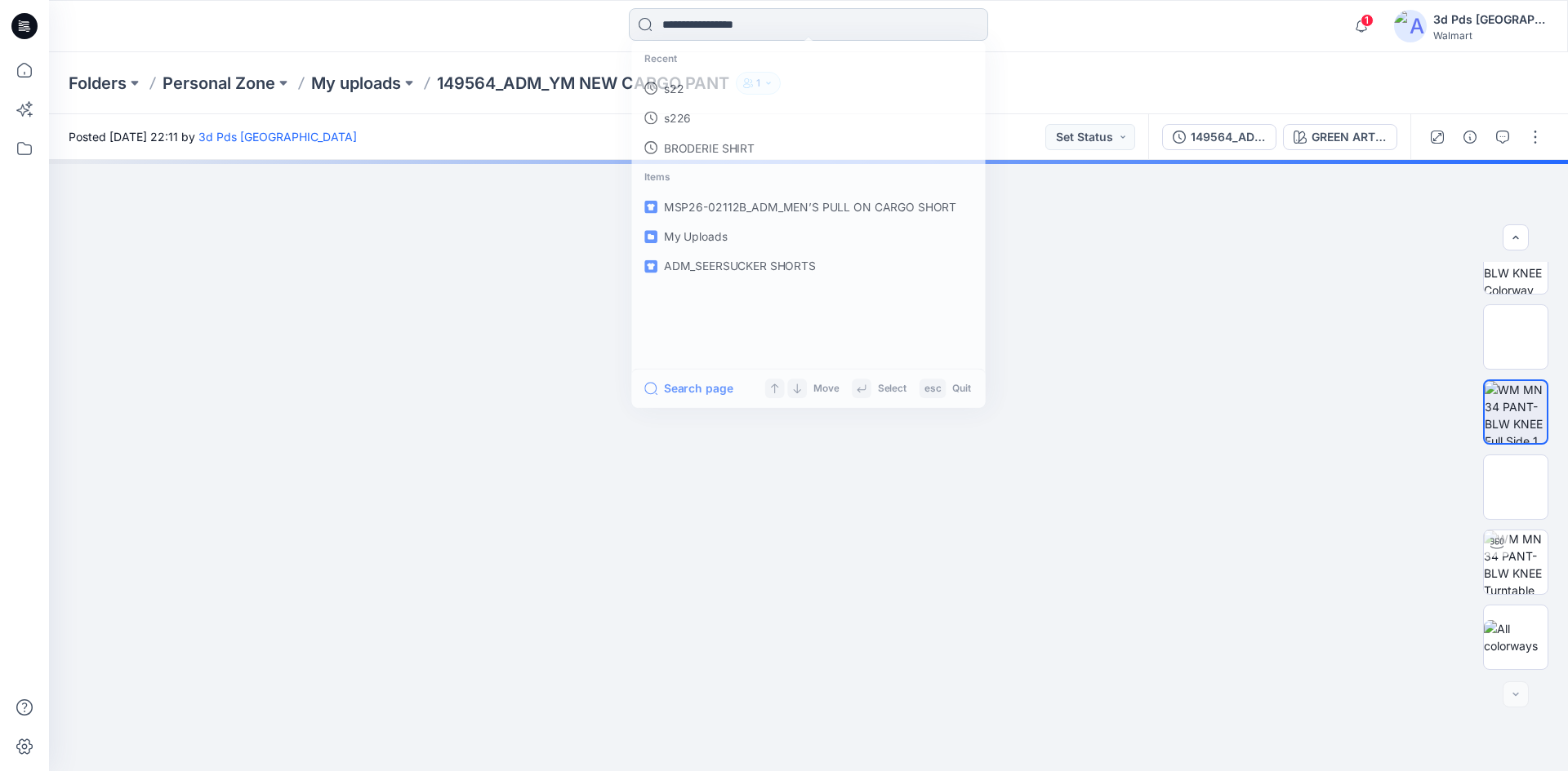
click at [688, 30] on input at bounding box center [808, 24] width 359 height 33
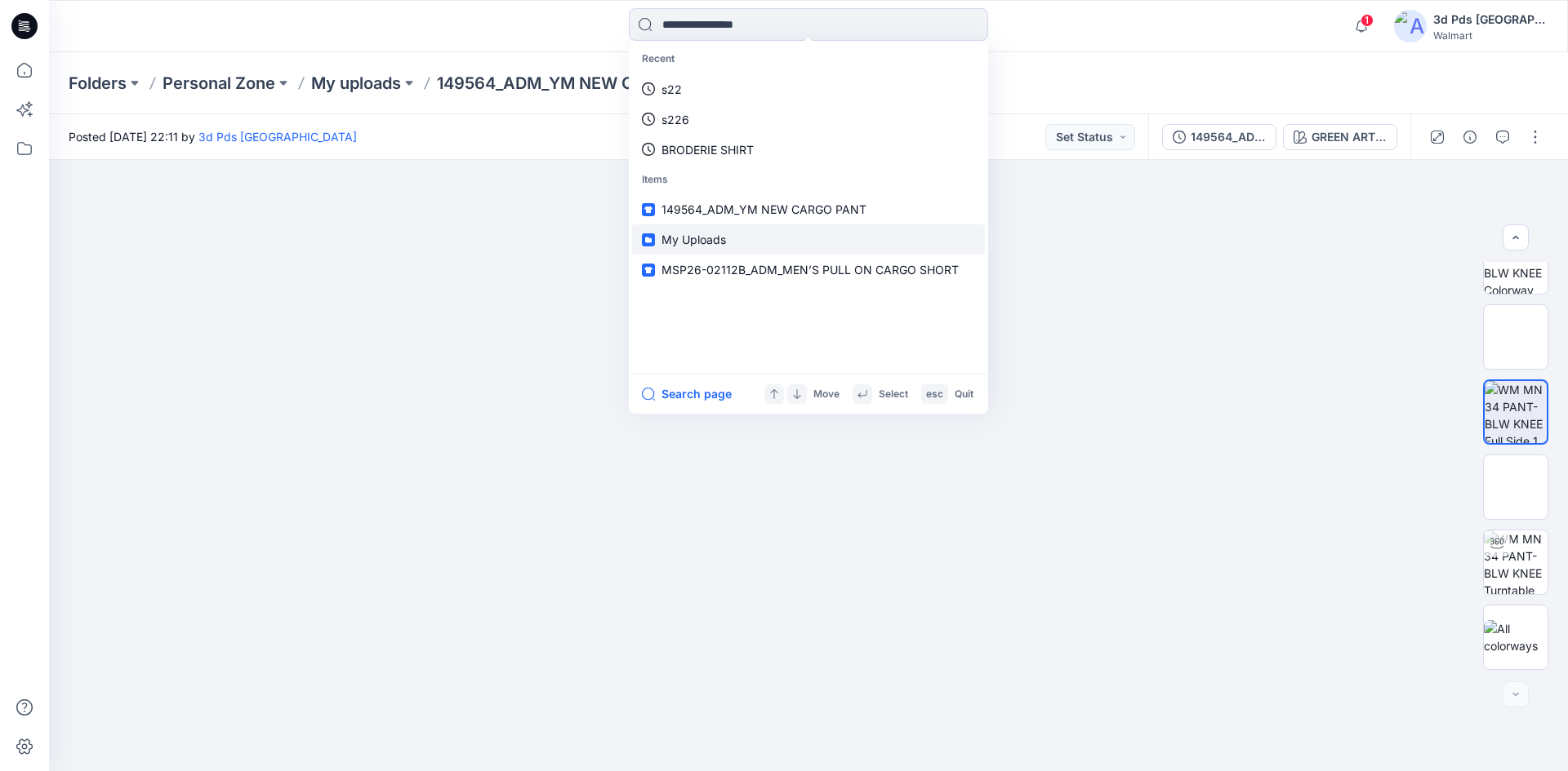
drag, startPoint x: 685, startPoint y: 238, endPoint x: 773, endPoint y: 234, distance: 88.1
click at [685, 238] on span "My Uploads" at bounding box center [693, 240] width 65 height 14
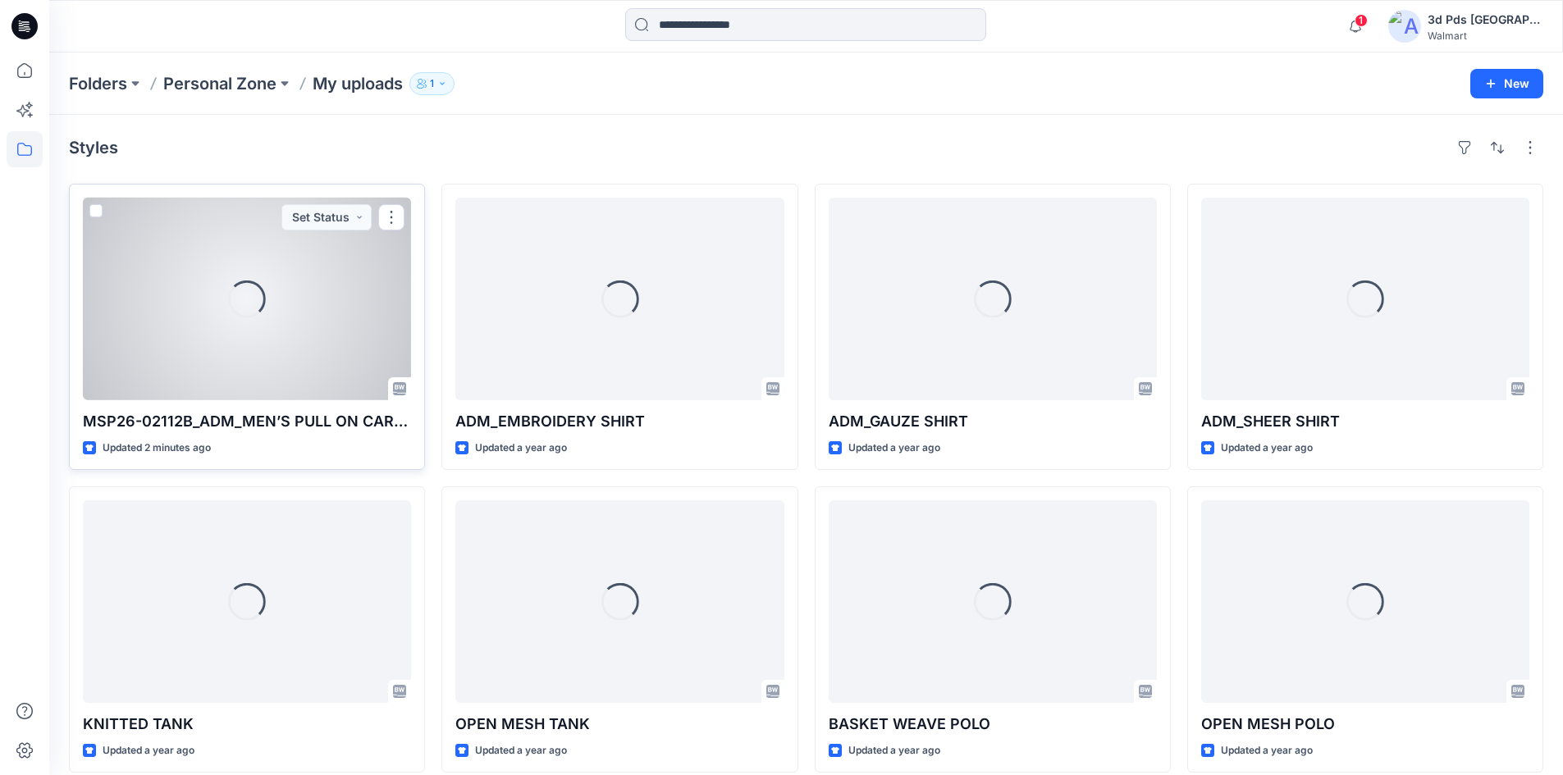
click at [277, 356] on div "Loading..." at bounding box center [247, 299] width 328 height 203
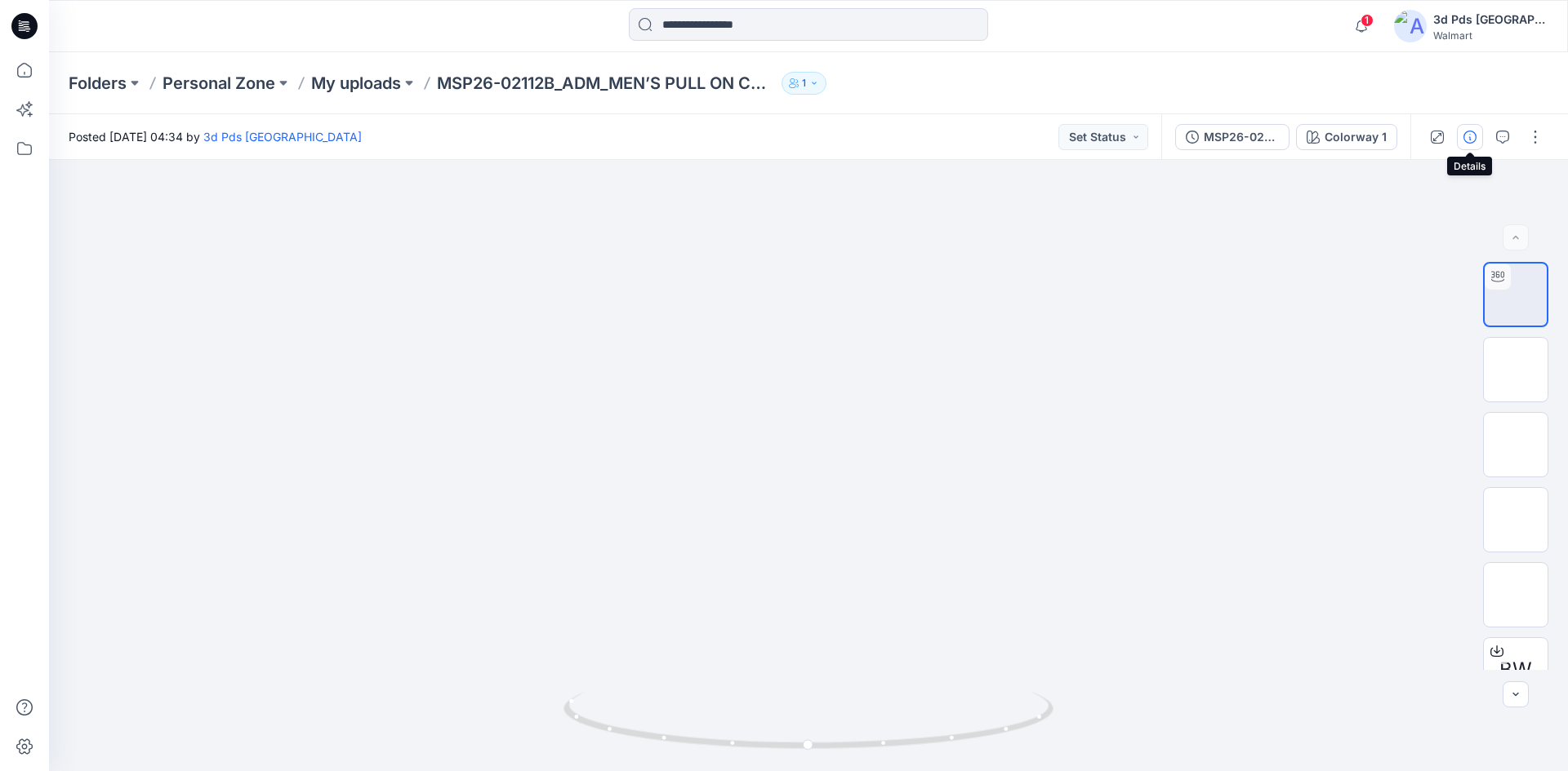
click at [1472, 145] on button "button" at bounding box center [1470, 137] width 26 height 26
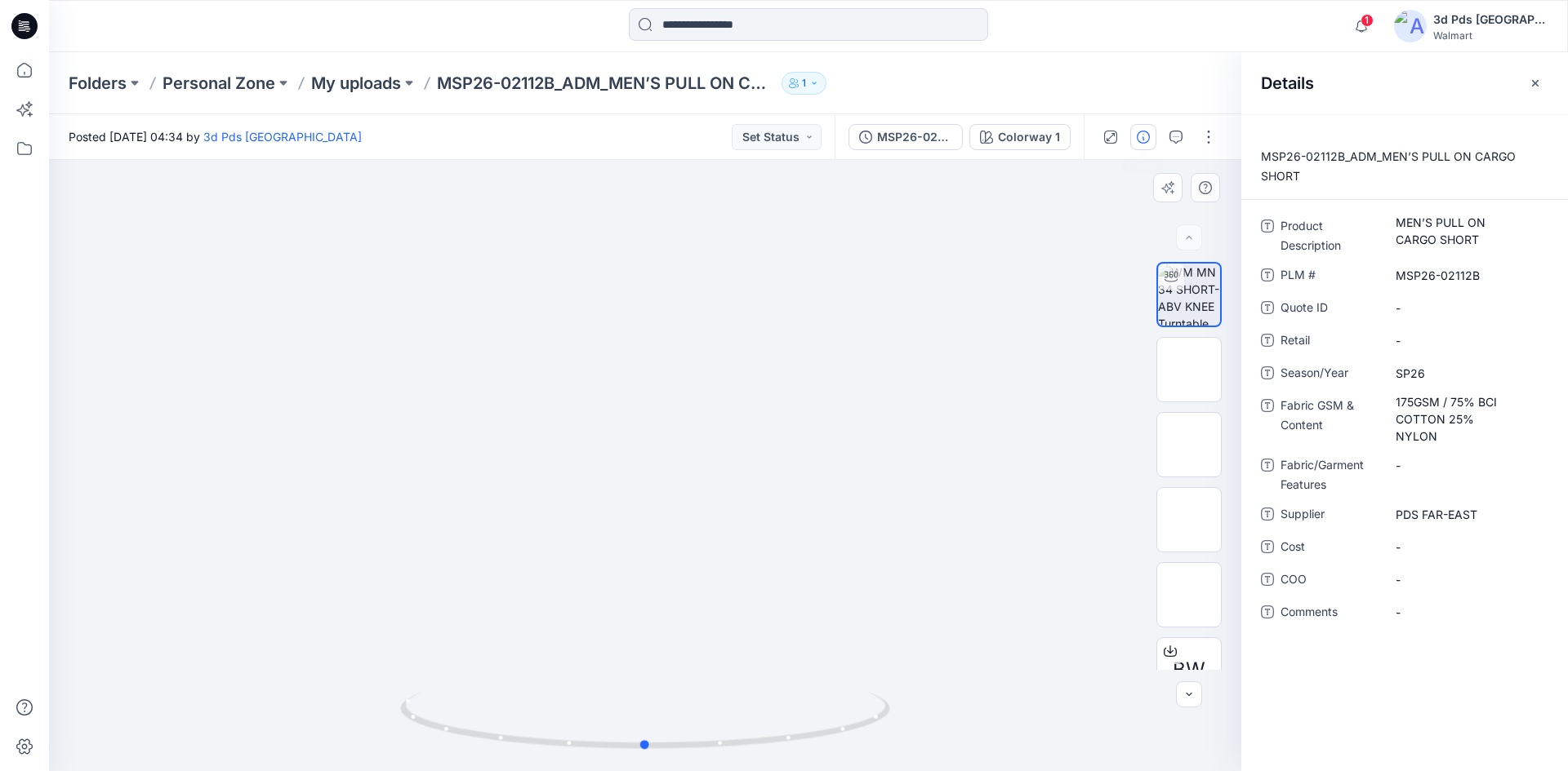
click at [117, 362] on div at bounding box center [645, 466] width 1192 height 612
drag, startPoint x: 646, startPoint y: 748, endPoint x: 803, endPoint y: 759, distance: 157.4
click at [803, 753] on icon at bounding box center [647, 723] width 493 height 62
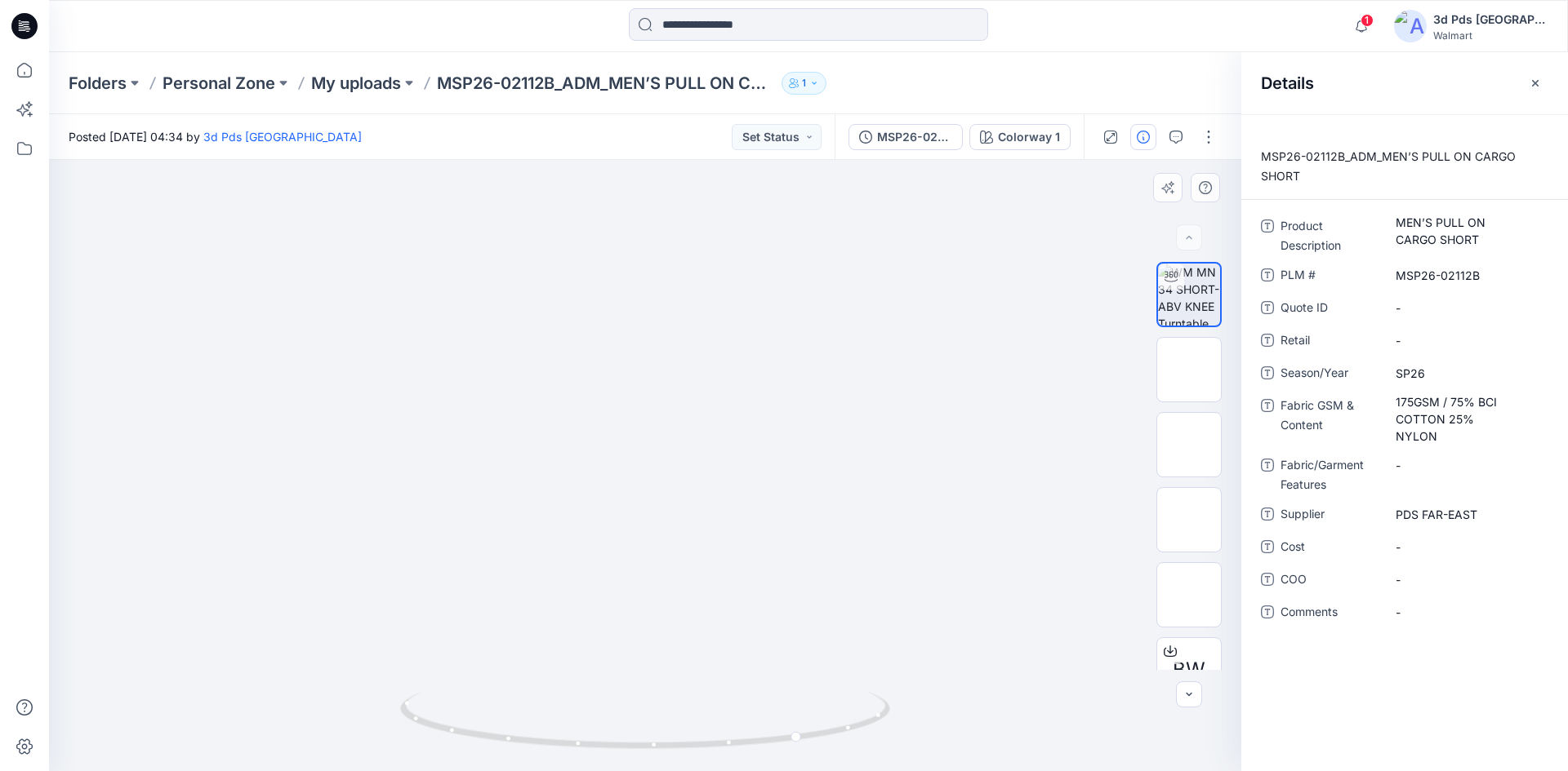
drag, startPoint x: 803, startPoint y: 739, endPoint x: 637, endPoint y: 747, distance: 166.2
click at [637, 747] on icon at bounding box center [647, 723] width 493 height 62
click at [1373, 21] on span "1" at bounding box center [1366, 20] width 13 height 13
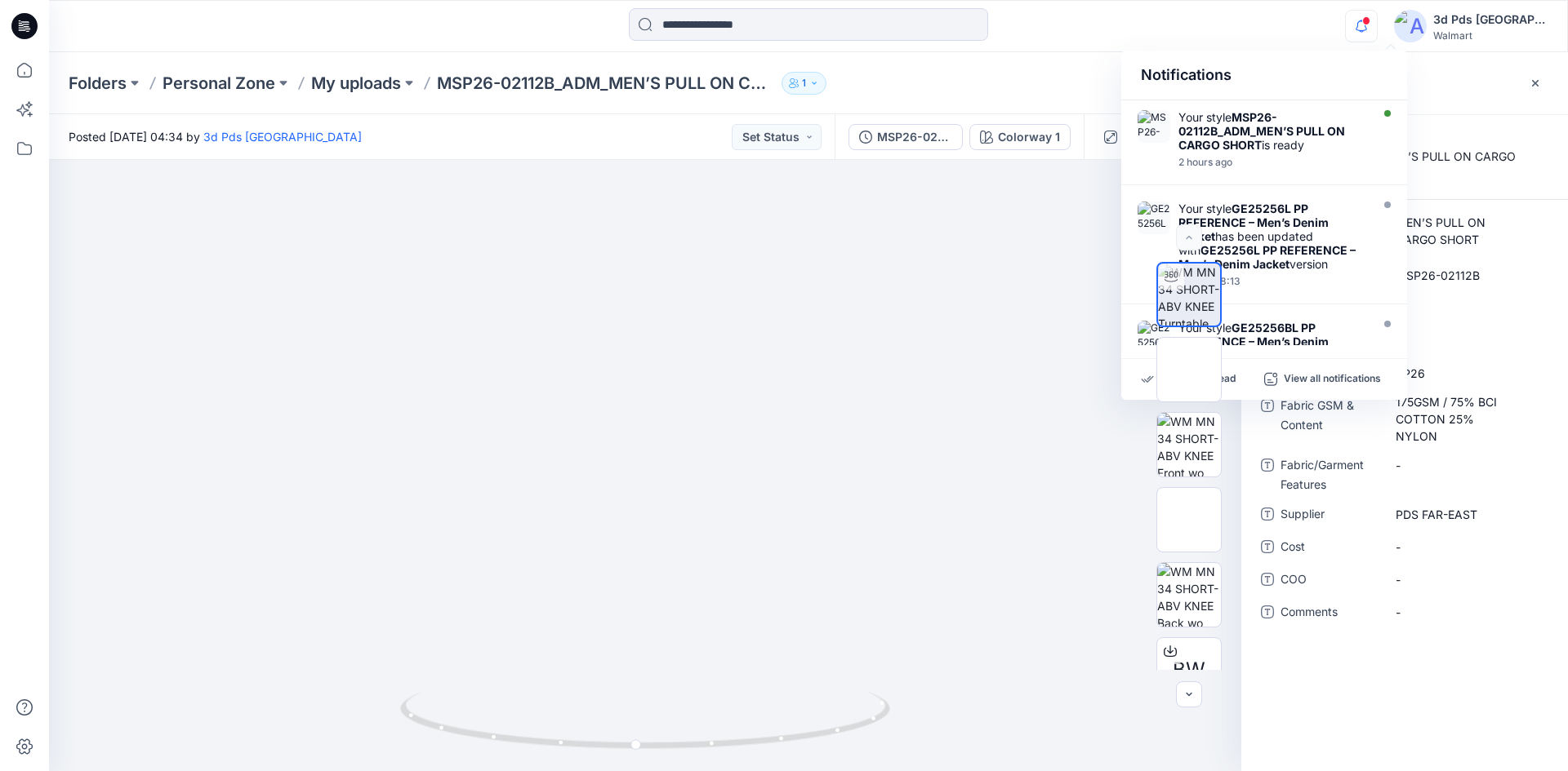
click at [1506, 13] on div "3d Pds [GEOGRAPHIC_DATA]" at bounding box center [1489, 20] width 114 height 20
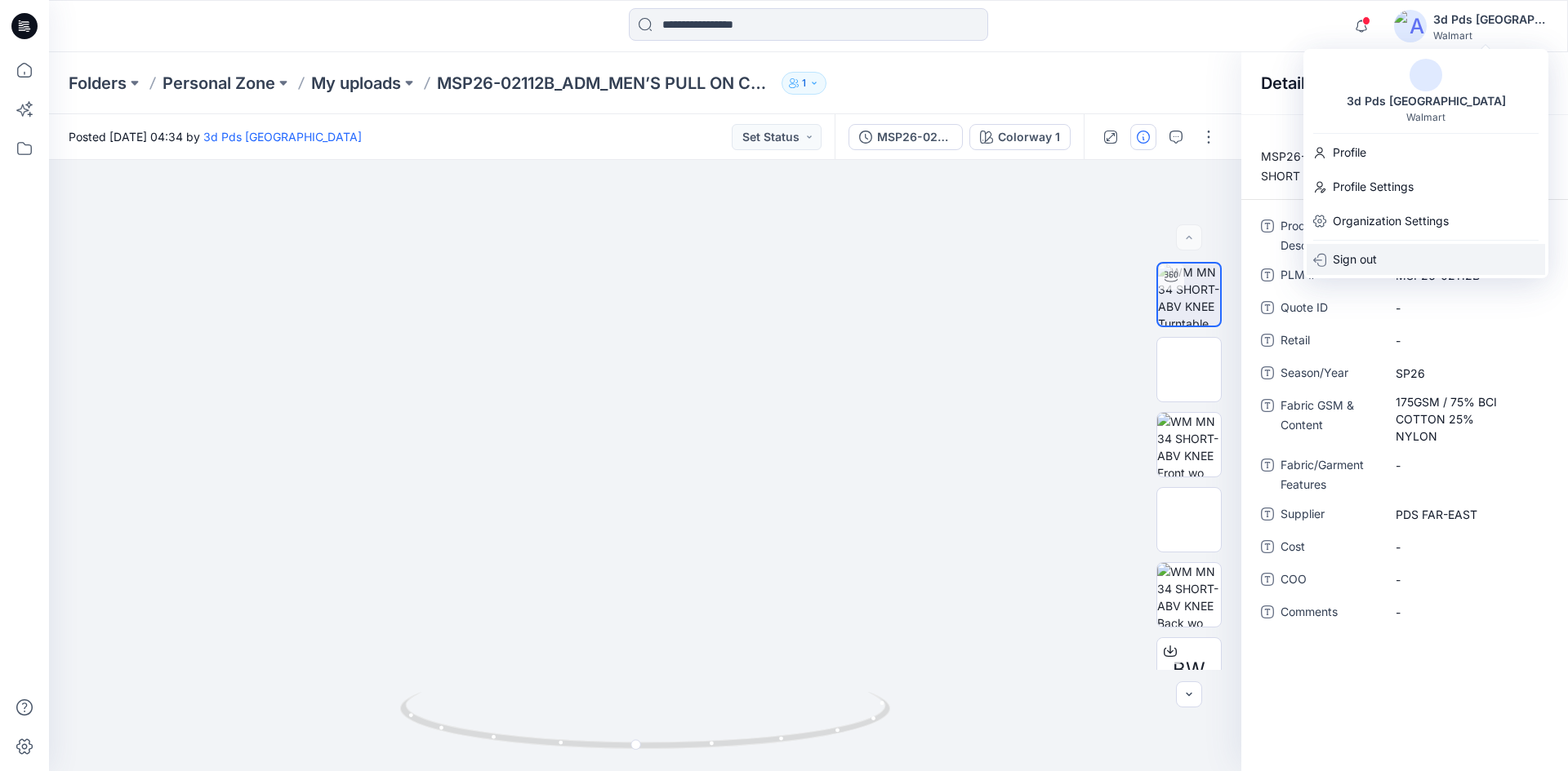
click at [1421, 253] on div "Sign out" at bounding box center [1426, 259] width 239 height 31
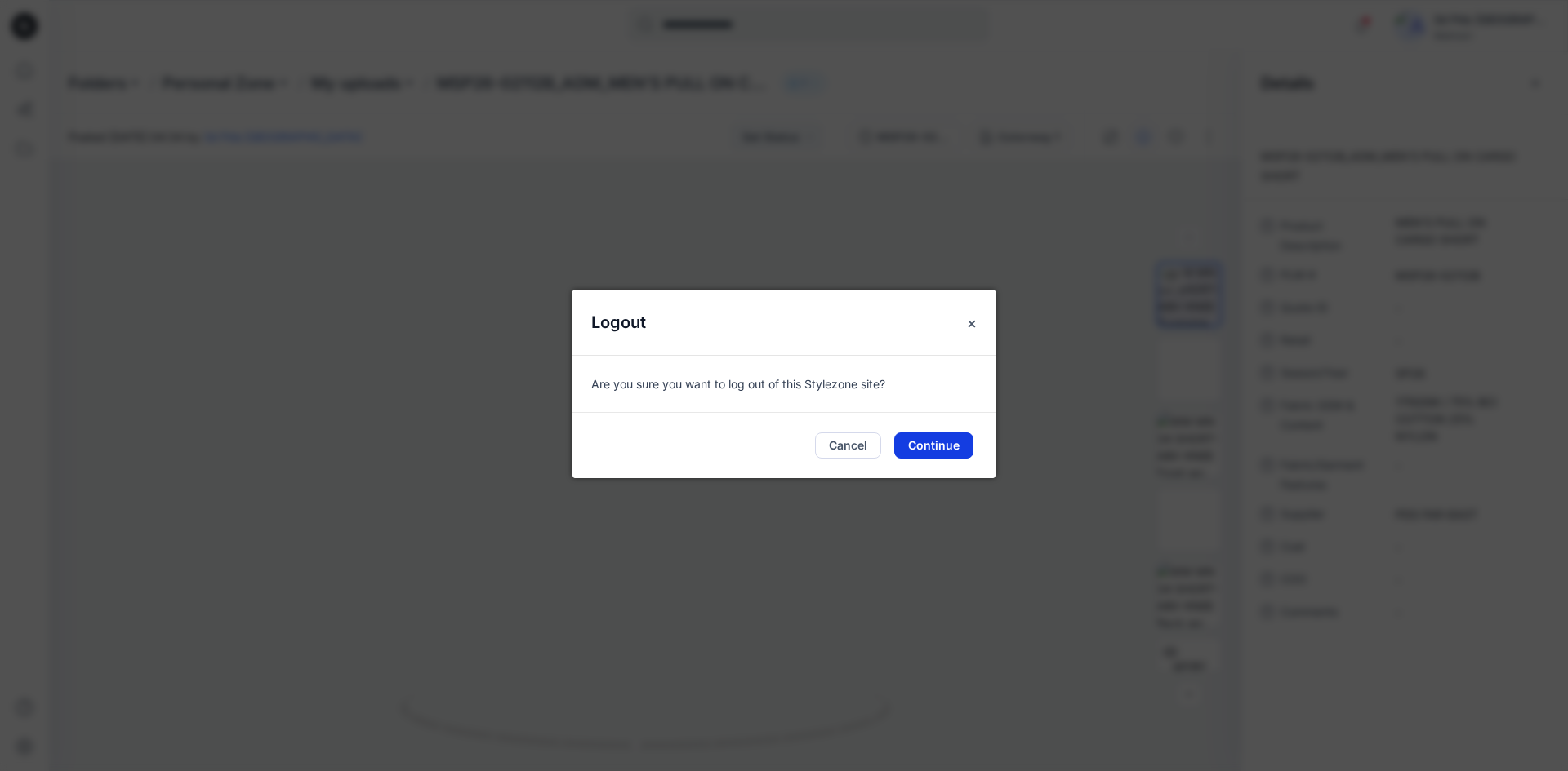
click at [944, 449] on button "Continue" at bounding box center [934, 446] width 80 height 26
